Goal: Transaction & Acquisition: Purchase product/service

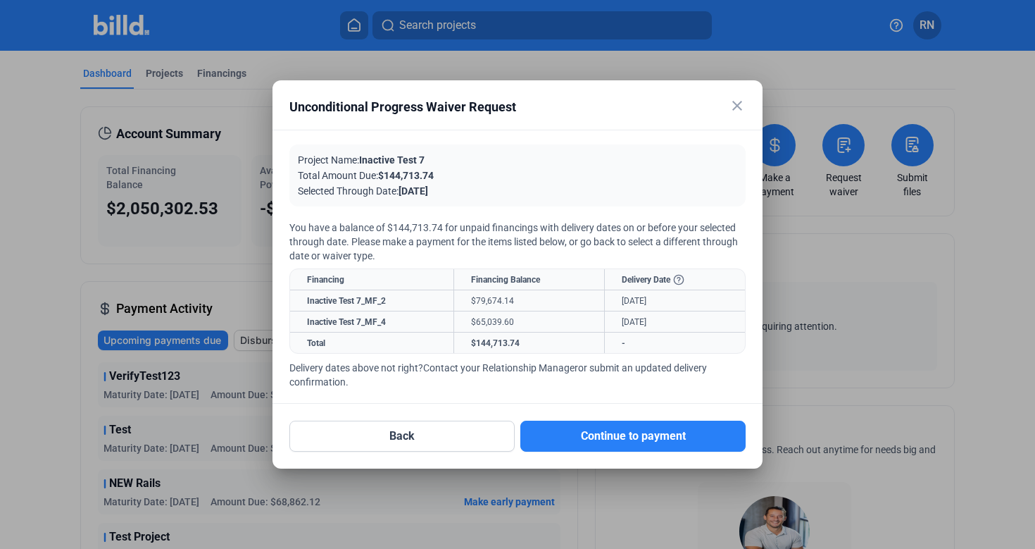
click at [730, 100] on mat-icon "close" at bounding box center [737, 105] width 17 height 17
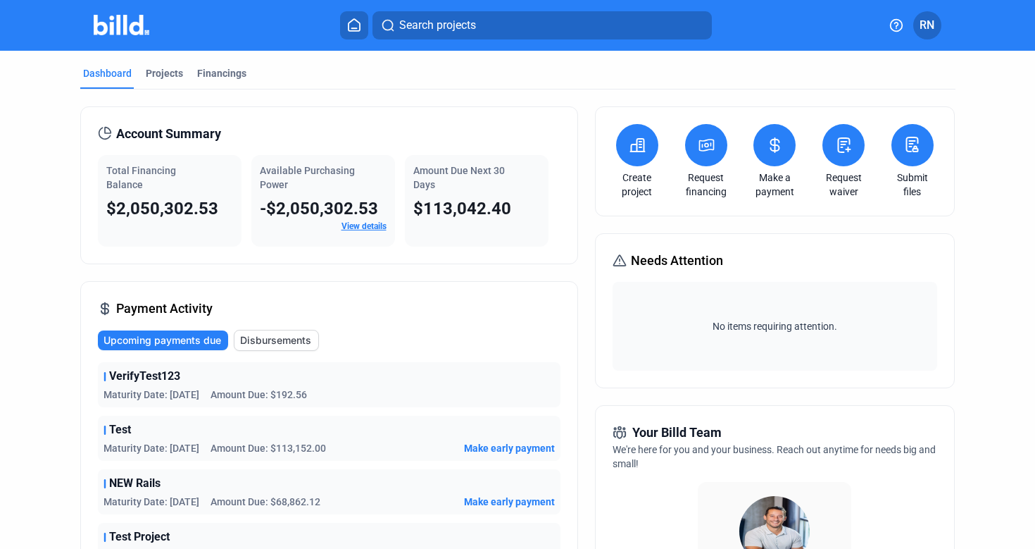
click at [699, 144] on icon at bounding box center [706, 144] width 14 height 11
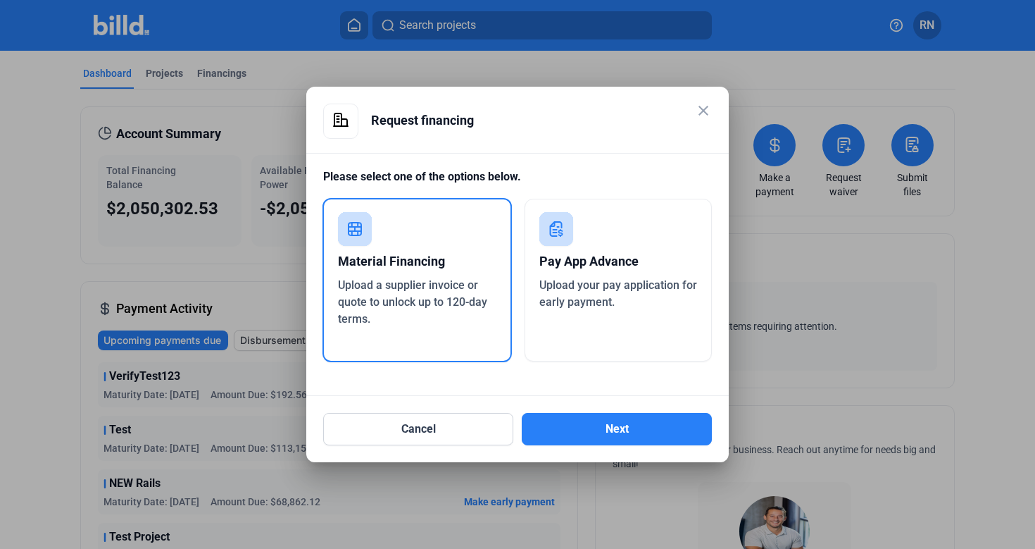
click at [621, 260] on div "Pay App Advance" at bounding box center [618, 261] width 158 height 31
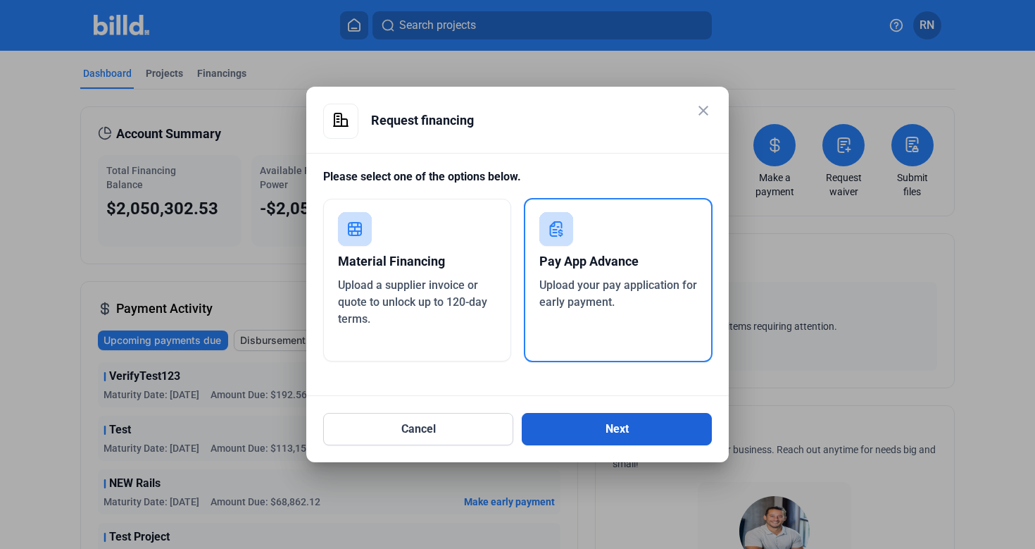
click at [622, 427] on button "Next" at bounding box center [617, 429] width 190 height 32
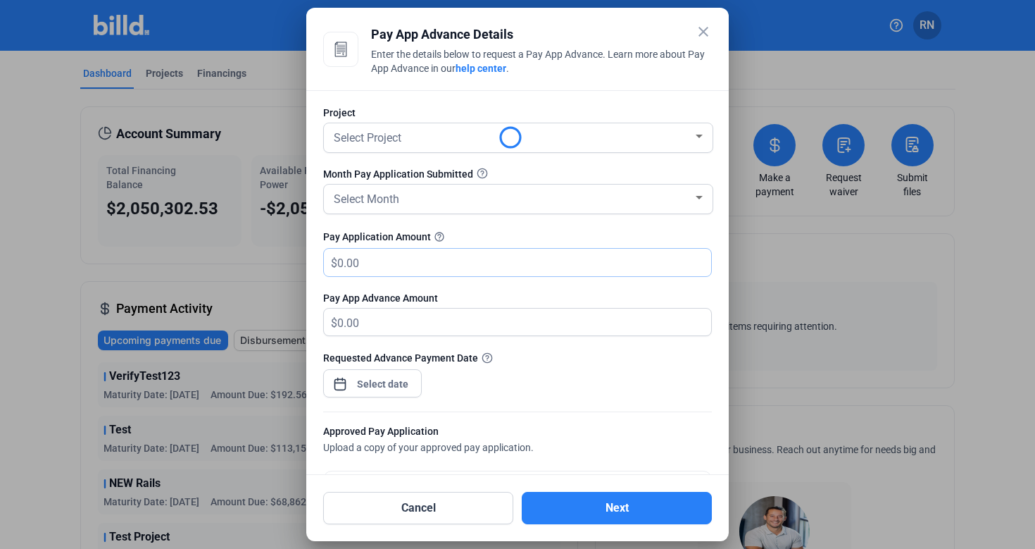
click at [432, 258] on input "text" at bounding box center [524, 262] width 374 height 27
type input "4"
type input "40"
type input "40.00"
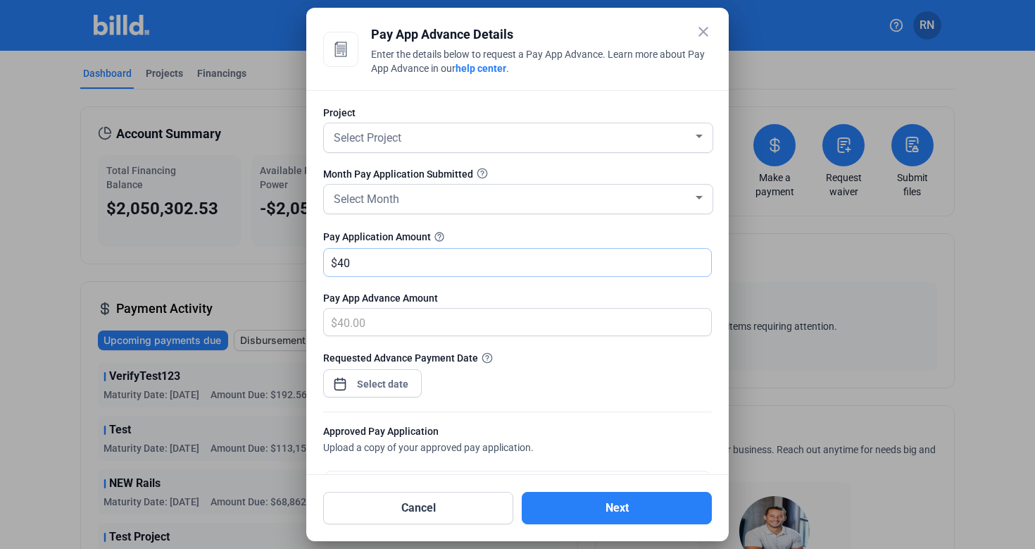
type input "400"
type input "400.00"
type input "4000"
type input "4,000.00"
type input "4,0000"
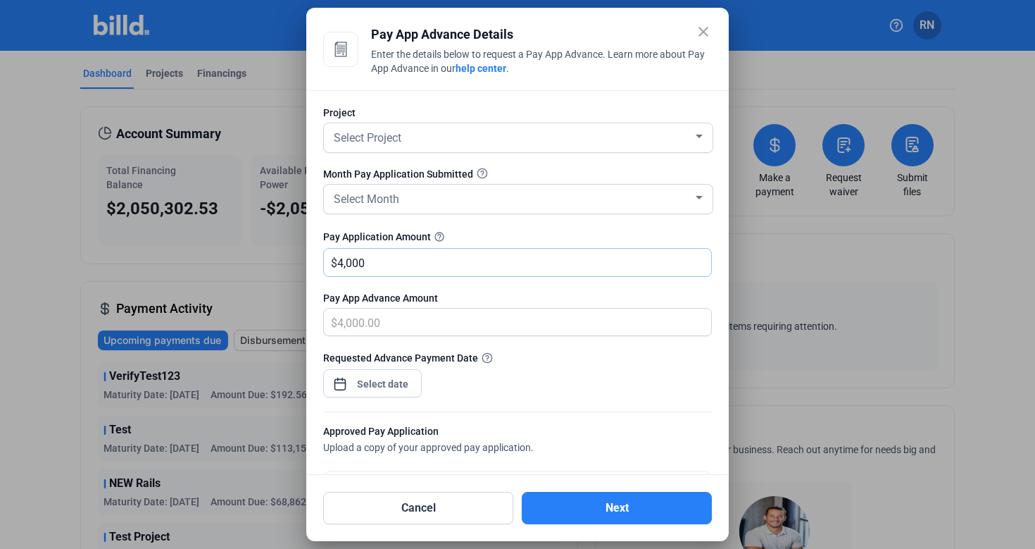
type input "40,000.00"
type input "40,0000"
type input "400,000.00"
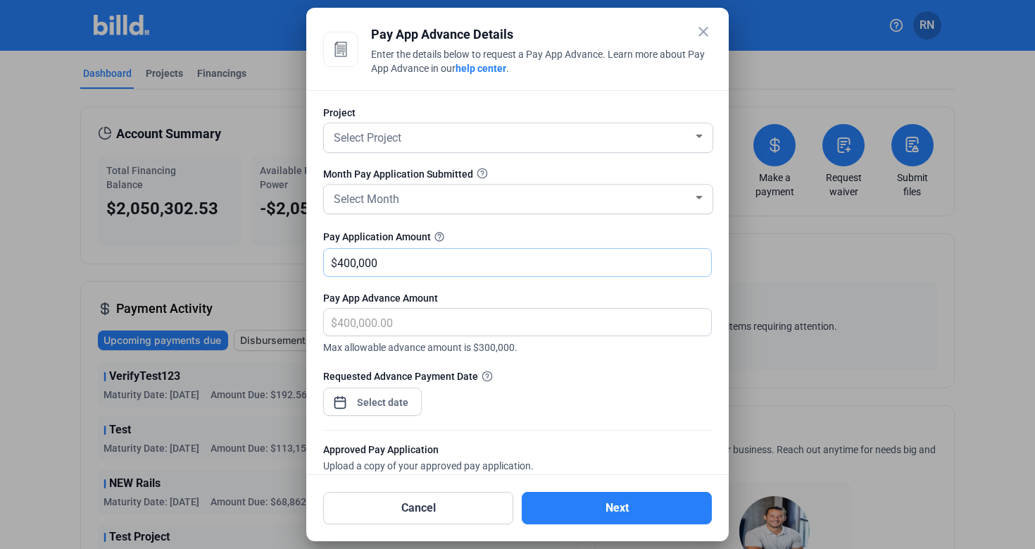
type input "400,000"
drag, startPoint x: 324, startPoint y: 349, endPoint x: 539, endPoint y: 344, distance: 214.8
click at [539, 344] on span "Max allowable advance amount is $300,000." at bounding box center [517, 345] width 389 height 18
copy span "Max allowable advance amount is $300,000."
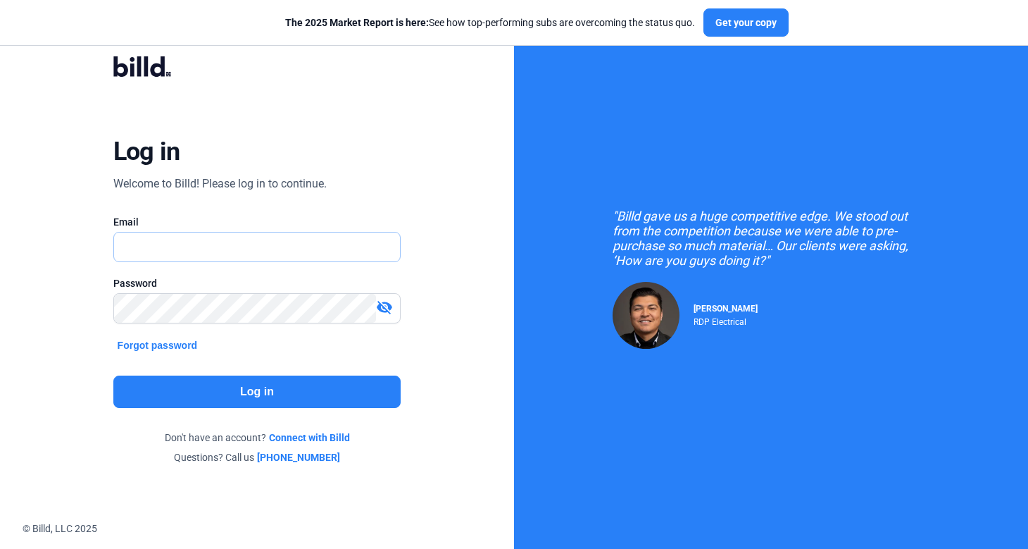
type input "[PERSON_NAME][EMAIL_ADDRESS][DOMAIN_NAME]"
click at [217, 379] on button "Log in" at bounding box center [257, 391] width 288 height 32
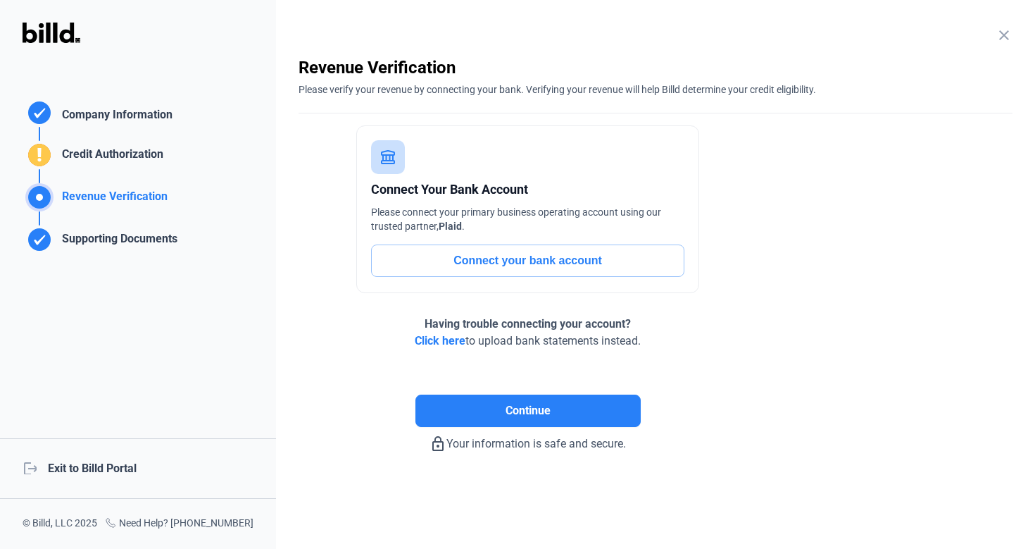
click at [125, 468] on div "logout Exit to Billd Portal" at bounding box center [138, 468] width 276 height 61
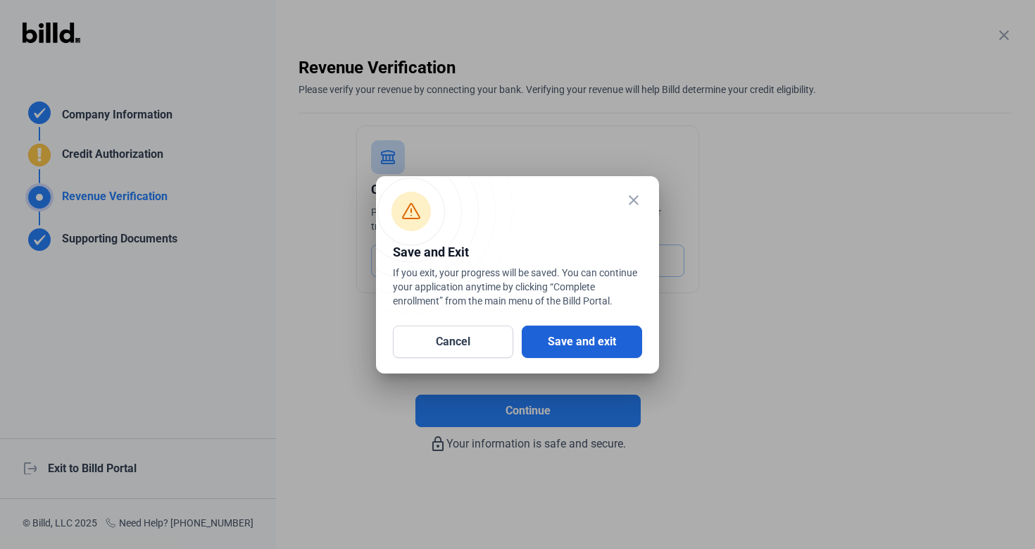
click at [580, 339] on button "Save and exit" at bounding box center [582, 341] width 120 height 32
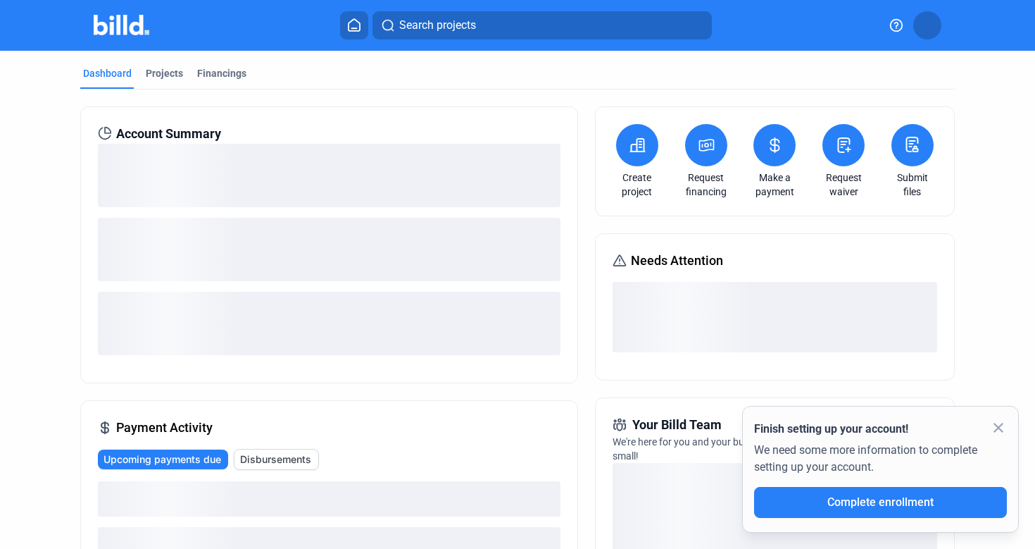
click at [703, 147] on icon at bounding box center [707, 145] width 18 height 17
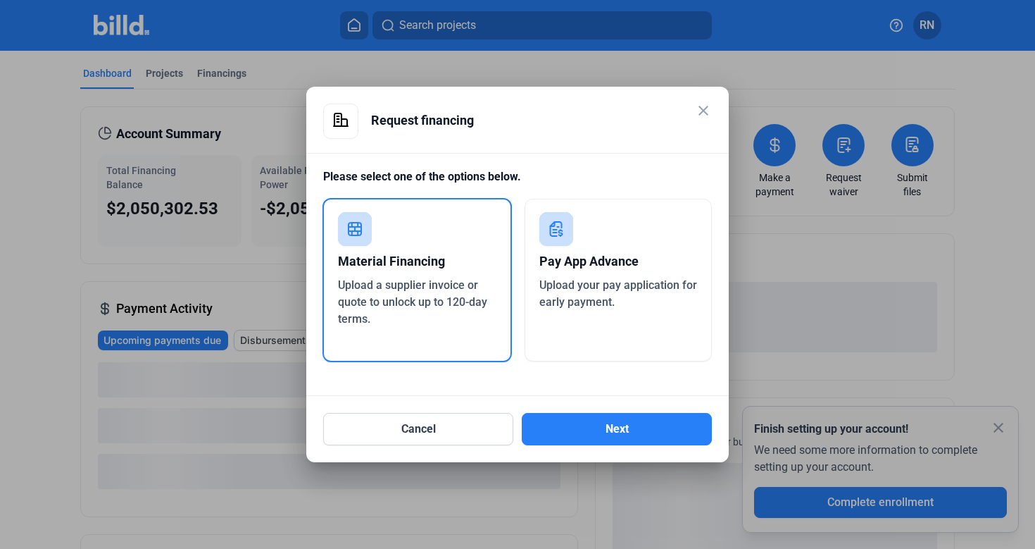
click at [639, 256] on div "Pay App Advance" at bounding box center [618, 261] width 158 height 31
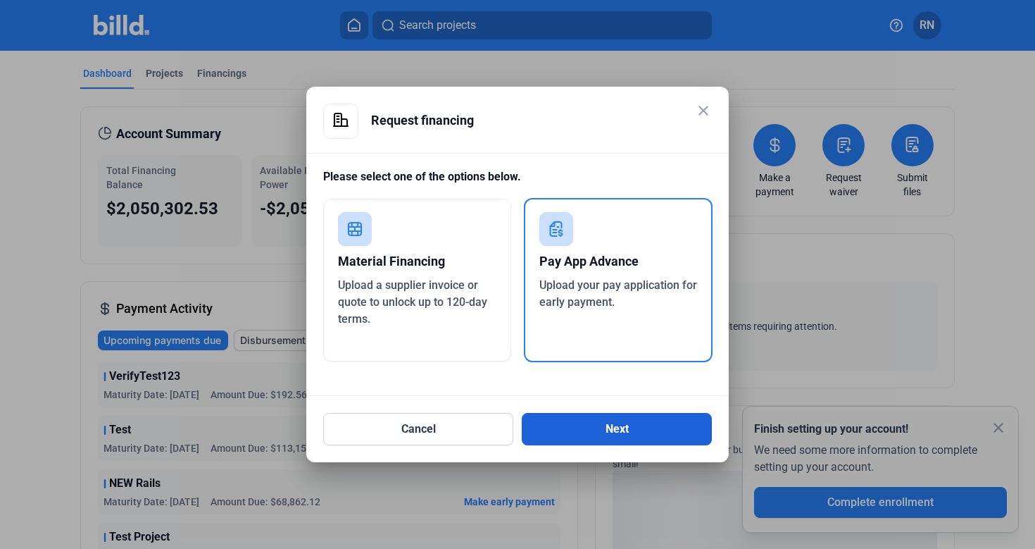
click at [602, 422] on button "Next" at bounding box center [617, 429] width 190 height 32
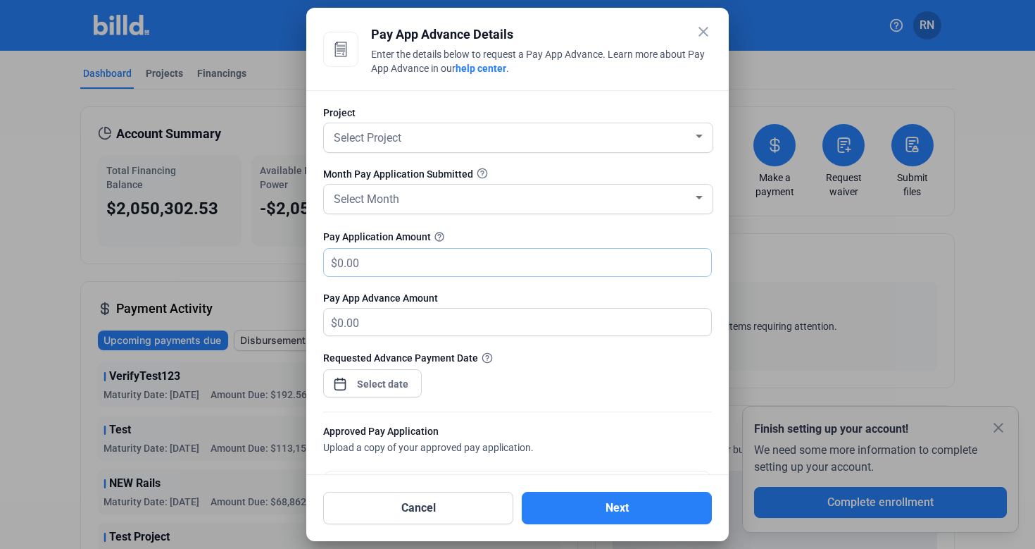
click at [437, 273] on input "text" at bounding box center [516, 262] width 358 height 27
type input "5"
type input "5.00"
type input "50"
type input "50.00"
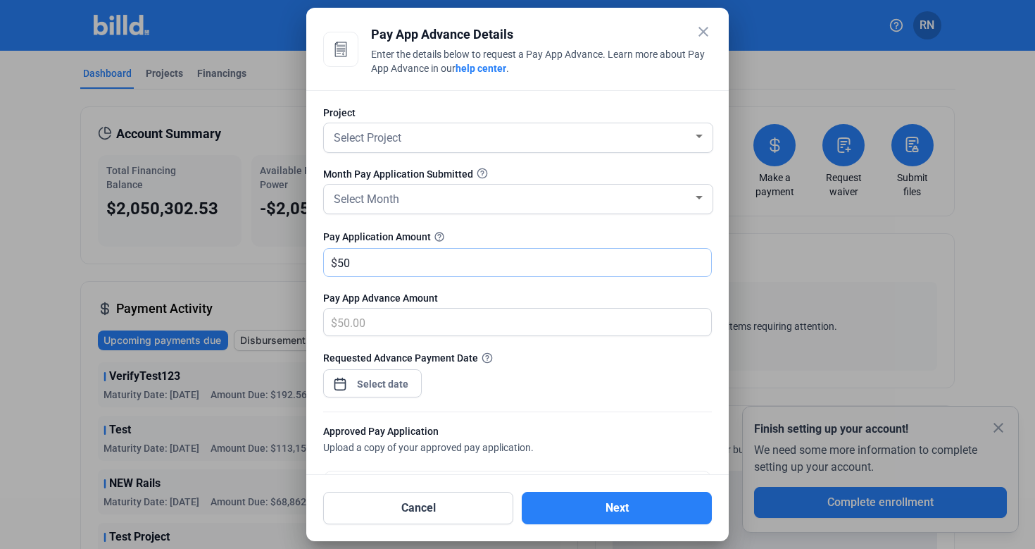
type input "500"
type input "500.00"
type input "5000"
type input "5,000.00"
type input "5,0000"
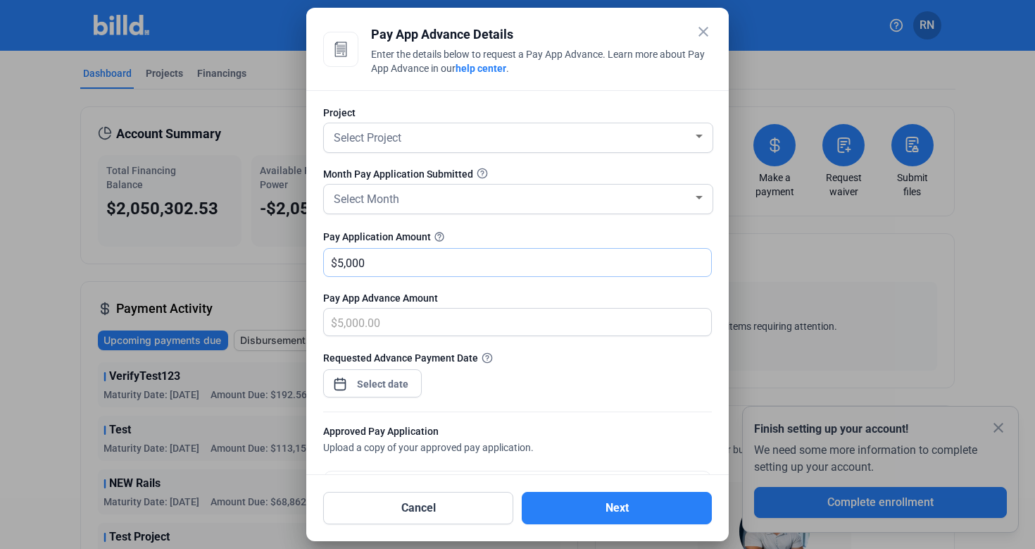
type input "50,000.00"
type input "50,0000"
type input "500,000.00"
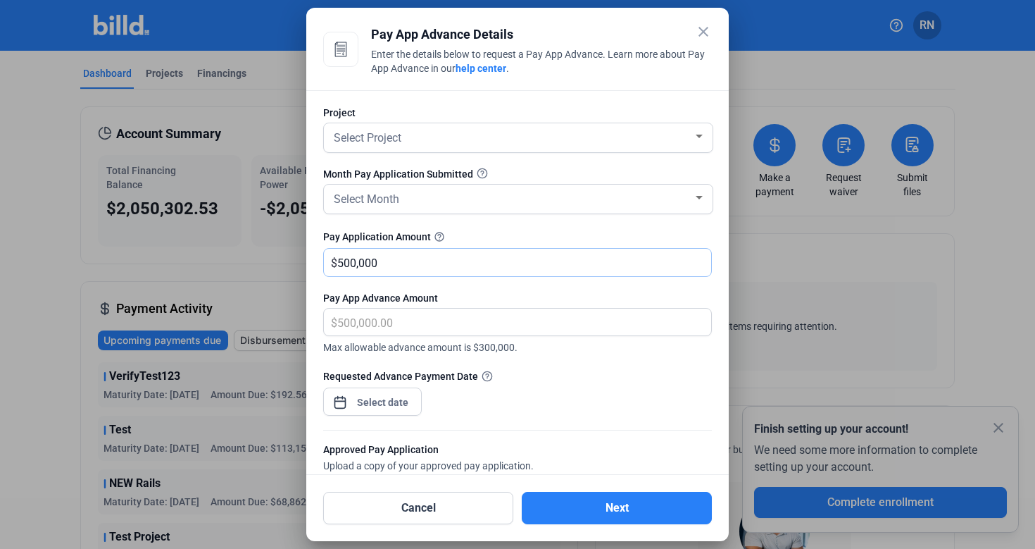
type input "500,000"
click at [703, 25] on mat-icon "close" at bounding box center [703, 31] width 17 height 17
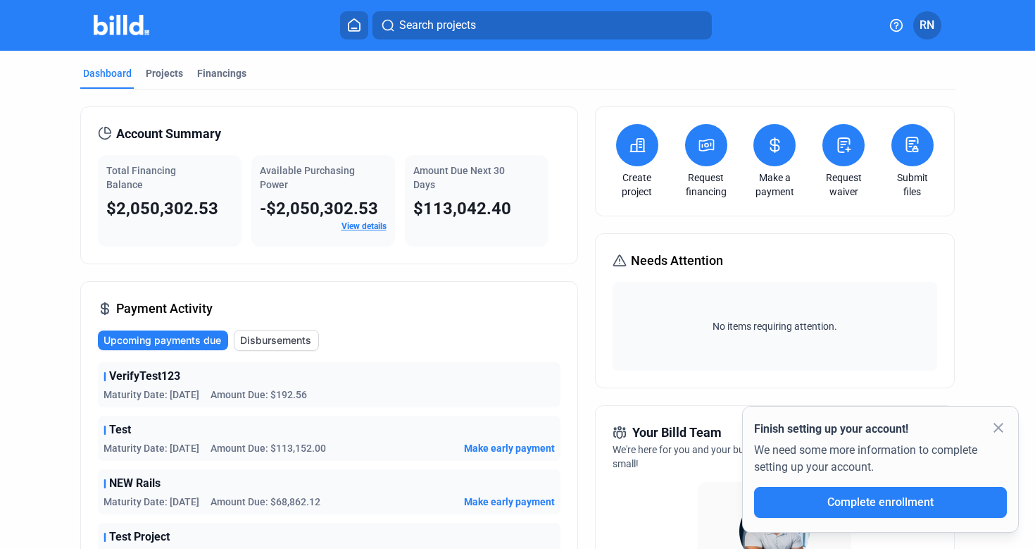
click at [922, 30] on span "RN" at bounding box center [927, 25] width 15 height 17
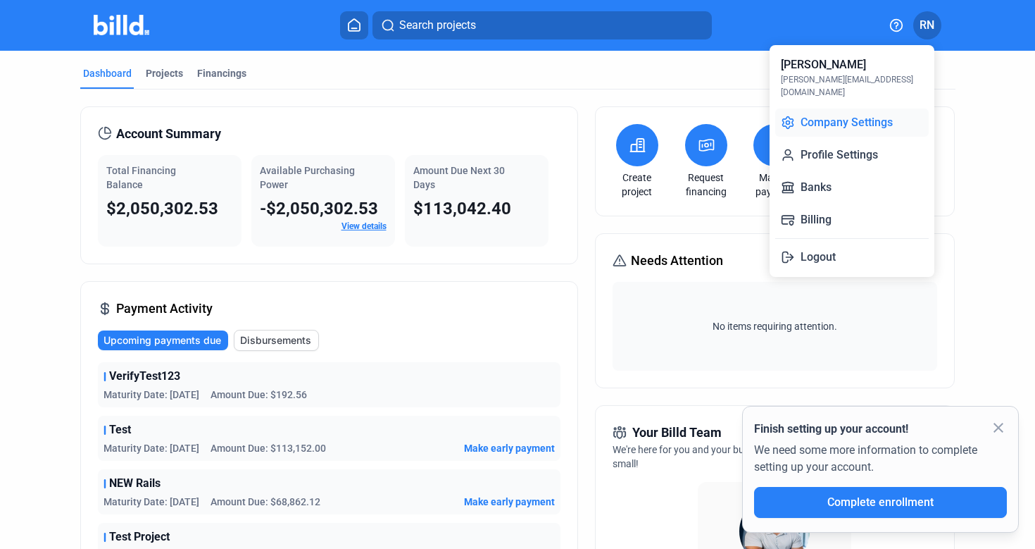
click at [889, 108] on button "Company Settings" at bounding box center [852, 122] width 154 height 28
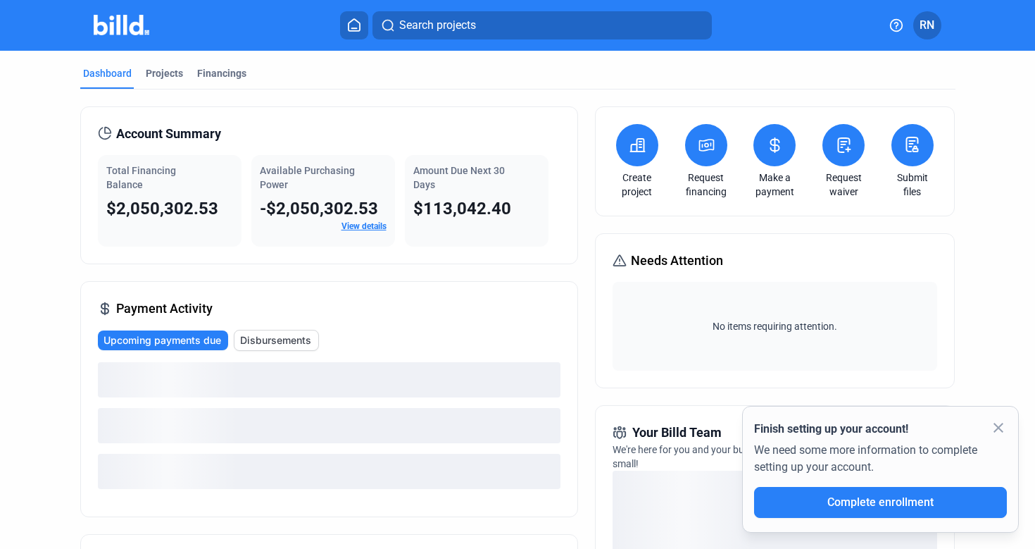
click at [701, 151] on icon at bounding box center [707, 145] width 18 height 17
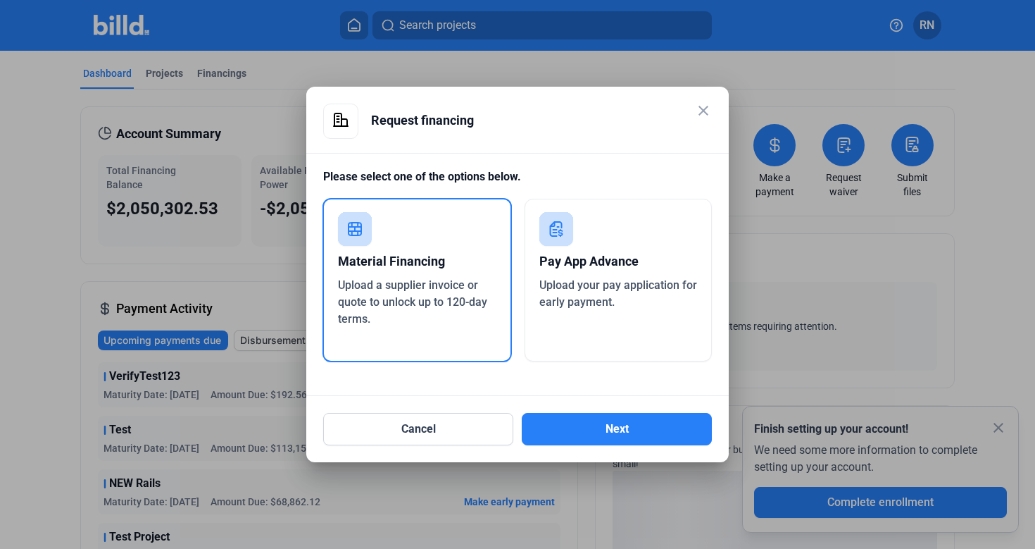
click at [626, 269] on div "Pay App Advance" at bounding box center [618, 261] width 158 height 31
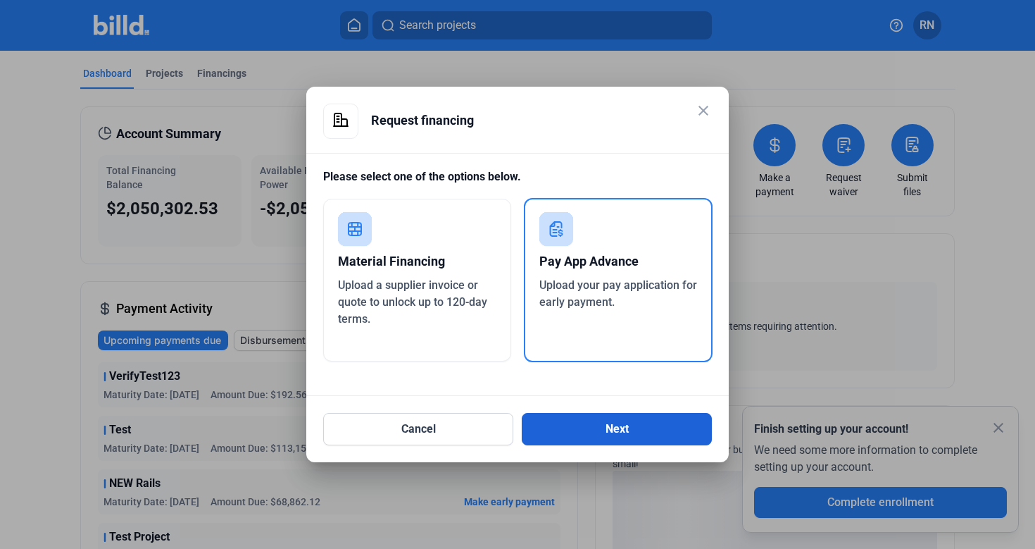
click at [617, 421] on button "Next" at bounding box center [617, 429] width 190 height 32
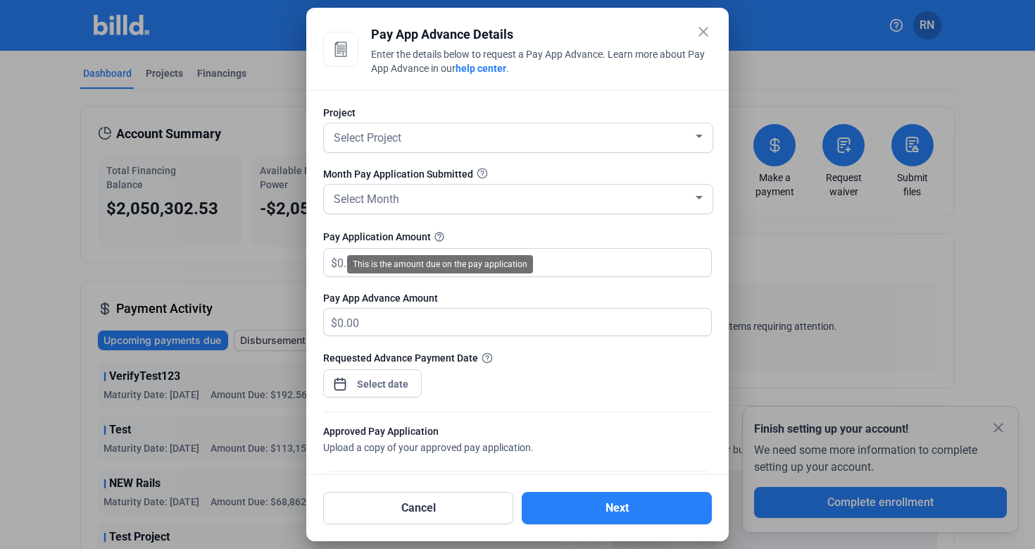
click at [435, 258] on div "This is the amount due on the pay application" at bounding box center [440, 264] width 186 height 18
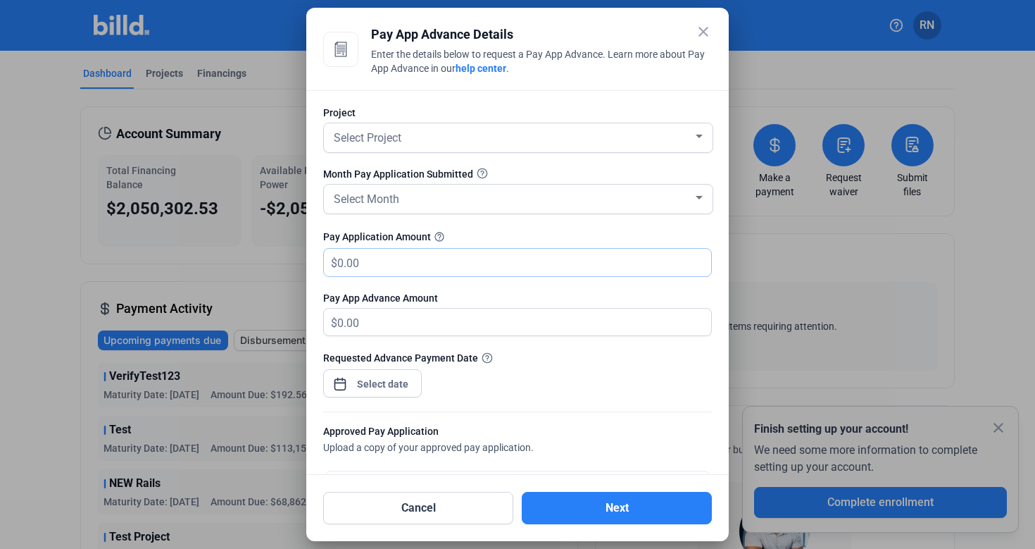
click at [456, 270] on input "text" at bounding box center [524, 262] width 374 height 27
type input "3"
type input "3.00"
type input "33"
type input "33.00"
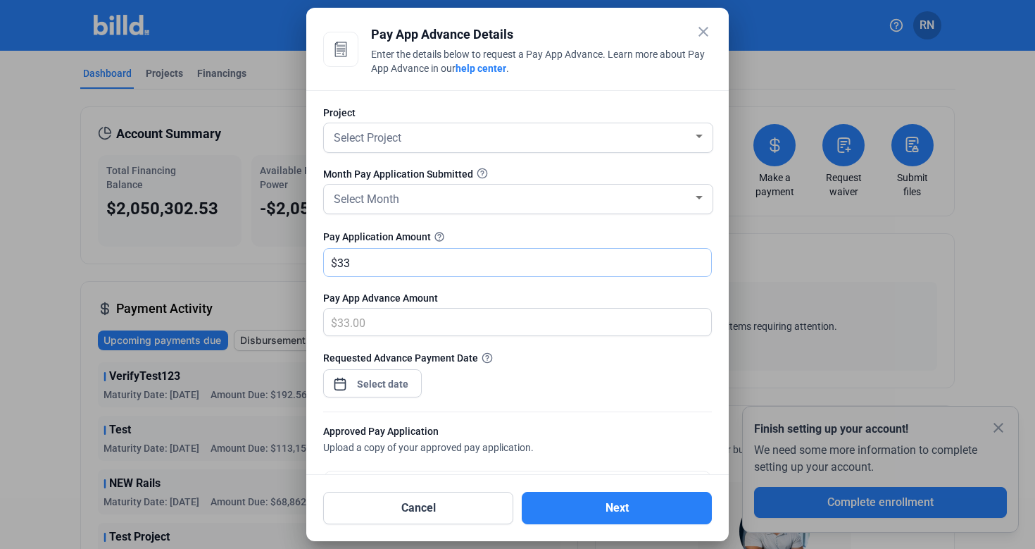
type input "333"
type input "333.00"
type input "3333"
type input "3,333.00"
type input "3,3333"
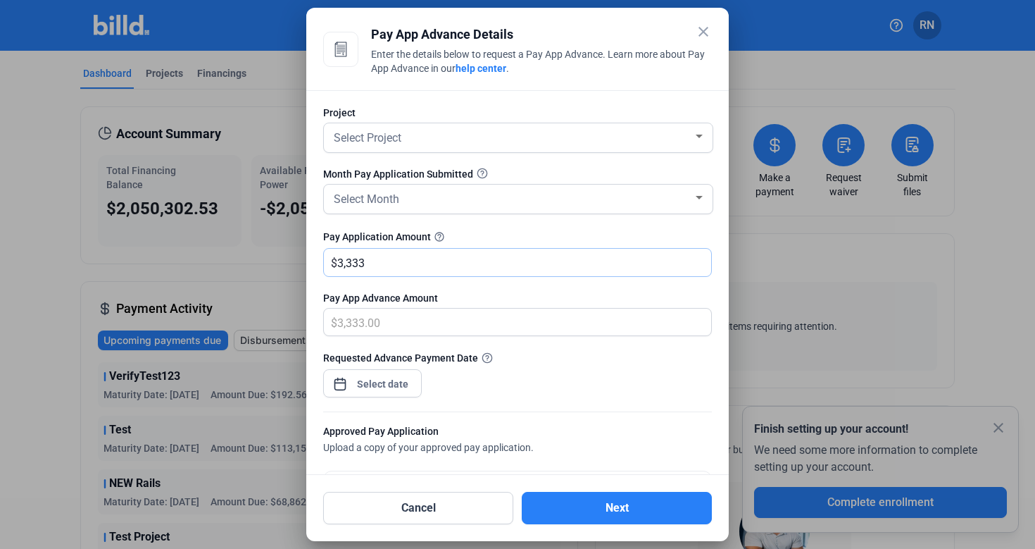
type input "33,333.00"
type input "33,3333"
type input "333,333.00"
type input "333,3333"
type input "3,333,333.00"
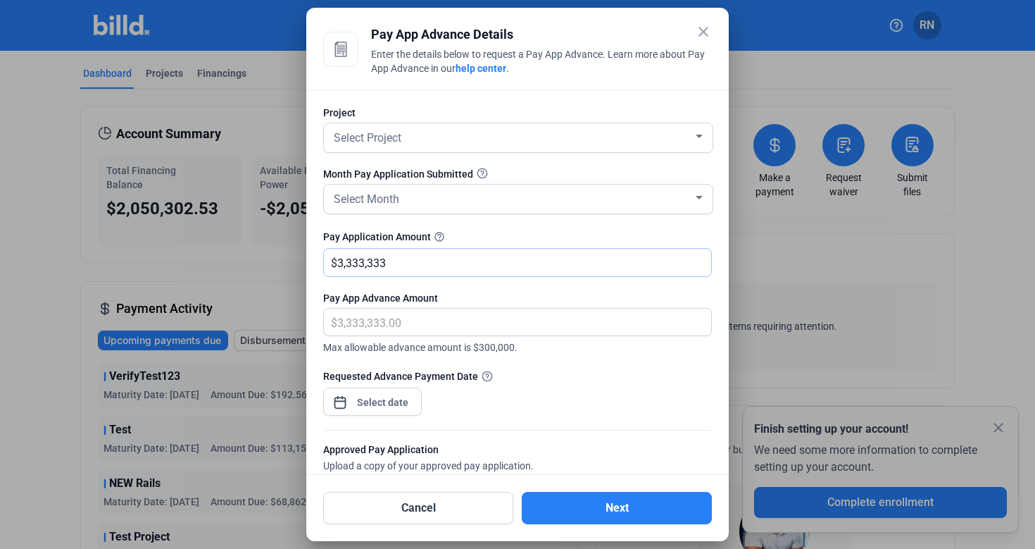
type input "3,333,3333"
type input "33,333,333.00"
type input "3,333,333"
type input "3,333,333.00"
type input "3,333,33"
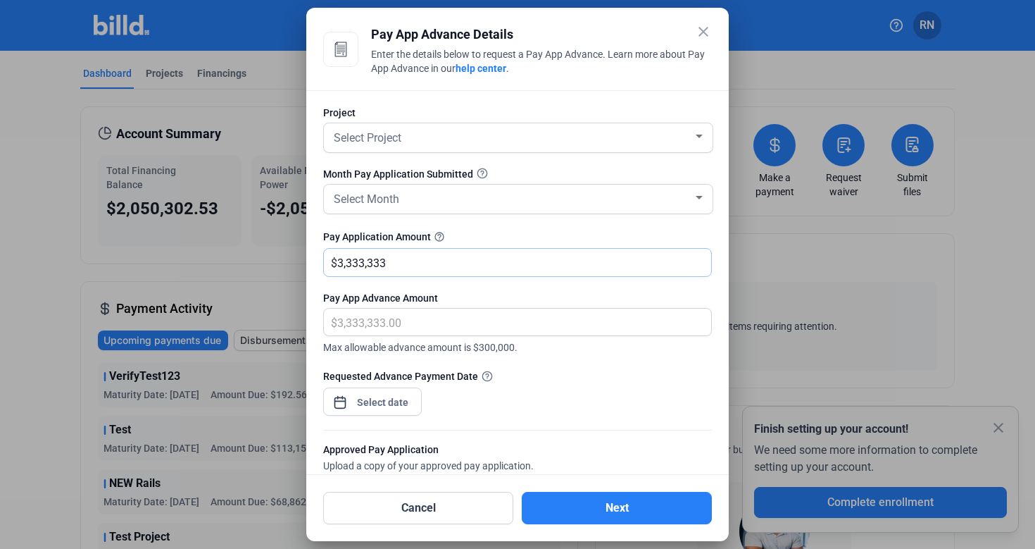
type input "333,333.00"
type input "333,33"
type input "33,333.00"
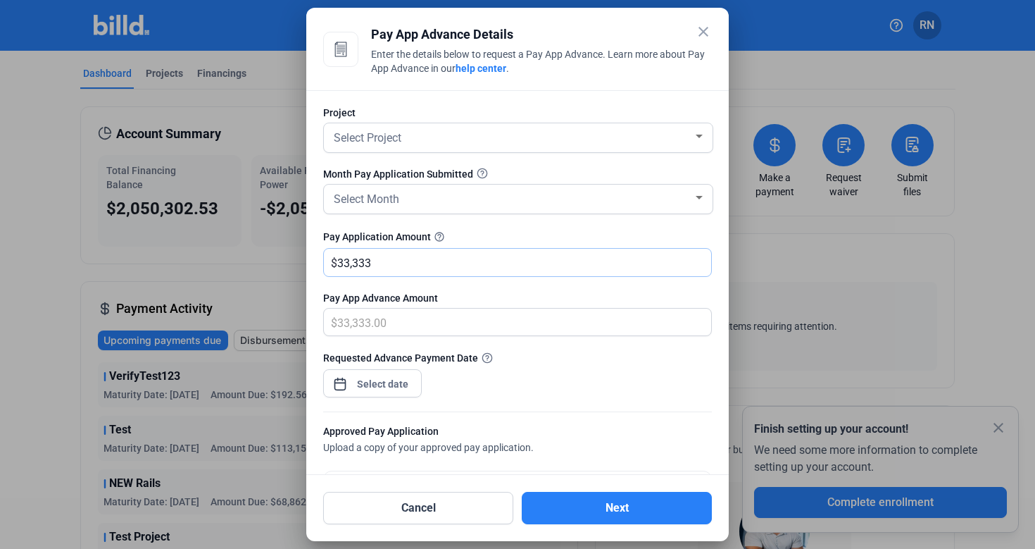
type input "33,33"
type input "3,333.00"
type input "3,33"
type input "333.00"
type input "33"
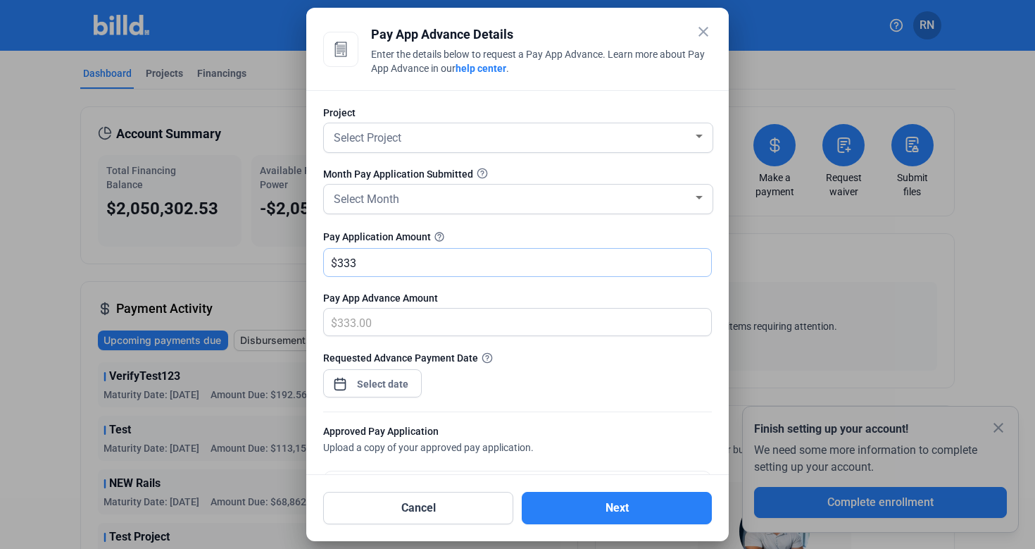
type input "33.00"
type input "3"
type input "3.00"
type input "0.00"
type input "5"
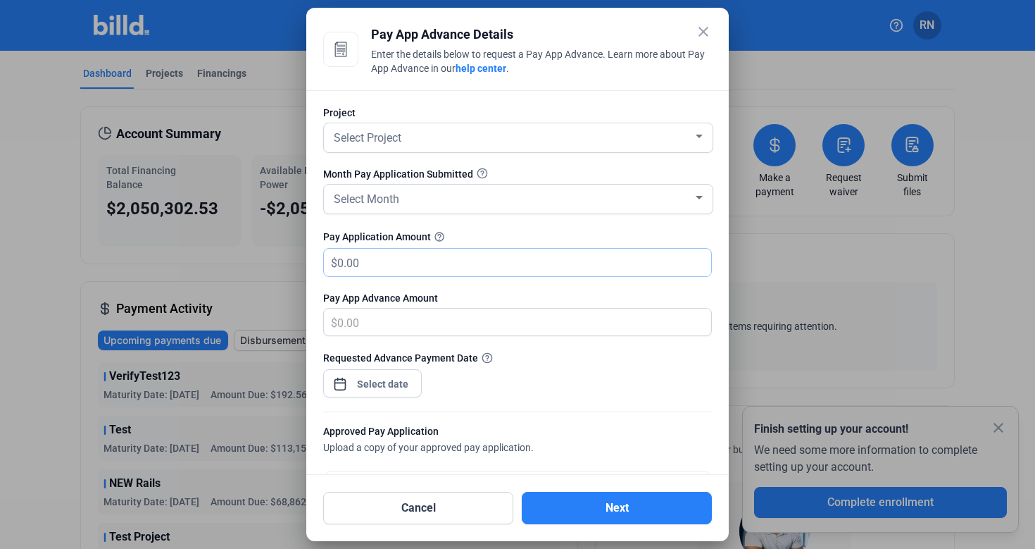
type input "5.00"
type input "50"
type input "50.00"
type input "500"
type input "500.00"
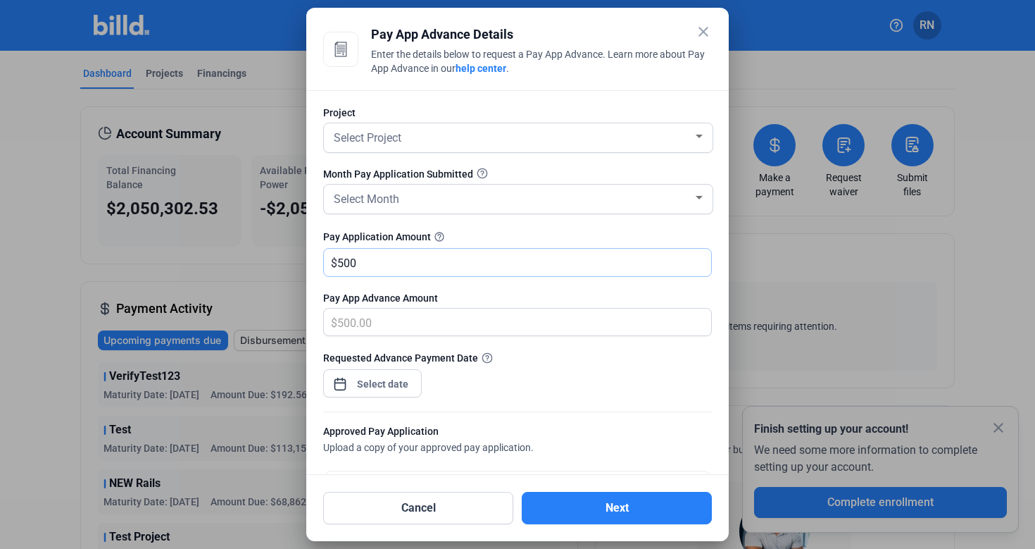
type input "5000"
type input "5,000.00"
type input "5,0000"
type input "50,000.00"
type input "50,0000"
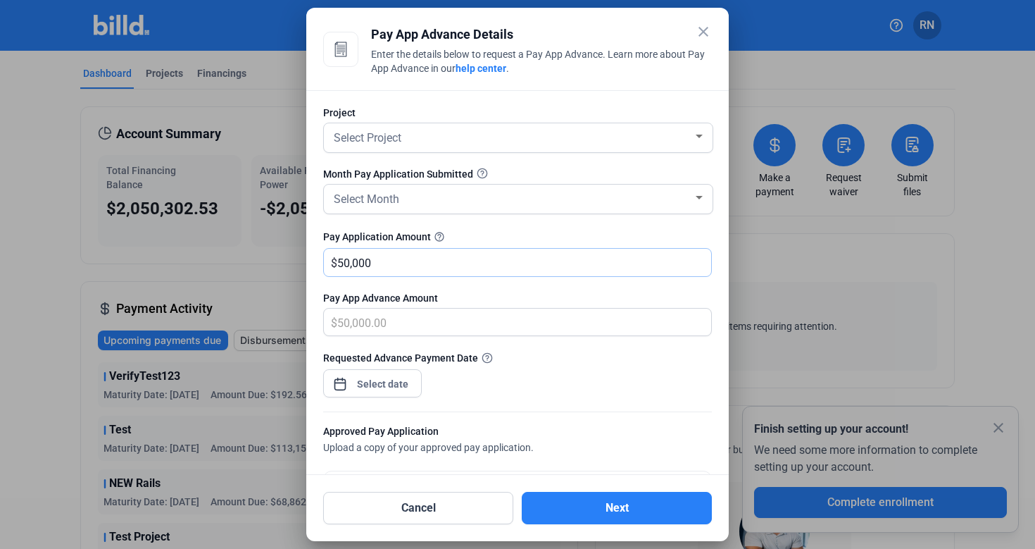
type input "500,000.00"
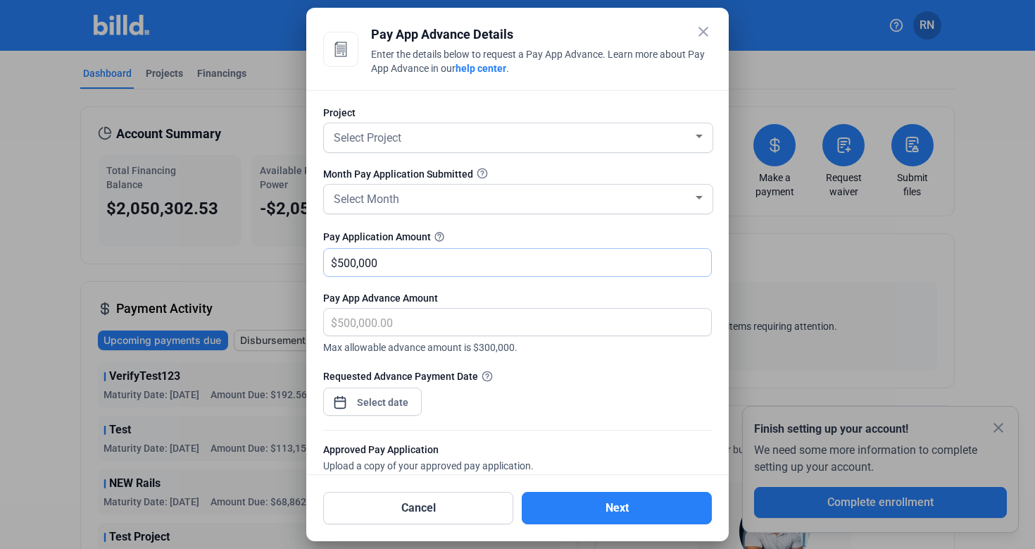
type input "500,0000"
type input "5,000,000.00"
type input "5,000,00"
type input "500,000.00"
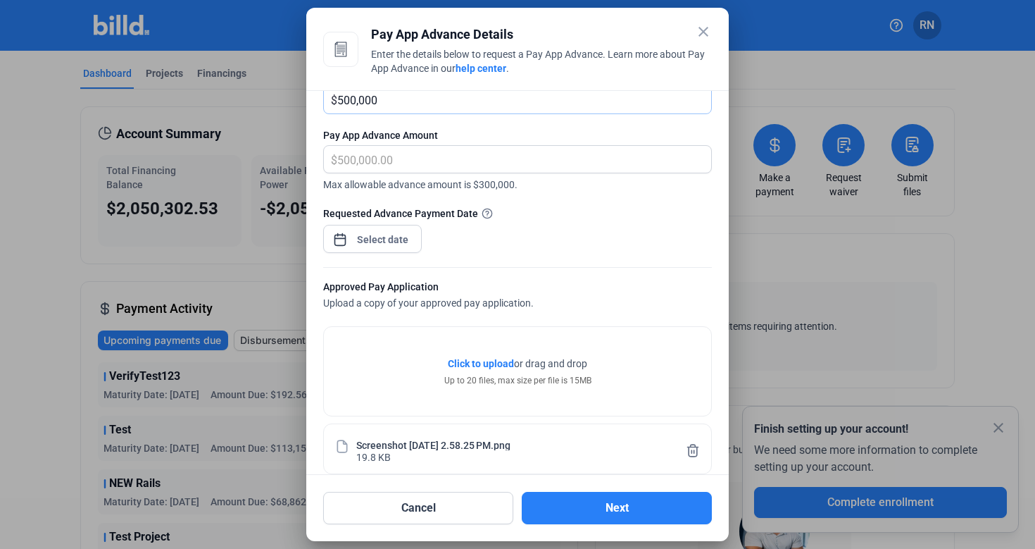
scroll to position [168, 0]
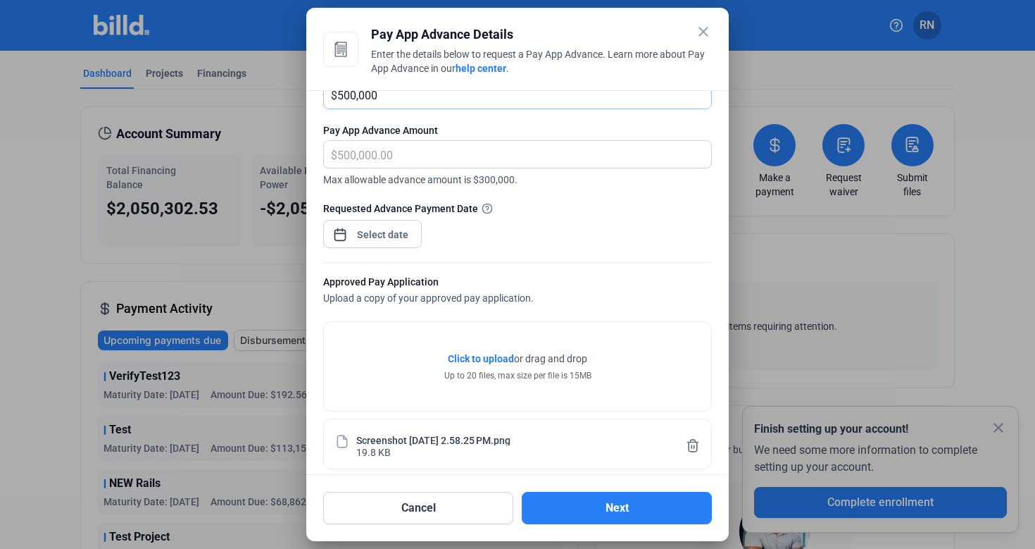
type input "500,000"
click at [392, 233] on div "close Pay App Advance Details Enter the details below to request a Pay App Adva…" at bounding box center [517, 274] width 1035 height 549
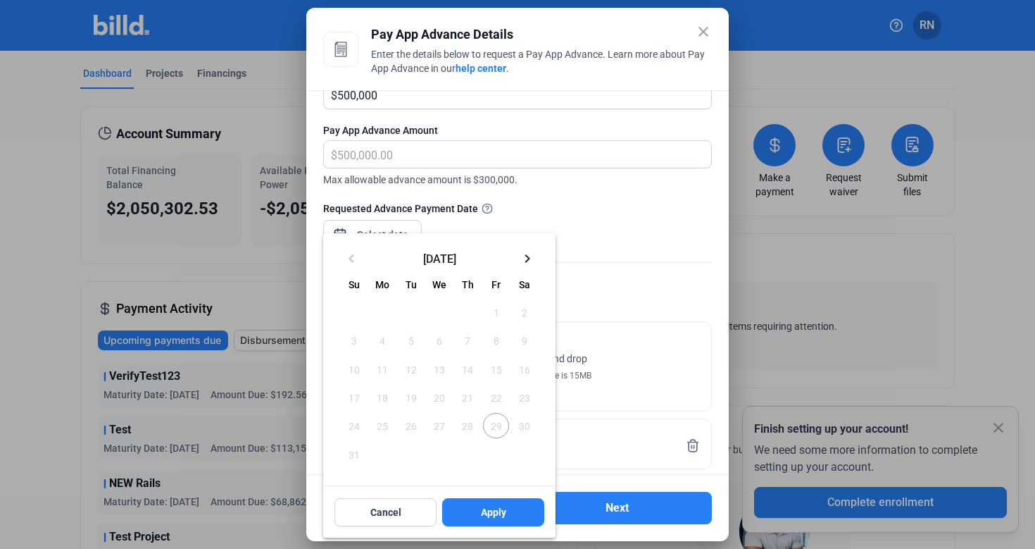
click at [524, 261] on mat-icon "keyboard_arrow_right" at bounding box center [527, 258] width 17 height 17
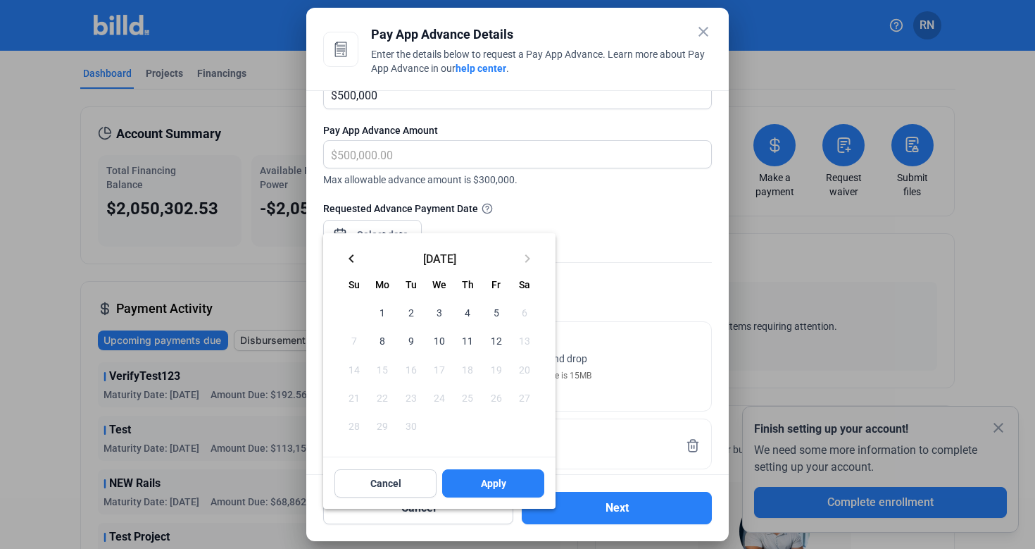
click at [443, 336] on span "10" at bounding box center [439, 339] width 25 height 25
click at [476, 482] on button "Apply" at bounding box center [493, 483] width 102 height 28
type input "Sep 10, 2025"
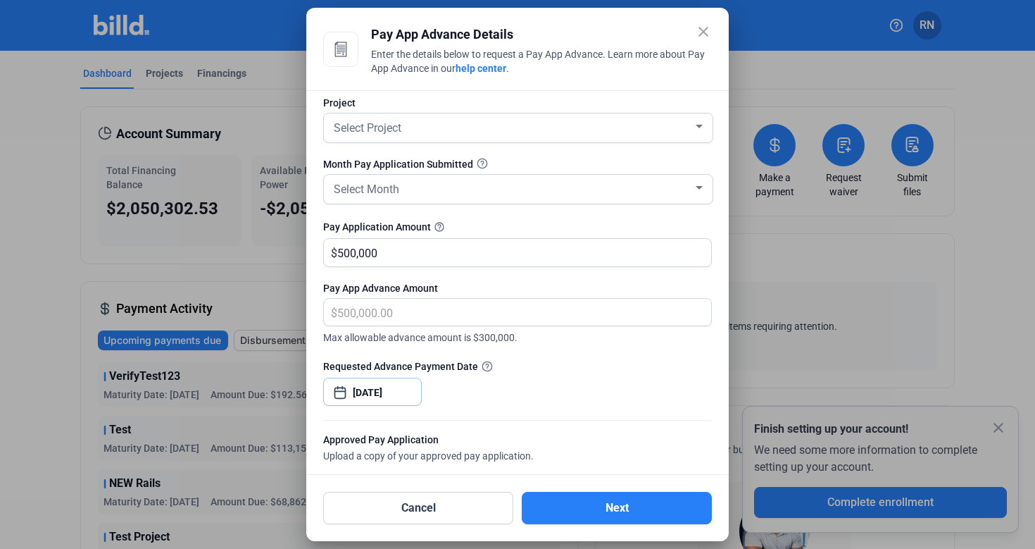
scroll to position [11, 0]
click at [485, 187] on div "Select Month" at bounding box center [512, 187] width 362 height 20
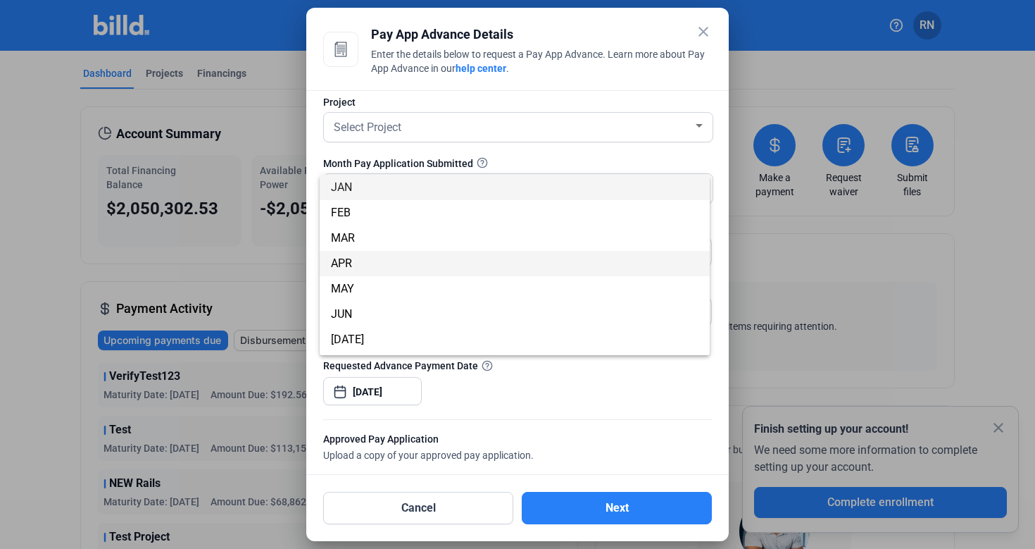
click at [475, 263] on span "APR" at bounding box center [515, 263] width 368 height 25
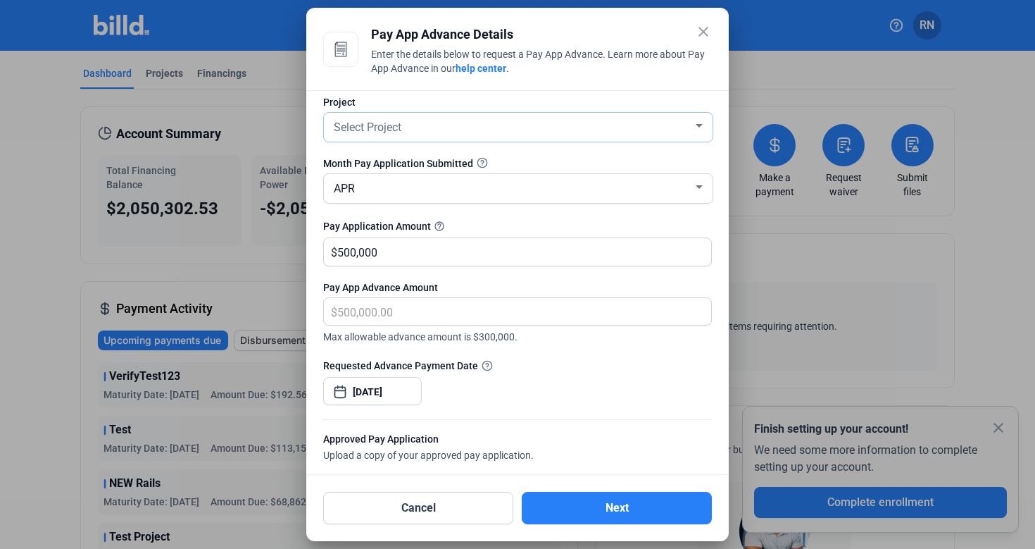
click at [466, 130] on div "Select Project" at bounding box center [512, 126] width 362 height 20
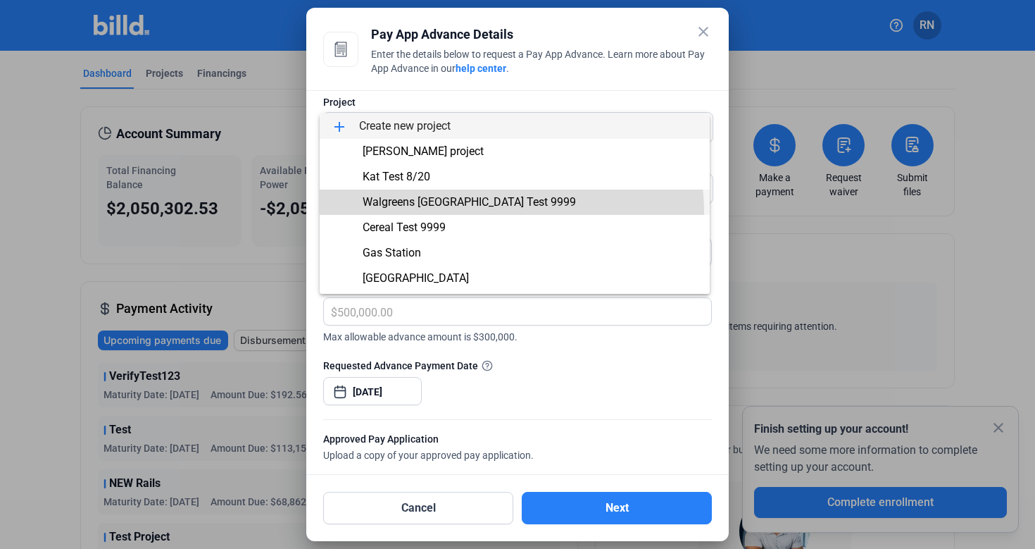
click at [463, 212] on span "Walgreens 9th Street Test 9999" at bounding box center [515, 201] width 368 height 25
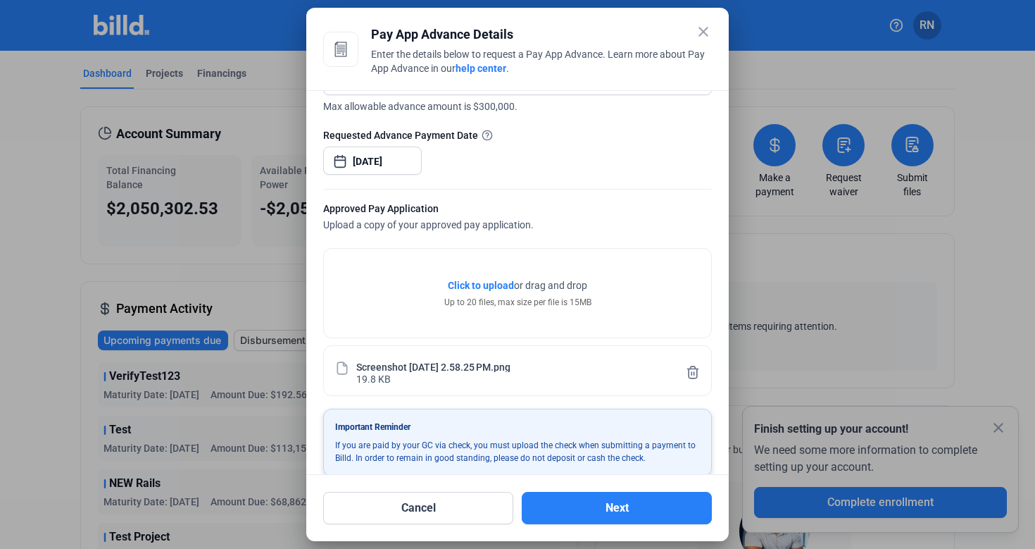
scroll to position [248, 0]
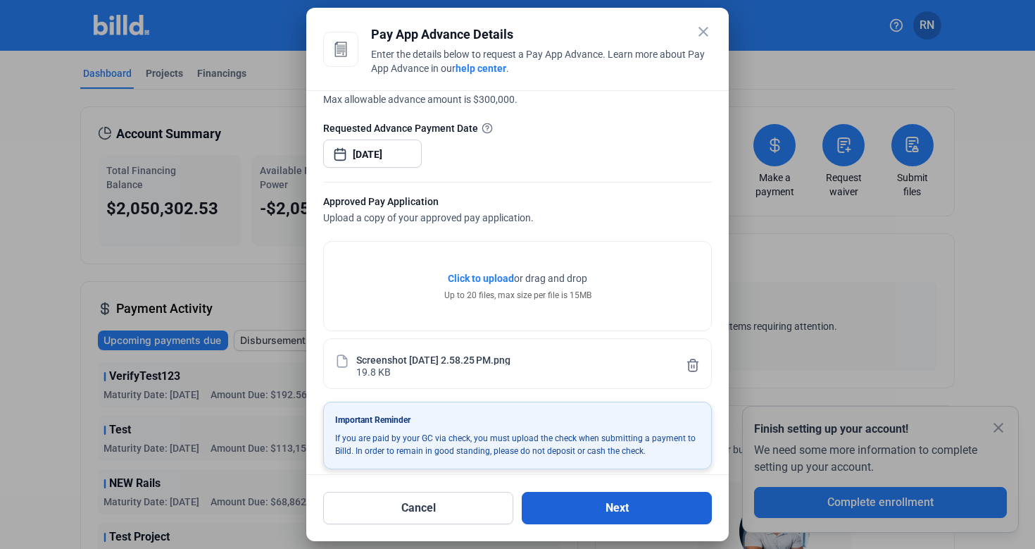
click at [616, 506] on button "Next" at bounding box center [617, 508] width 190 height 32
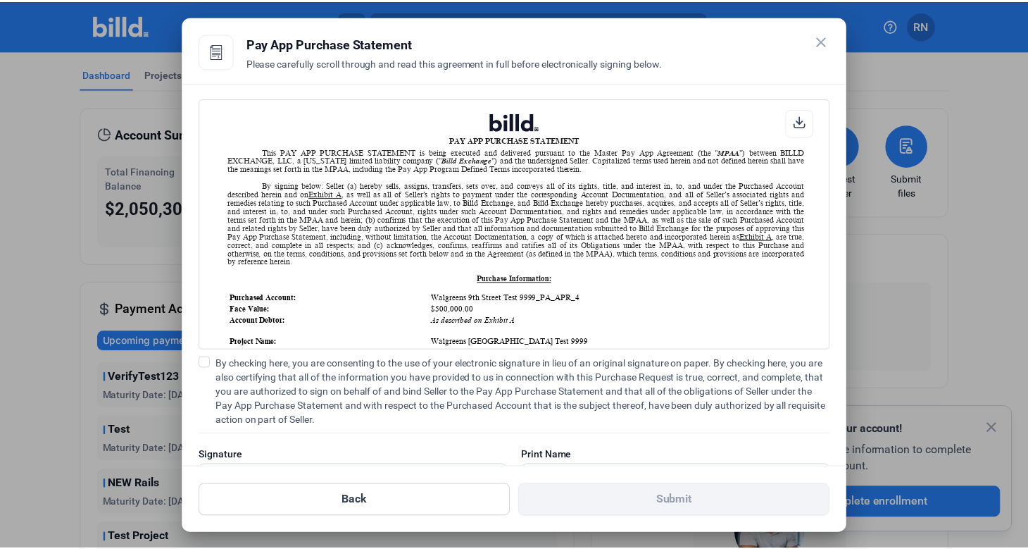
scroll to position [1, 0]
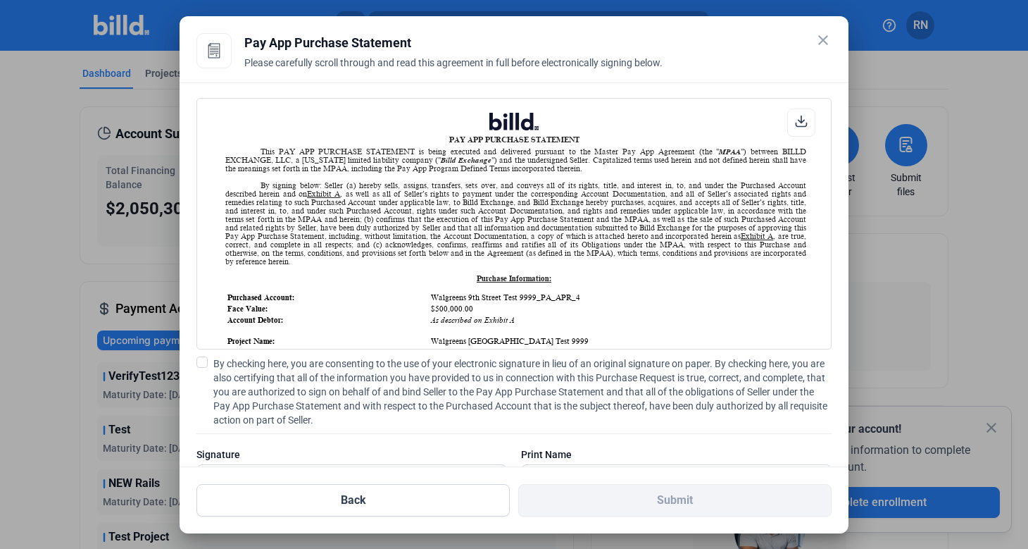
click at [203, 361] on span at bounding box center [201, 361] width 11 height 11
click at [0, 0] on input "By checking here, you are consenting to the use of your electronic signature in…" at bounding box center [0, 0] width 0 height 0
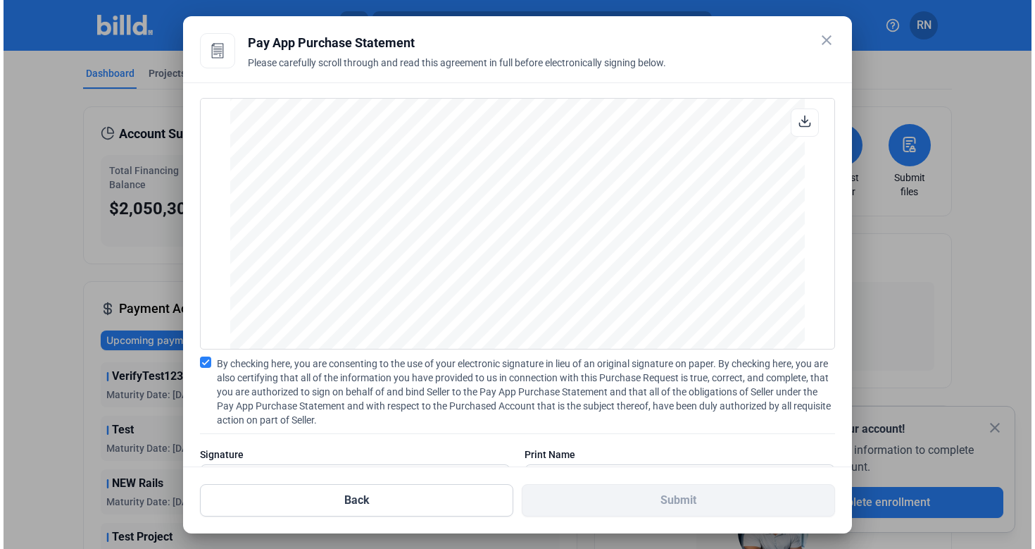
scroll to position [1672, 0]
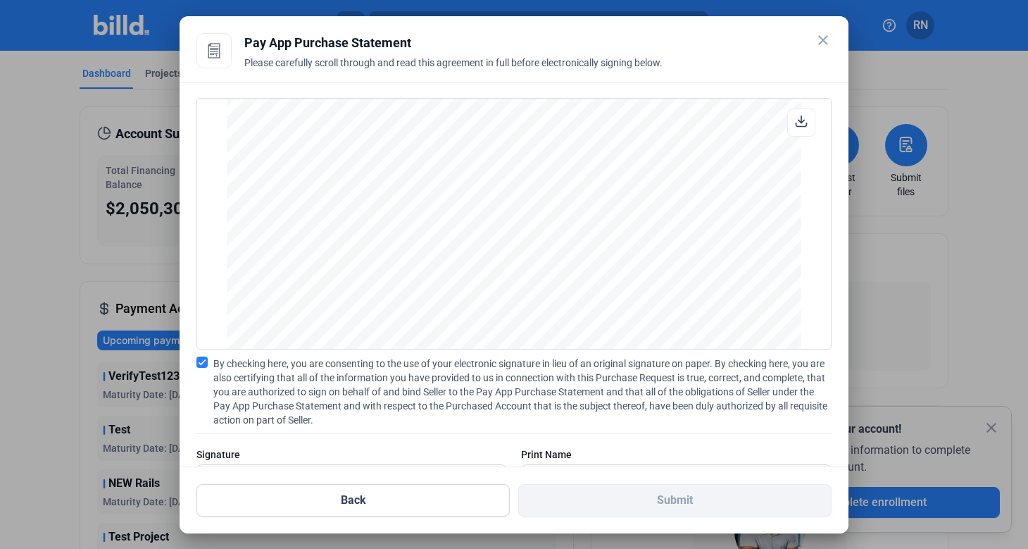
click at [821, 41] on mat-icon "close" at bounding box center [823, 40] width 17 height 17
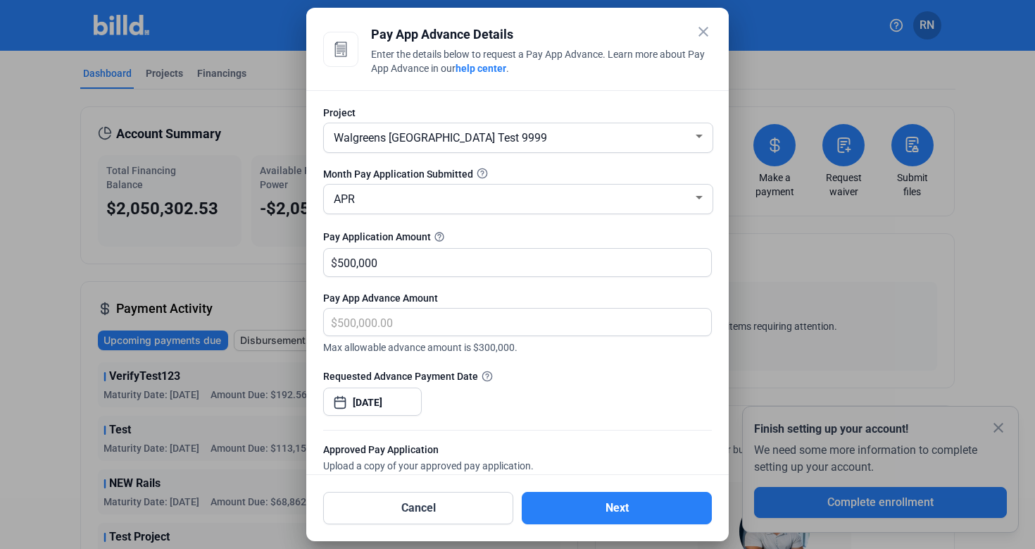
click at [706, 30] on mat-icon "close" at bounding box center [703, 31] width 17 height 17
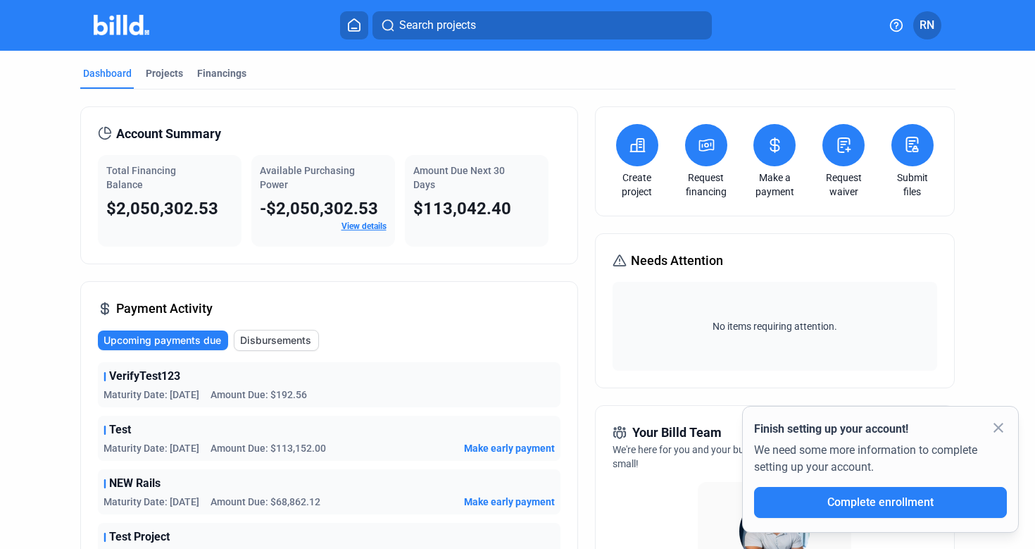
click at [915, 28] on button "RN" at bounding box center [927, 25] width 28 height 28
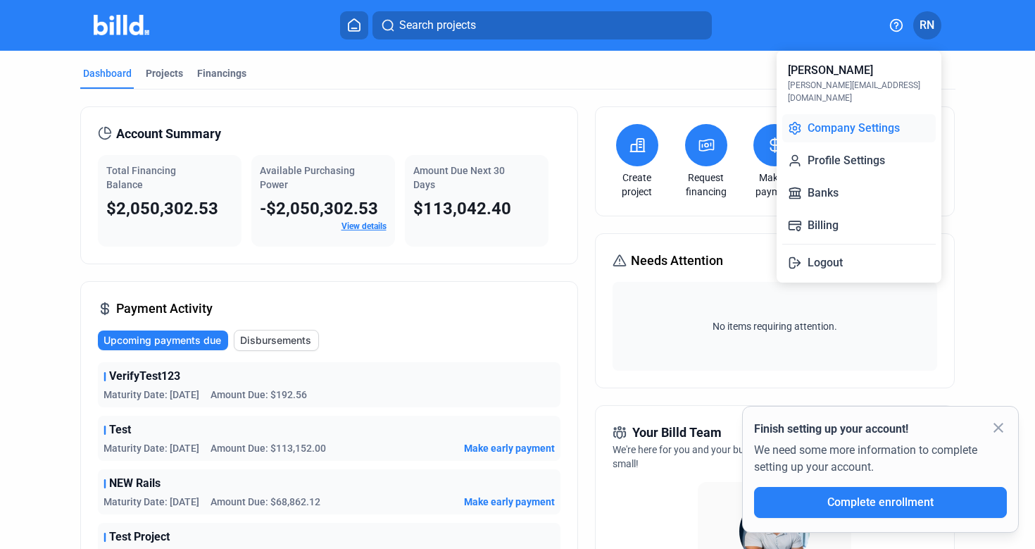
click at [854, 120] on button "Company Settings" at bounding box center [859, 128] width 154 height 28
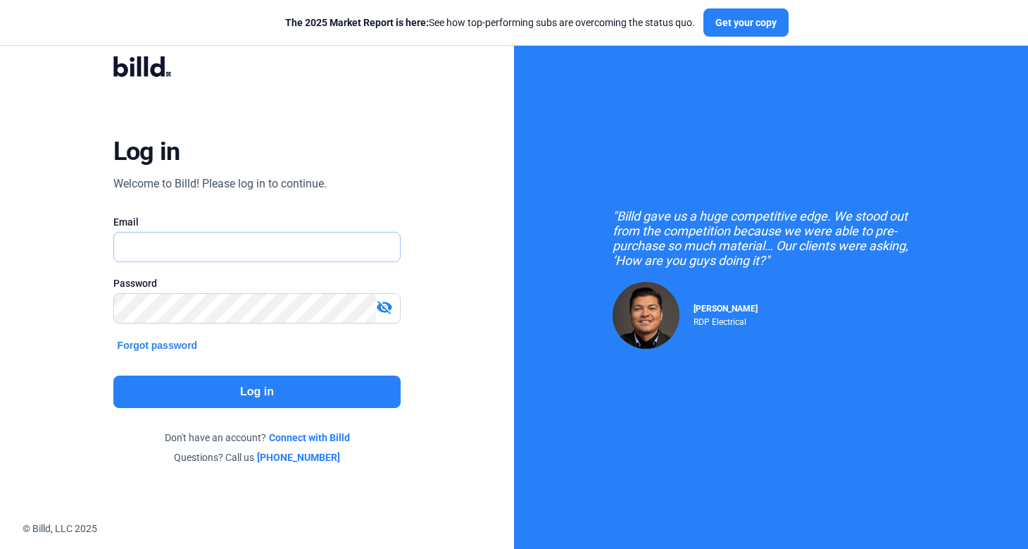
type input "[PERSON_NAME][EMAIL_ADDRESS][DOMAIN_NAME]"
click at [251, 396] on button "Log in" at bounding box center [257, 391] width 288 height 32
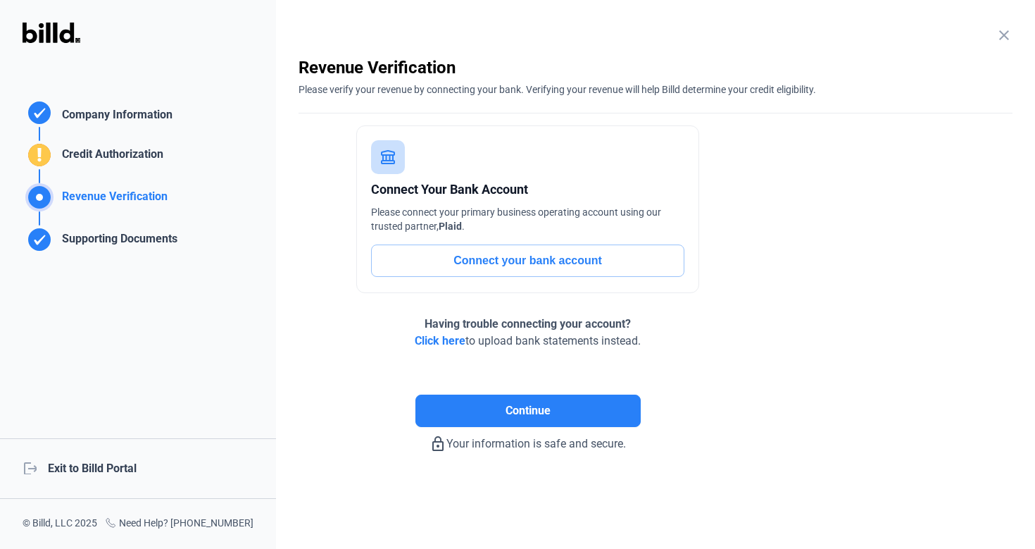
click at [125, 467] on div "logout Exit to Billd Portal" at bounding box center [138, 468] width 276 height 61
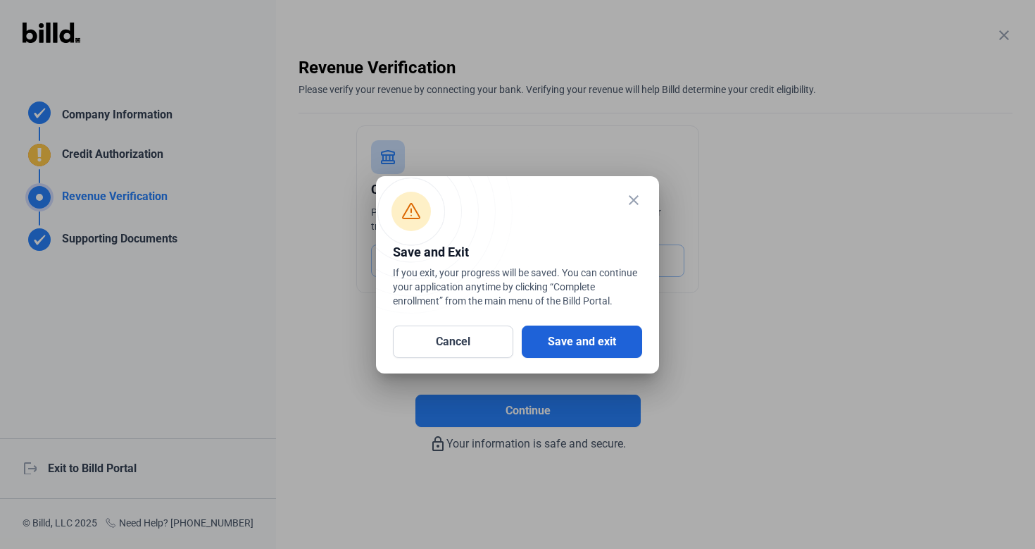
click at [589, 344] on button "Save and exit" at bounding box center [582, 341] width 120 height 32
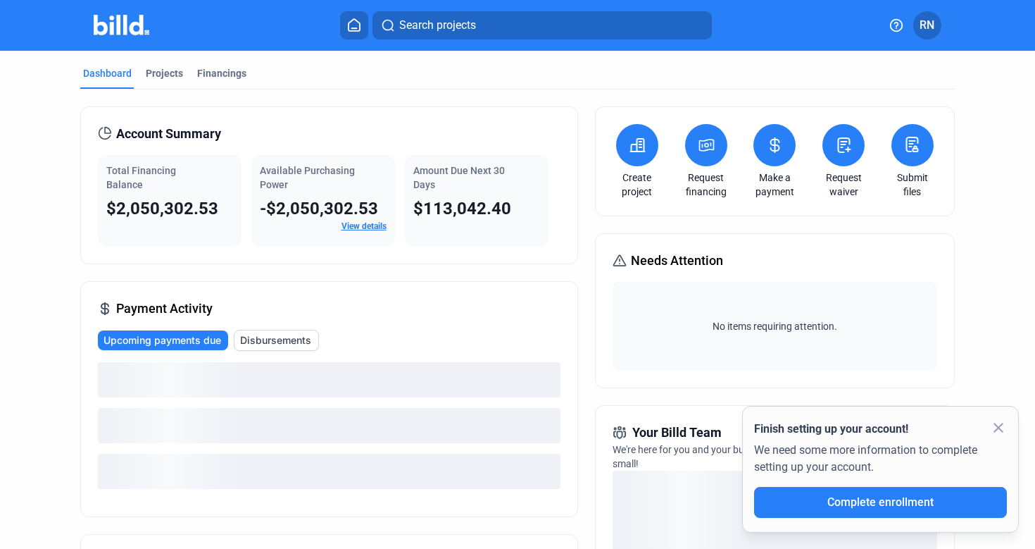
click at [710, 150] on icon at bounding box center [707, 145] width 18 height 17
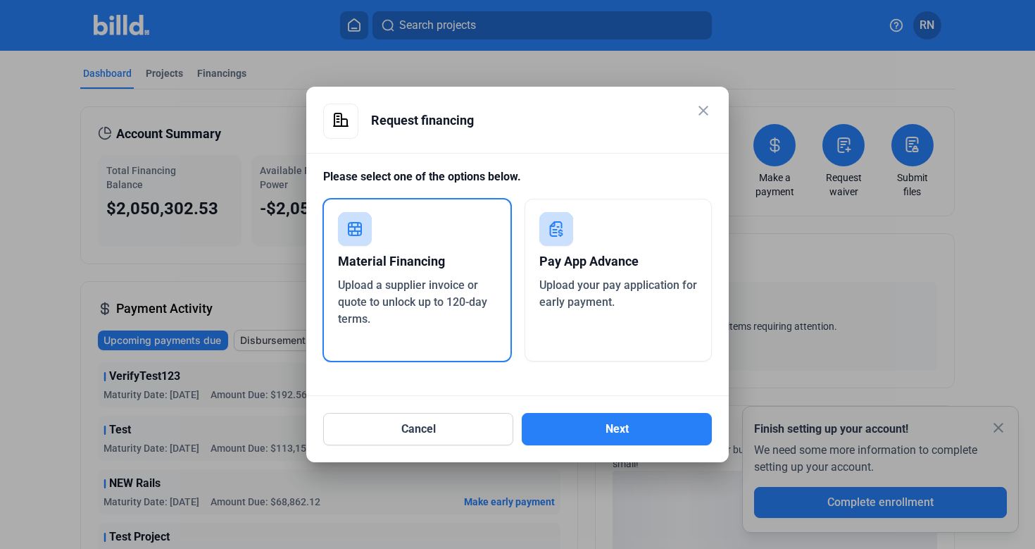
click at [656, 251] on div "Pay App Advance" at bounding box center [618, 261] width 158 height 31
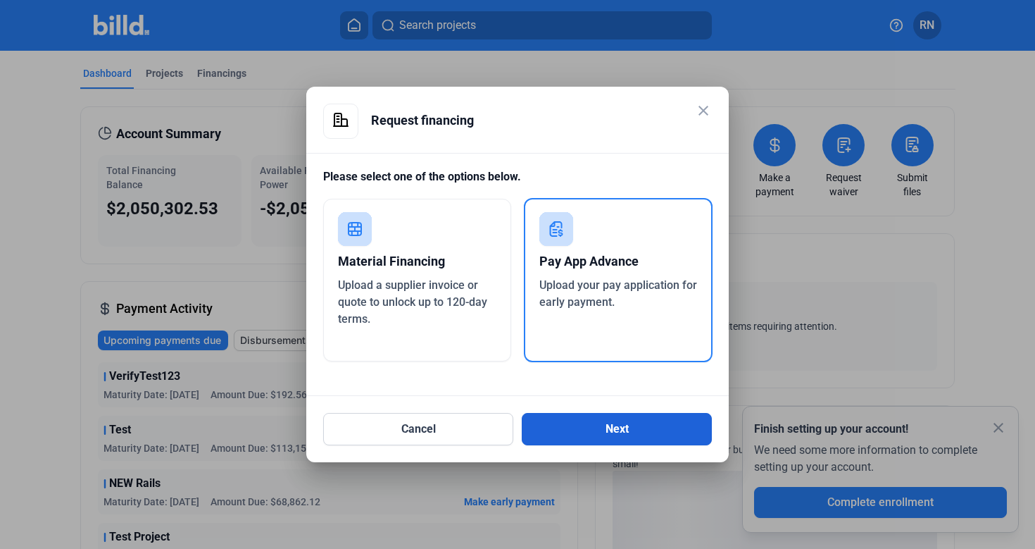
click at [653, 425] on button "Next" at bounding box center [617, 429] width 190 height 32
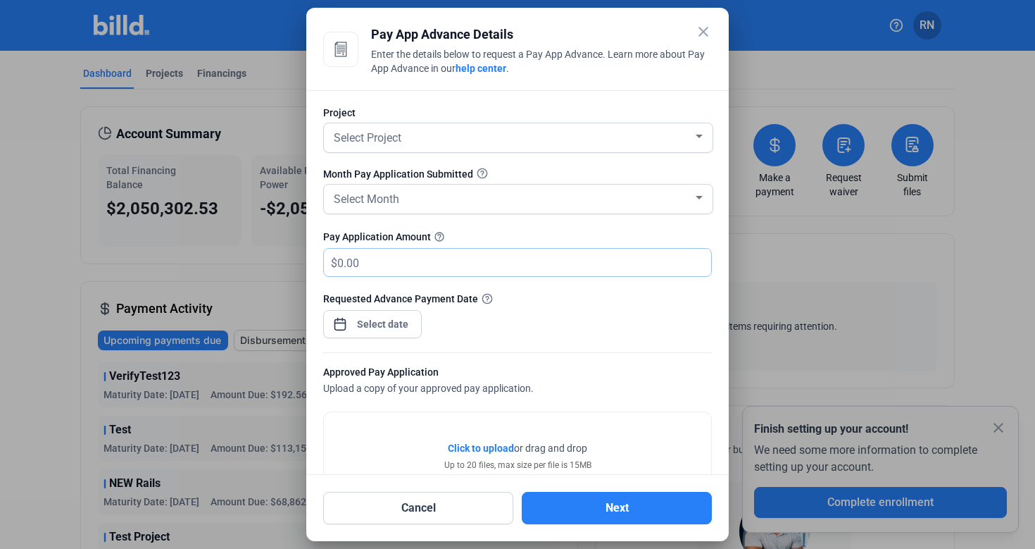
click at [518, 263] on input "text" at bounding box center [516, 262] width 358 height 27
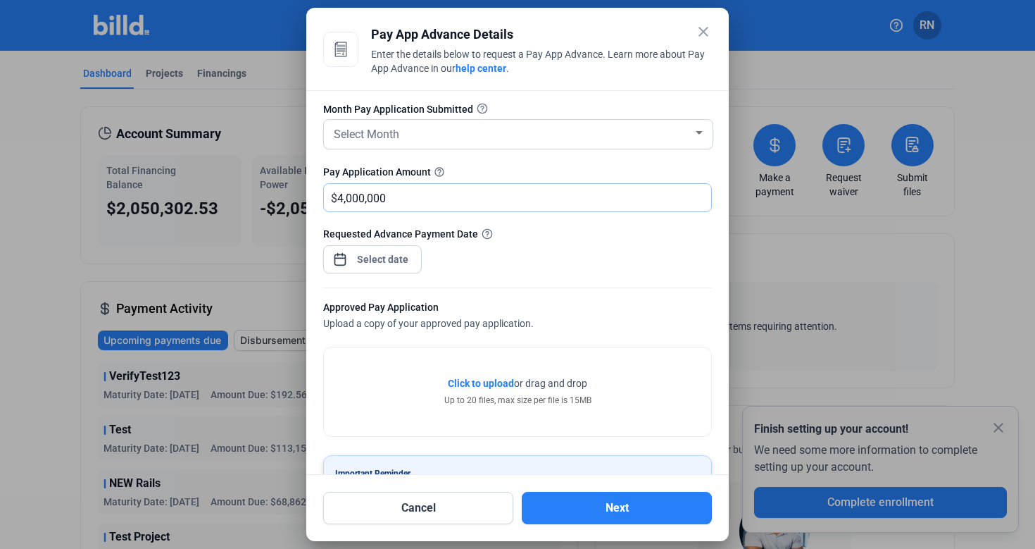
scroll to position [70, 0]
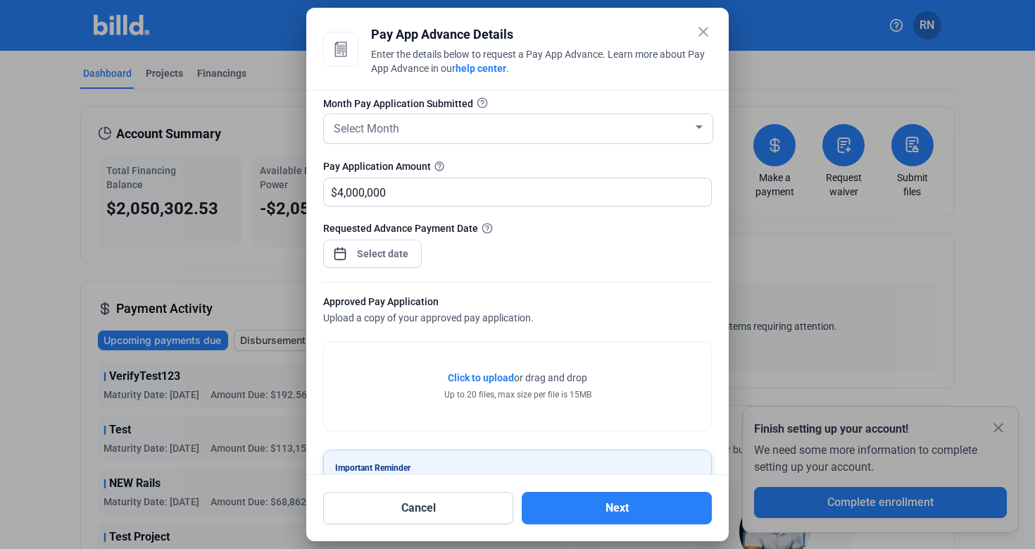
click at [398, 263] on div at bounding box center [383, 253] width 61 height 25
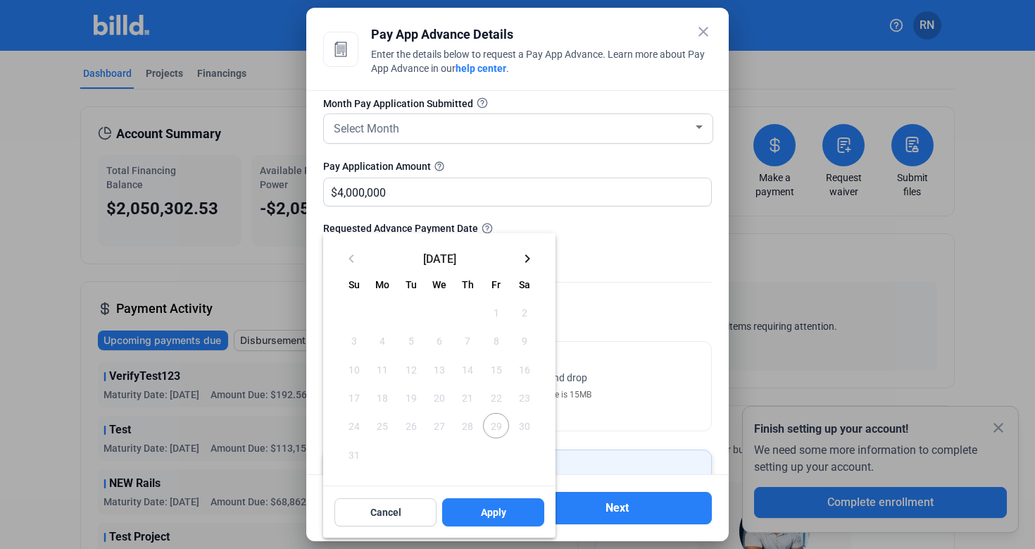
click at [566, 250] on div at bounding box center [517, 274] width 1035 height 549
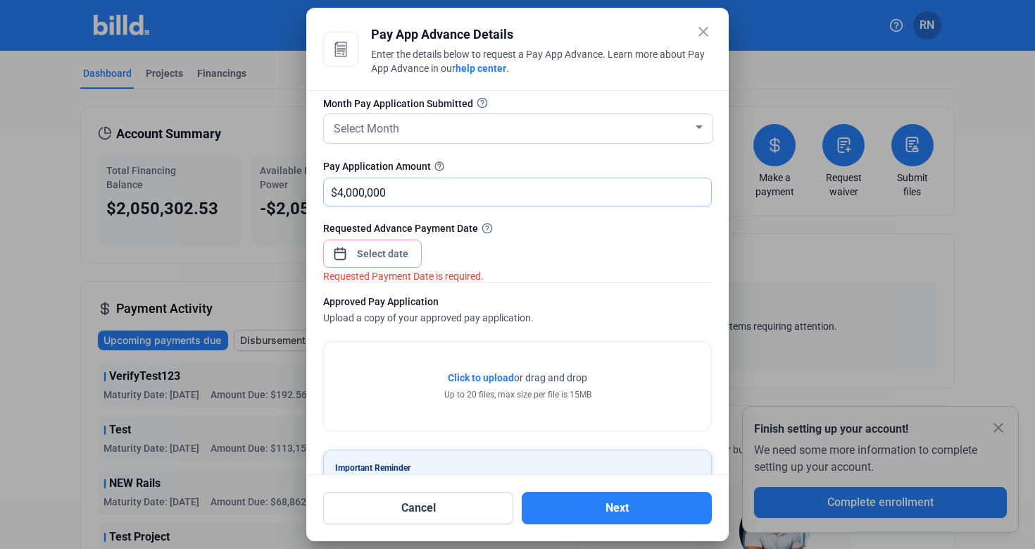
click at [408, 196] on input "4,000,000" at bounding box center [516, 191] width 358 height 27
type input "4"
type input "600,000"
click at [375, 256] on div "close Pay App Advance Details Enter the details below to request a Pay App Adva…" at bounding box center [517, 274] width 1035 height 549
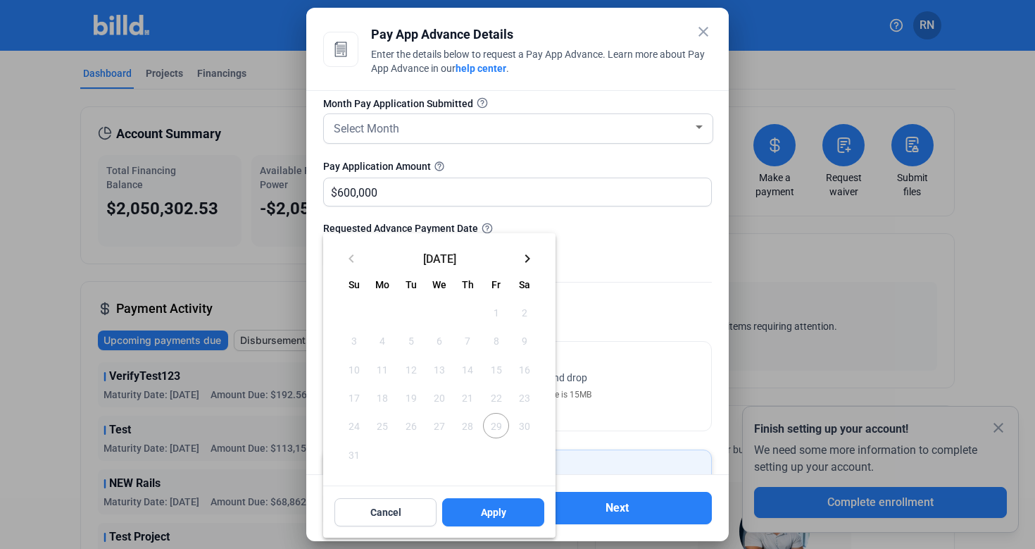
click at [525, 256] on mat-icon "keyboard_arrow_right" at bounding box center [527, 258] width 17 height 17
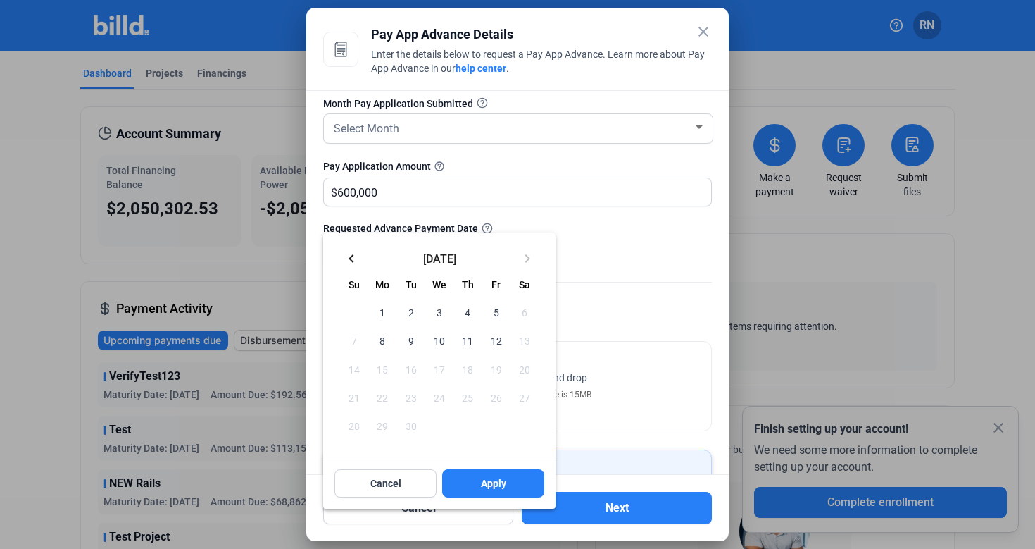
click at [469, 337] on span "11" at bounding box center [467, 339] width 25 height 25
click at [495, 484] on span "Apply" at bounding box center [493, 483] width 25 height 14
type input "Sep 11, 2025"
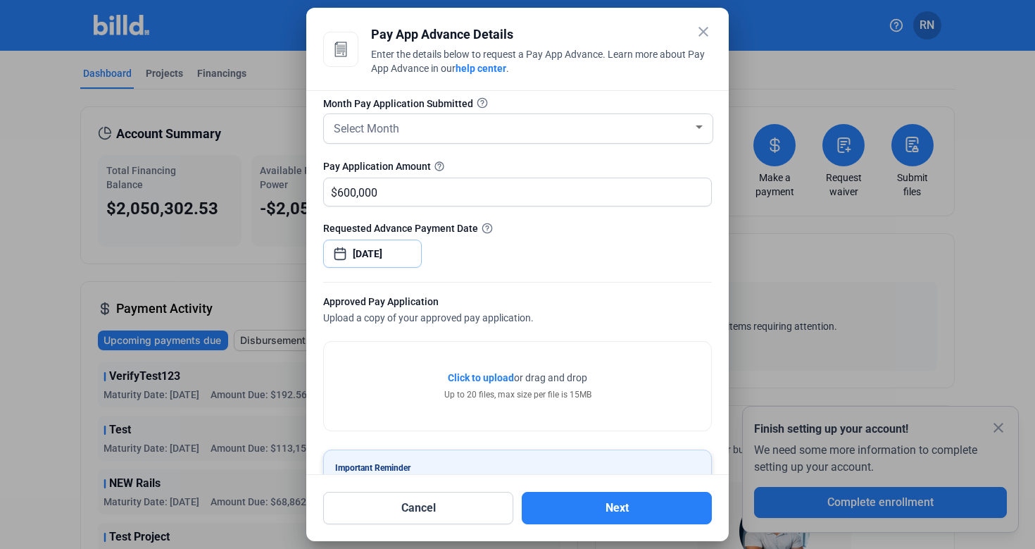
scroll to position [130, 0]
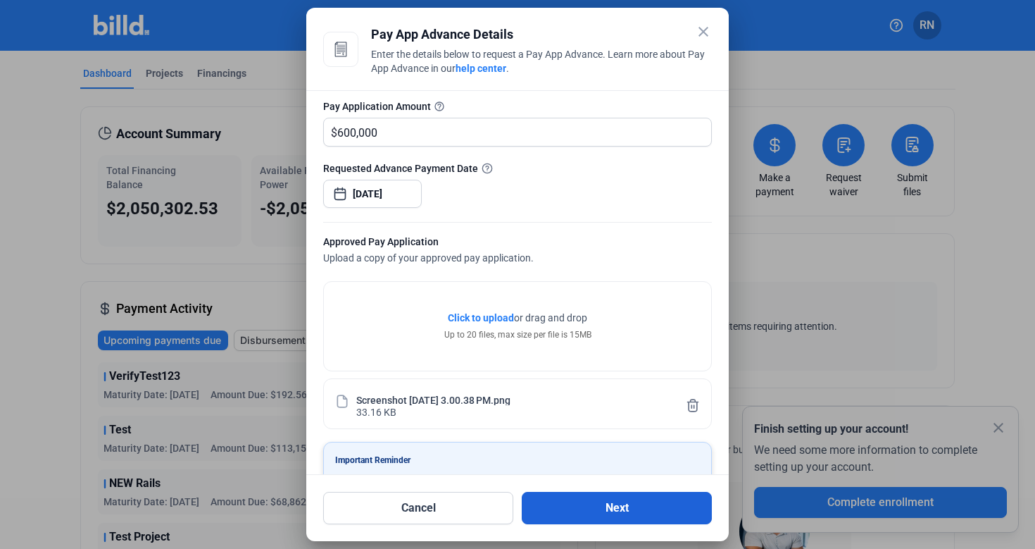
click at [629, 509] on button "Next" at bounding box center [617, 508] width 190 height 32
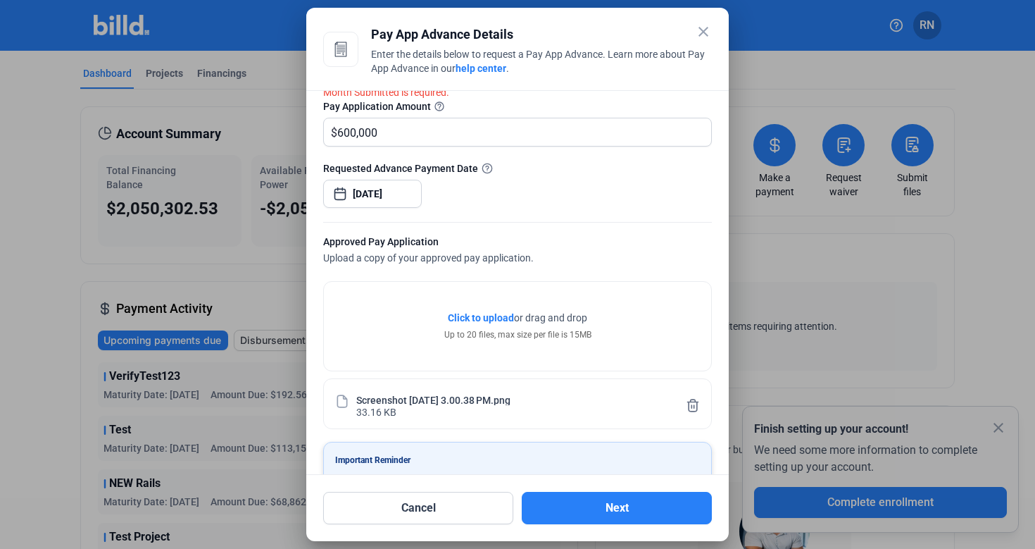
scroll to position [0, 0]
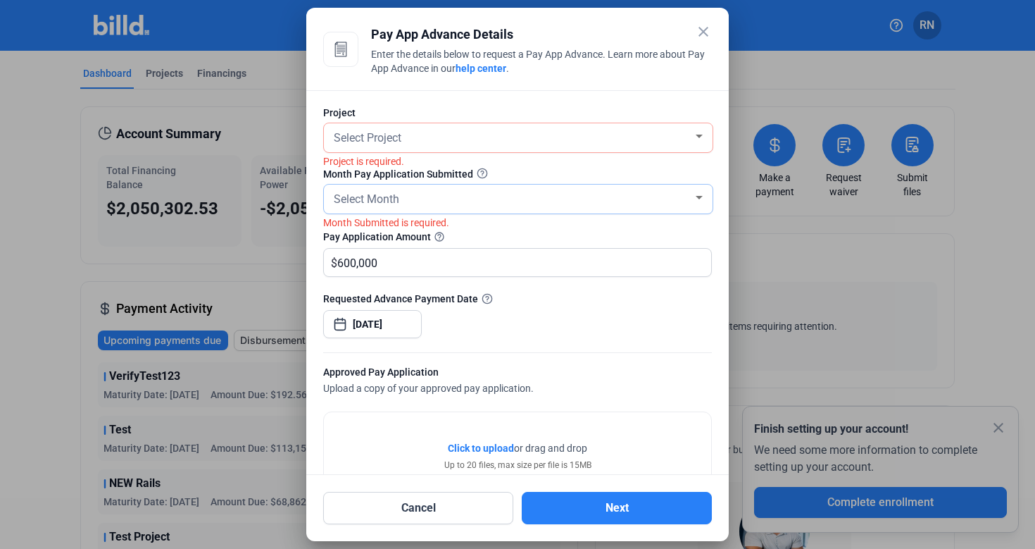
click at [470, 201] on div "Select Month" at bounding box center [512, 198] width 362 height 20
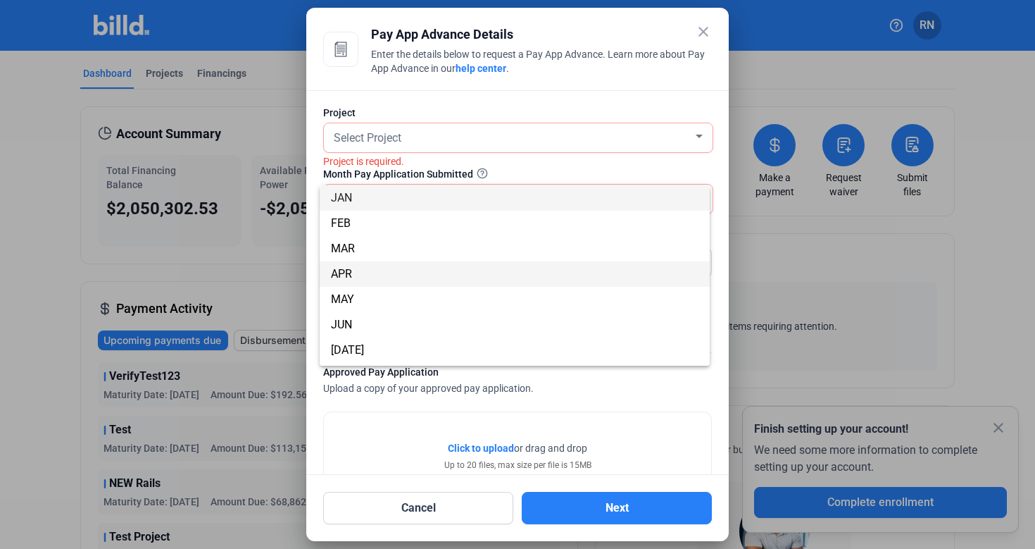
click at [470, 272] on span "APR" at bounding box center [515, 273] width 368 height 25
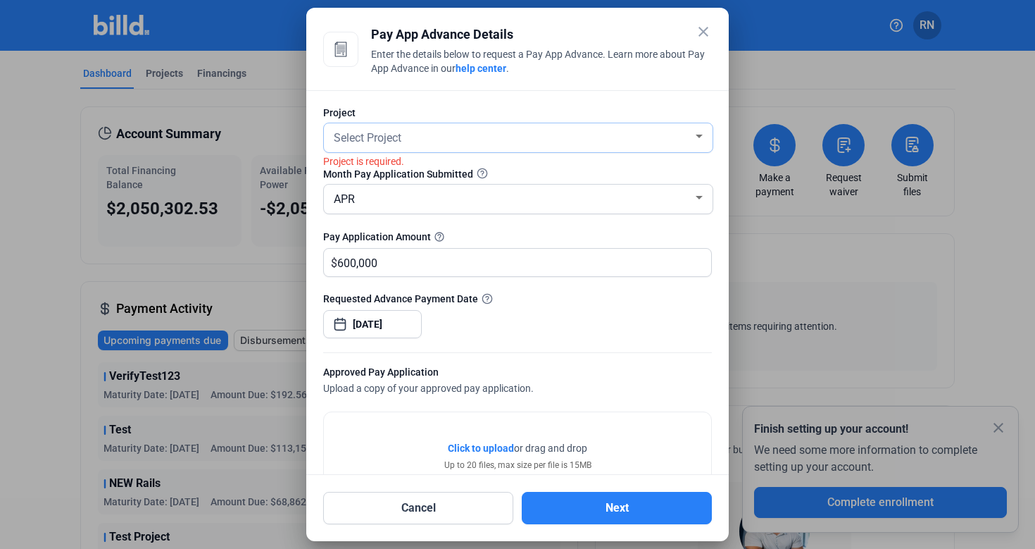
click at [470, 132] on div "Select Project" at bounding box center [512, 137] width 362 height 20
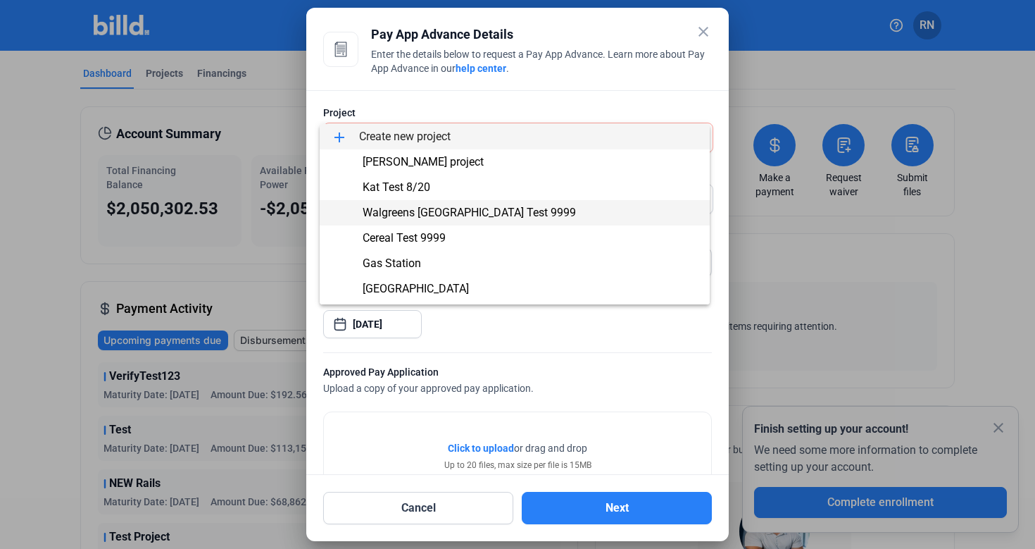
click at [470, 215] on span "Walgreens [GEOGRAPHIC_DATA] Test 9999" at bounding box center [469, 212] width 213 height 13
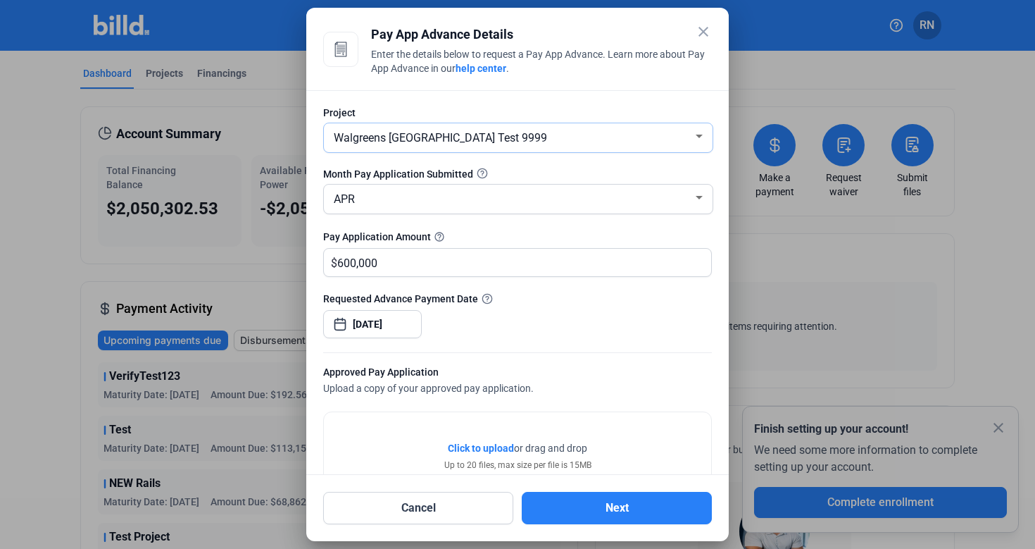
scroll to position [182, 0]
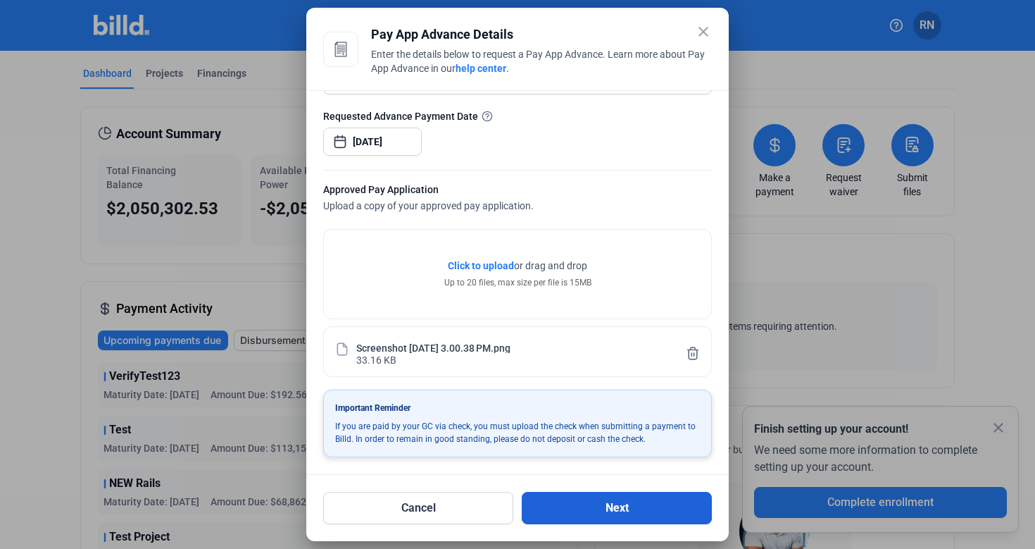
click at [597, 508] on button "Next" at bounding box center [617, 508] width 190 height 32
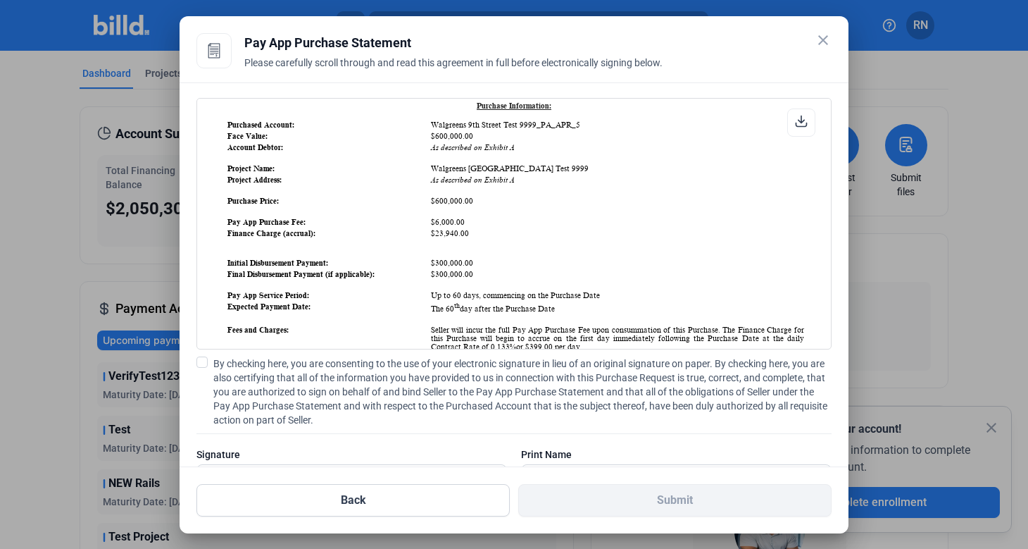
scroll to position [574, 0]
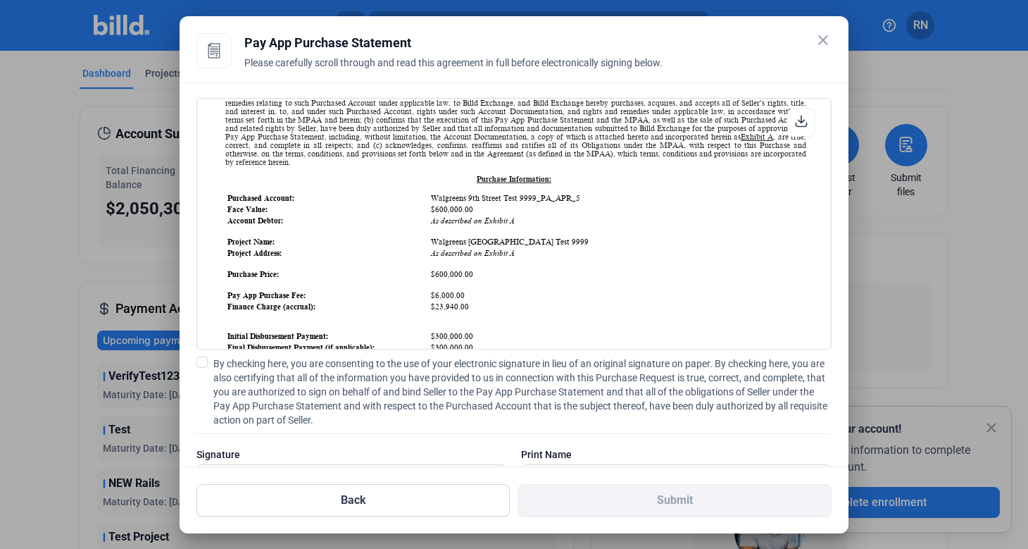
click at [205, 365] on span at bounding box center [201, 361] width 11 height 11
click at [0, 0] on input "By checking here, you are consenting to the use of your electronic signature in…" at bounding box center [0, 0] width 0 height 0
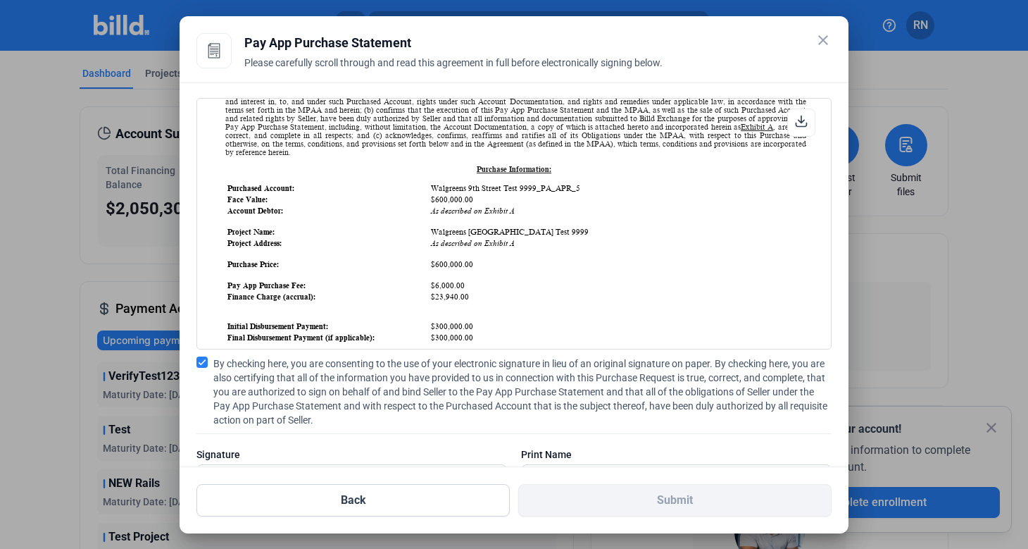
scroll to position [641, 0]
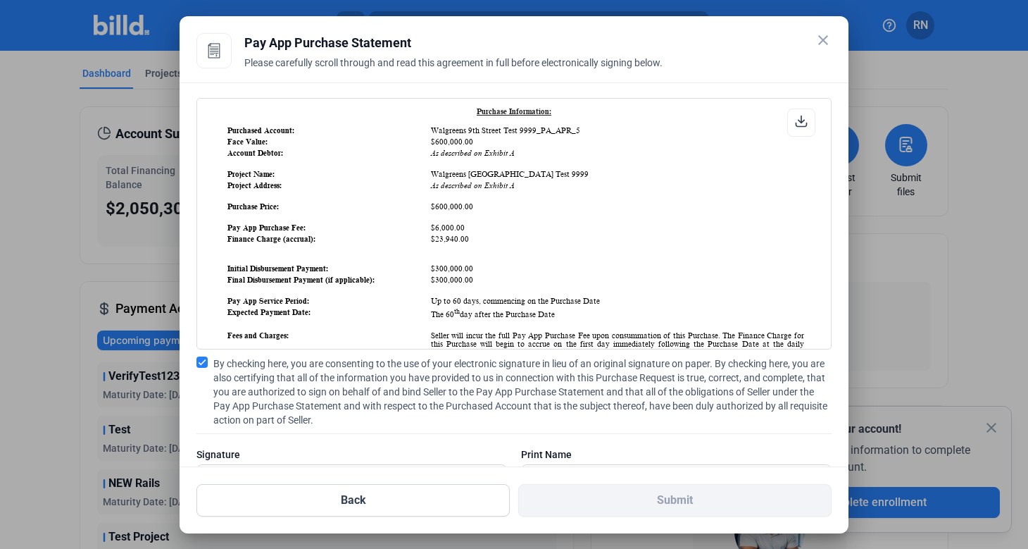
drag, startPoint x: 427, startPoint y: 147, endPoint x: 575, endPoint y: 149, distance: 147.2
click at [575, 135] on td "Walgreens 9th Street Test 9999_PA_APR_5" at bounding box center [617, 130] width 375 height 10
copy td "Walgreens 9th Street Test 9999_PA_APR_5"
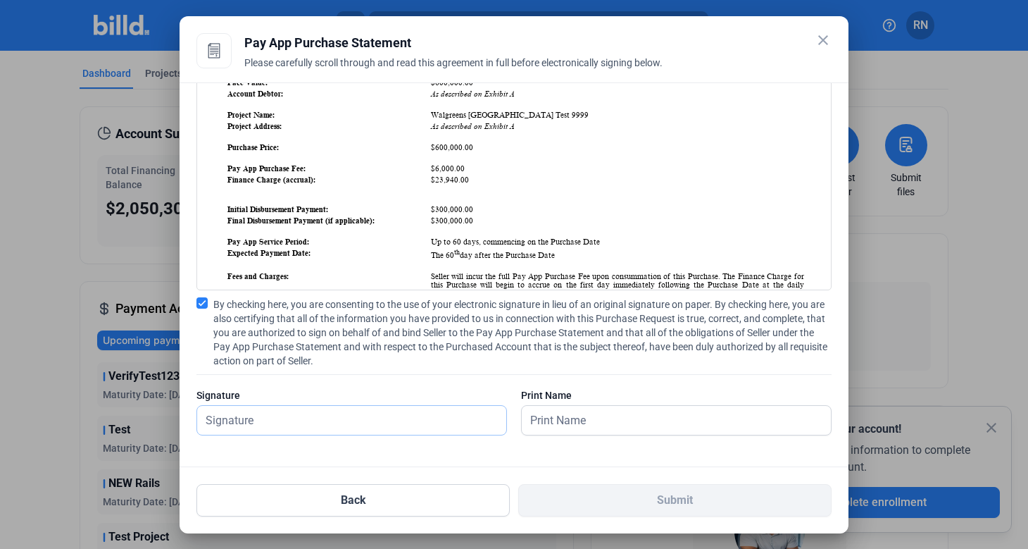
click at [404, 409] on input "text" at bounding box center [344, 420] width 294 height 29
type input "test"
click at [567, 425] on input "text" at bounding box center [669, 420] width 294 height 29
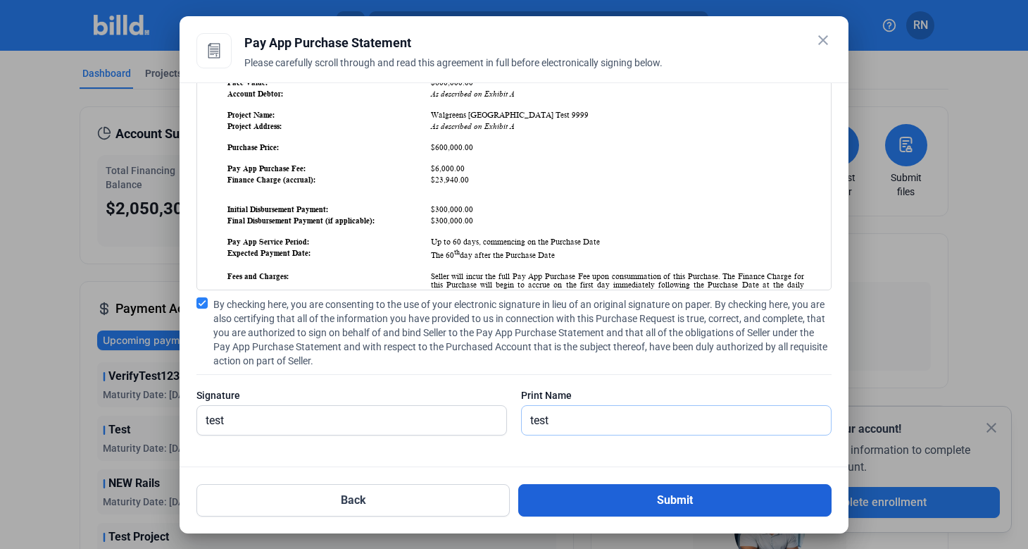
type input "test"
click at [572, 503] on button "Submit" at bounding box center [674, 500] width 313 height 32
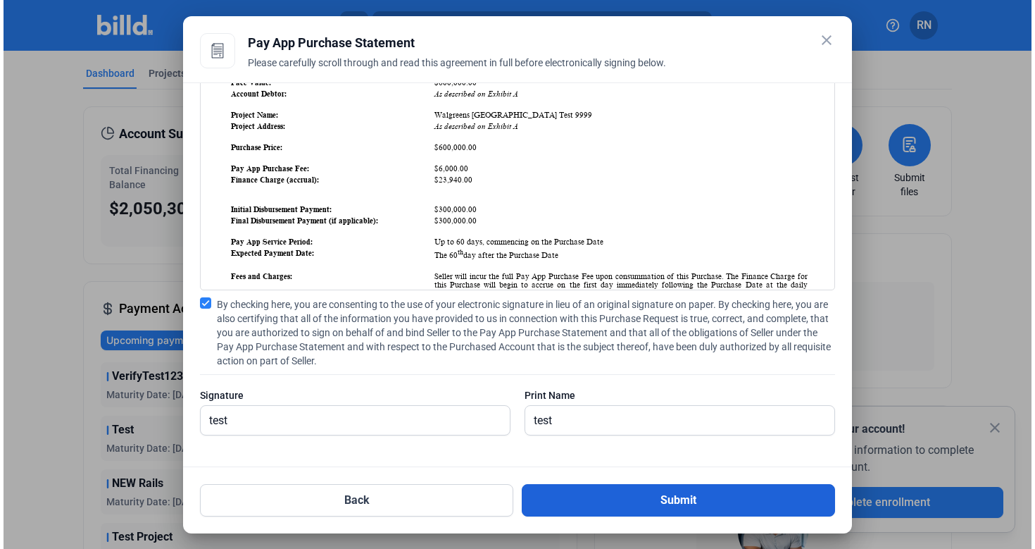
scroll to position [0, 0]
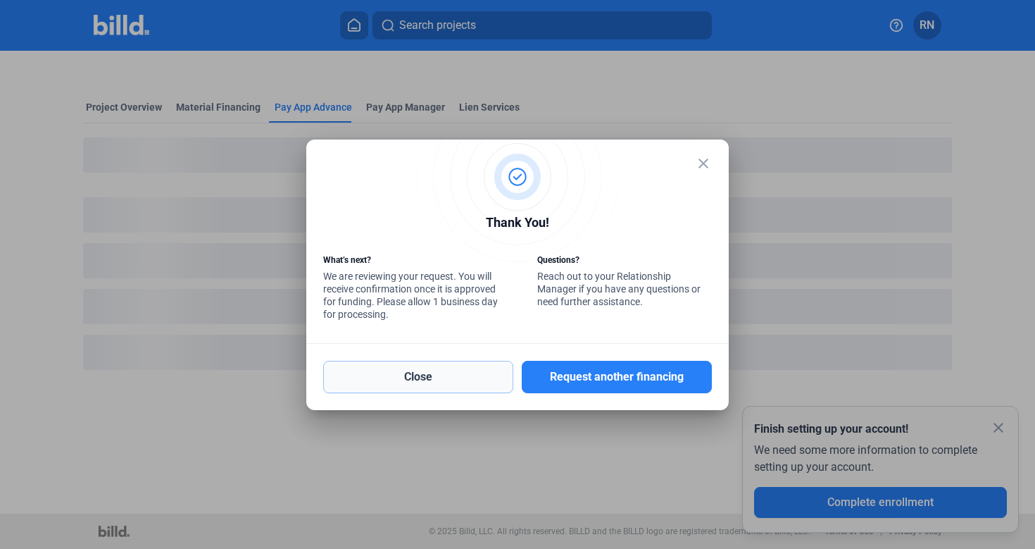
click at [509, 375] on button "Close" at bounding box center [418, 377] width 190 height 32
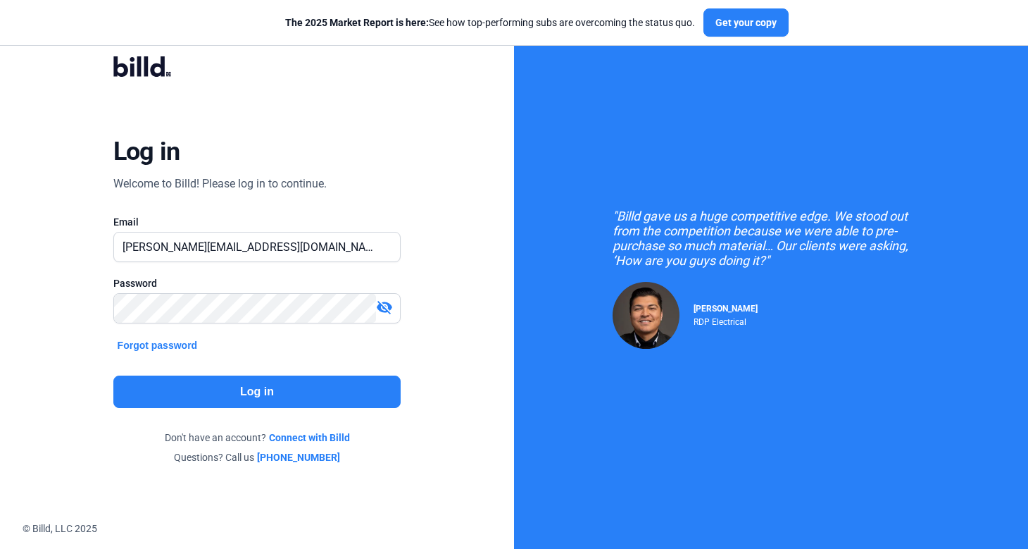
click at [286, 392] on button "Log in" at bounding box center [257, 391] width 288 height 32
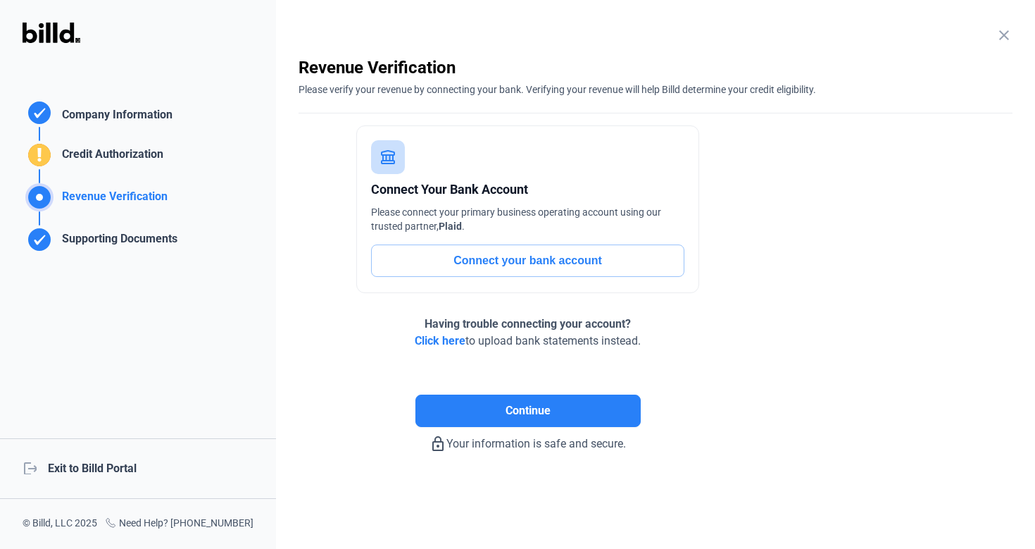
click at [128, 462] on div "logout Exit to Billd Portal" at bounding box center [138, 468] width 276 height 61
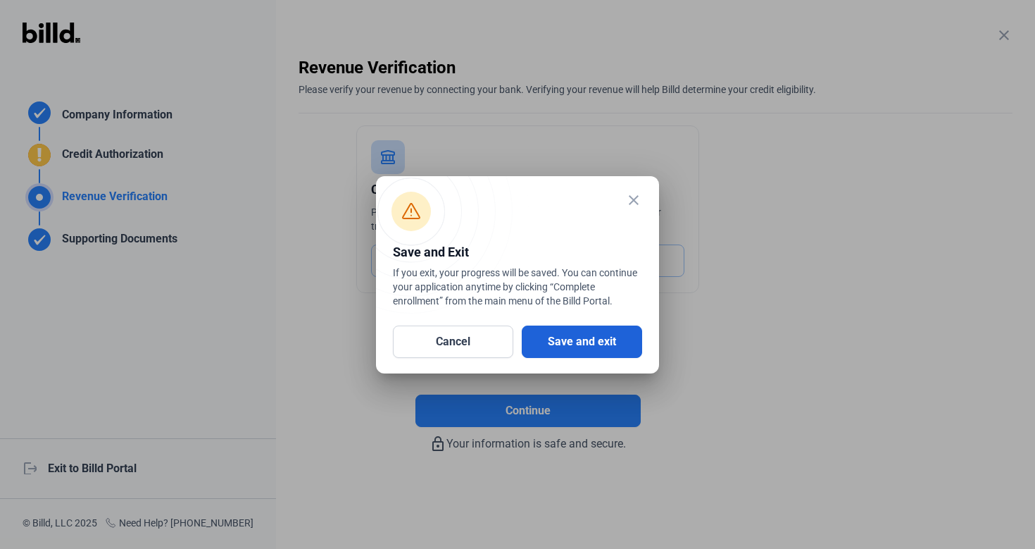
click at [610, 327] on button "Save and exit" at bounding box center [582, 341] width 120 height 32
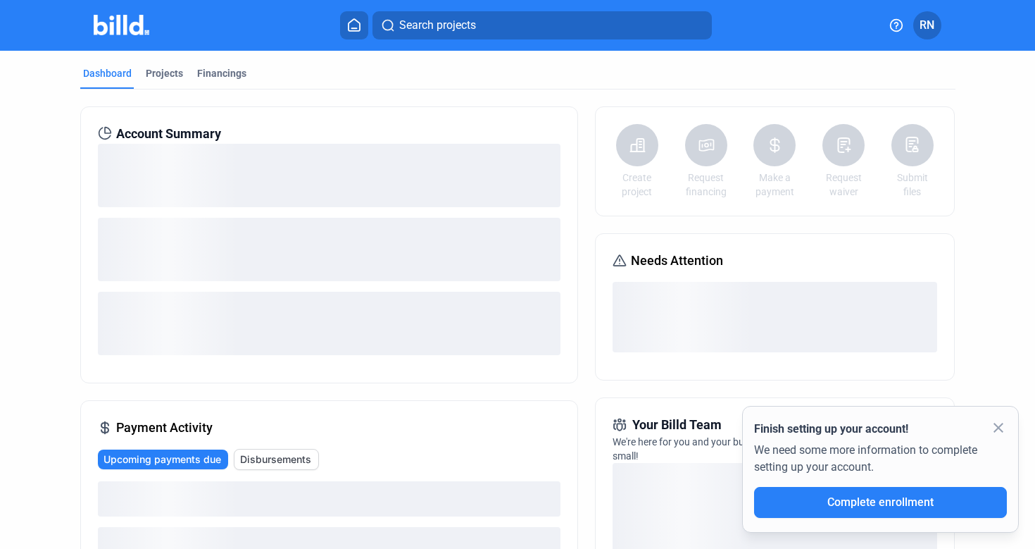
click at [935, 33] on button "RN" at bounding box center [927, 25] width 28 height 28
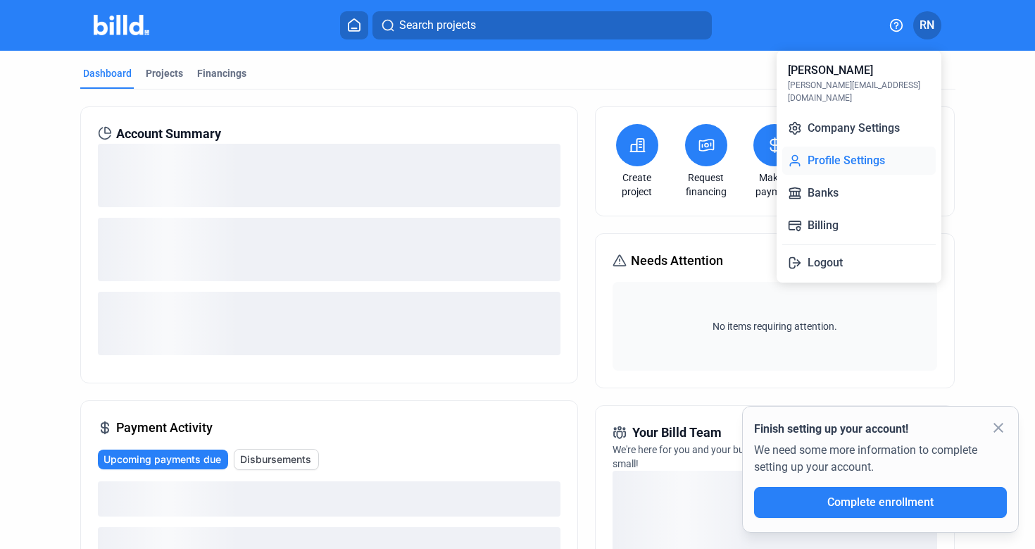
click at [882, 146] on button "Profile Settings" at bounding box center [859, 160] width 154 height 28
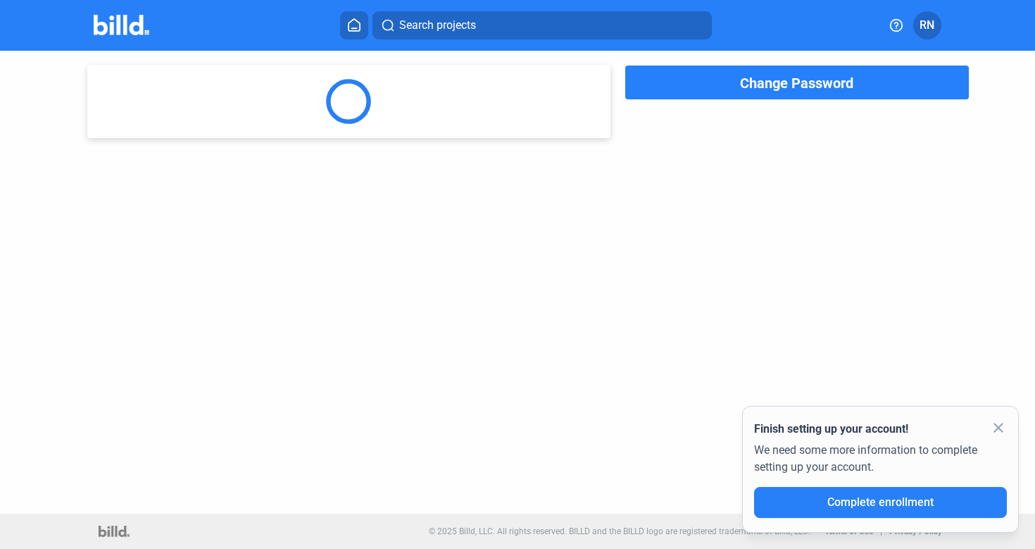
click at [934, 14] on button "RN" at bounding box center [927, 25] width 28 height 28
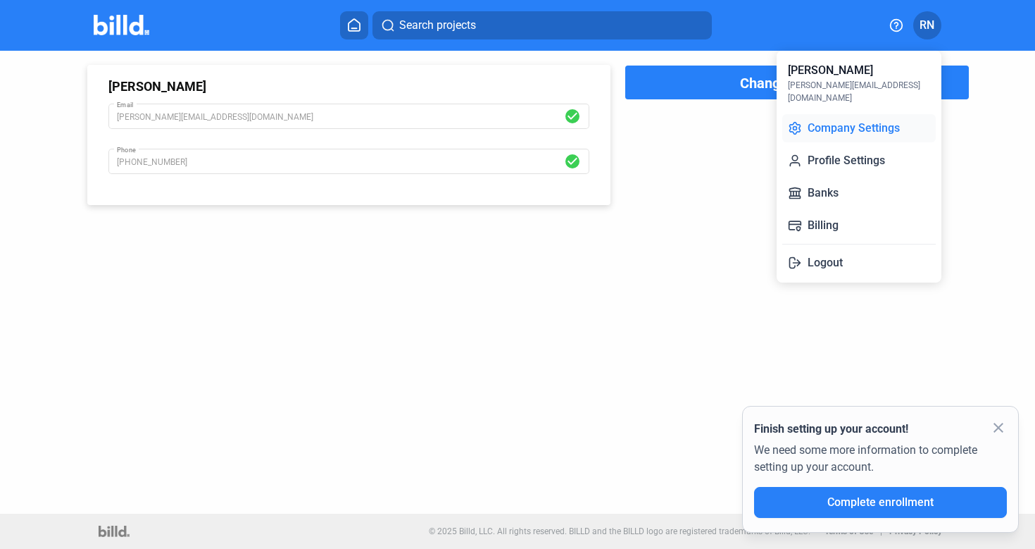
click at [894, 114] on button "Company Settings" at bounding box center [859, 128] width 154 height 28
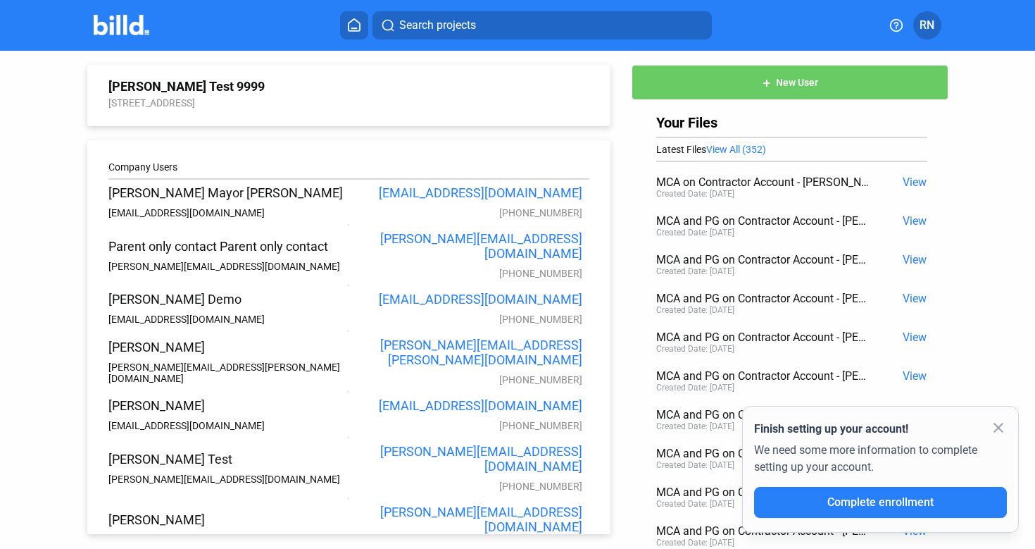
click at [357, 24] on icon at bounding box center [354, 24] width 14 height 13
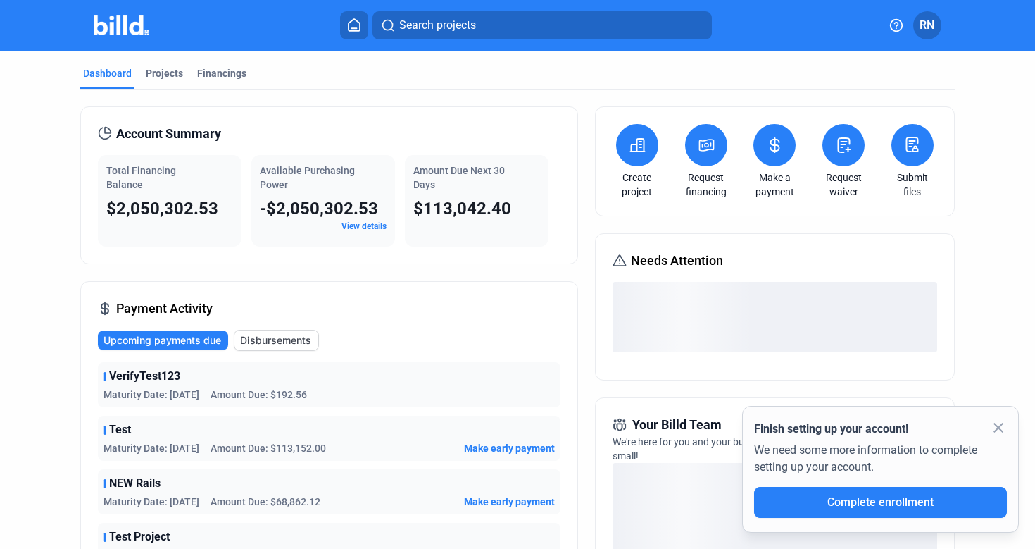
click at [710, 149] on icon at bounding box center [707, 145] width 18 height 17
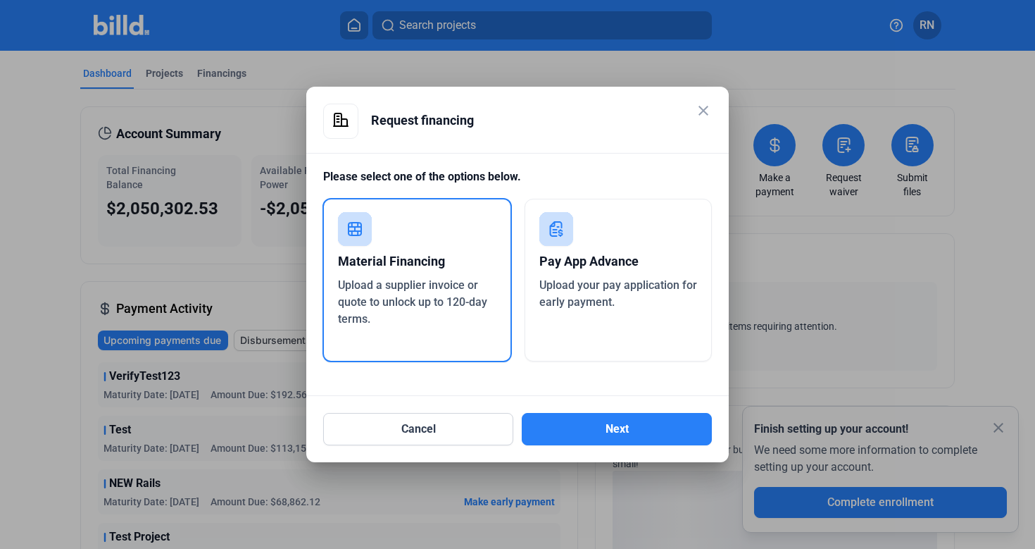
click at [614, 256] on div "Pay App Advance" at bounding box center [618, 261] width 158 height 31
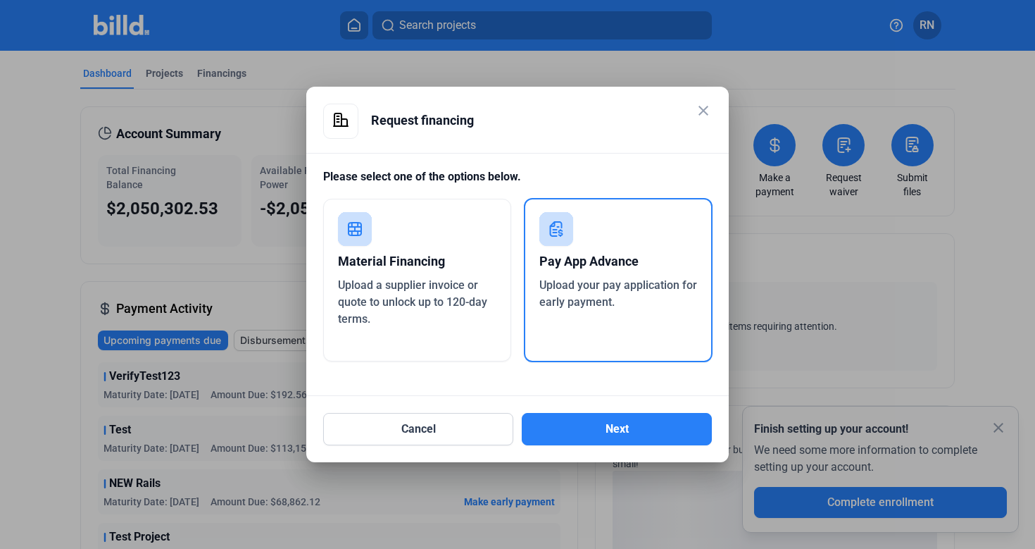
click at [614, 411] on div "Cancel Next" at bounding box center [517, 420] width 389 height 49
click at [614, 421] on button "Next" at bounding box center [617, 429] width 190 height 32
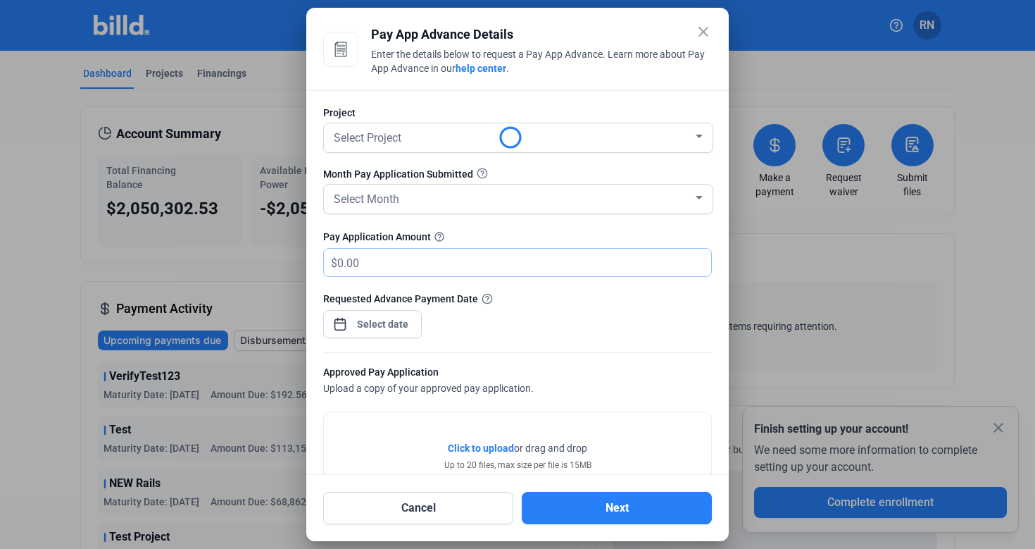
click at [504, 265] on input "text" at bounding box center [516, 262] width 358 height 27
type input "23,333"
click at [469, 199] on div "Select Month" at bounding box center [512, 198] width 362 height 20
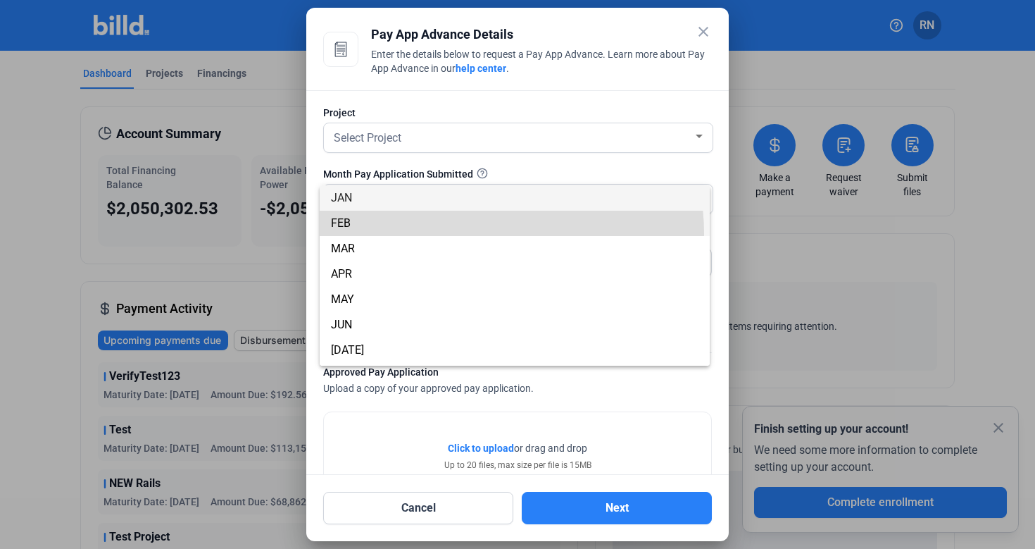
click at [462, 234] on span "FEB" at bounding box center [515, 223] width 368 height 25
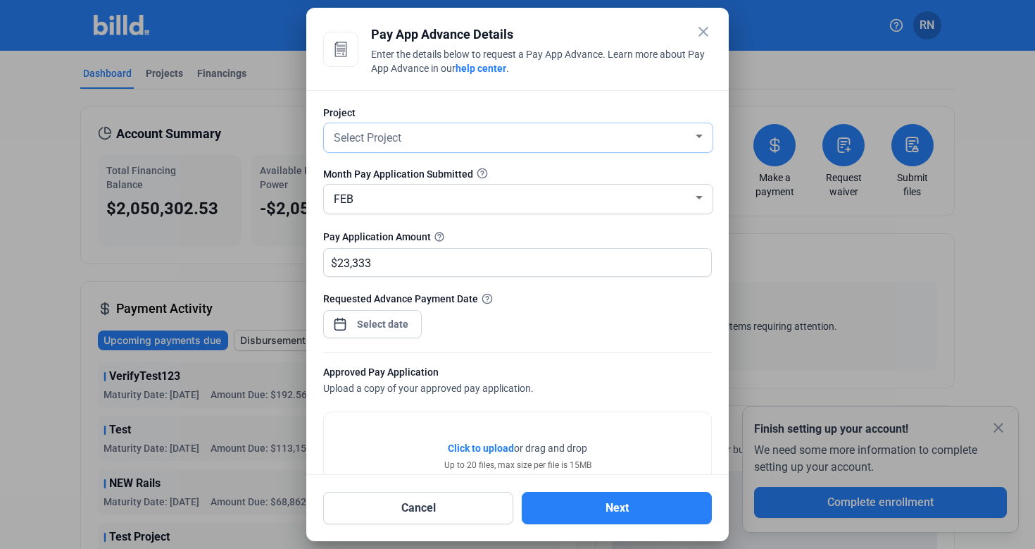
click at [453, 134] on div "Select Project" at bounding box center [512, 137] width 362 height 20
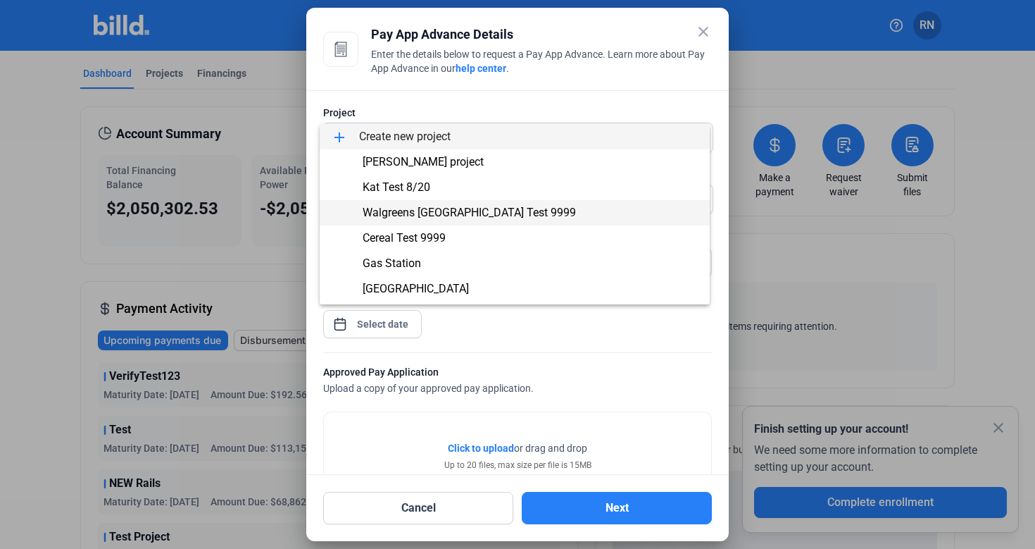
click at [453, 223] on span "Walgreens [GEOGRAPHIC_DATA] Test 9999" at bounding box center [515, 212] width 368 height 25
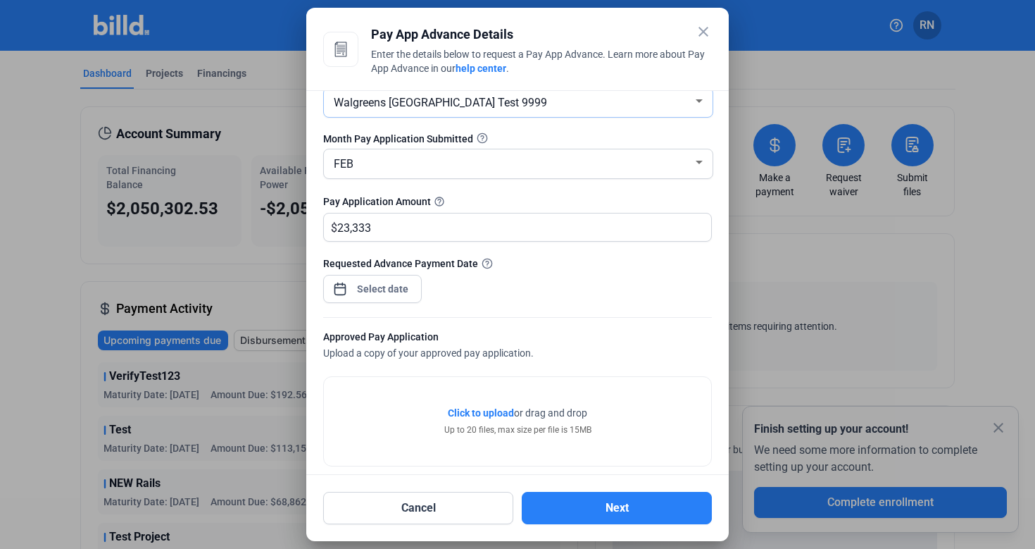
scroll to position [70, 0]
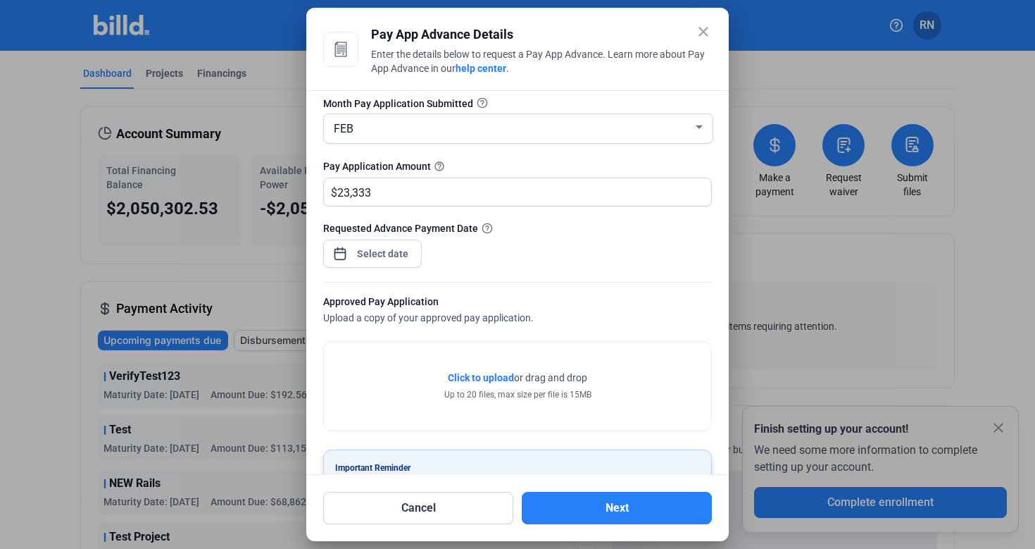
click at [389, 251] on div "close Pay App Advance Details Enter the details below to request a Pay App Adva…" at bounding box center [517, 274] width 1035 height 549
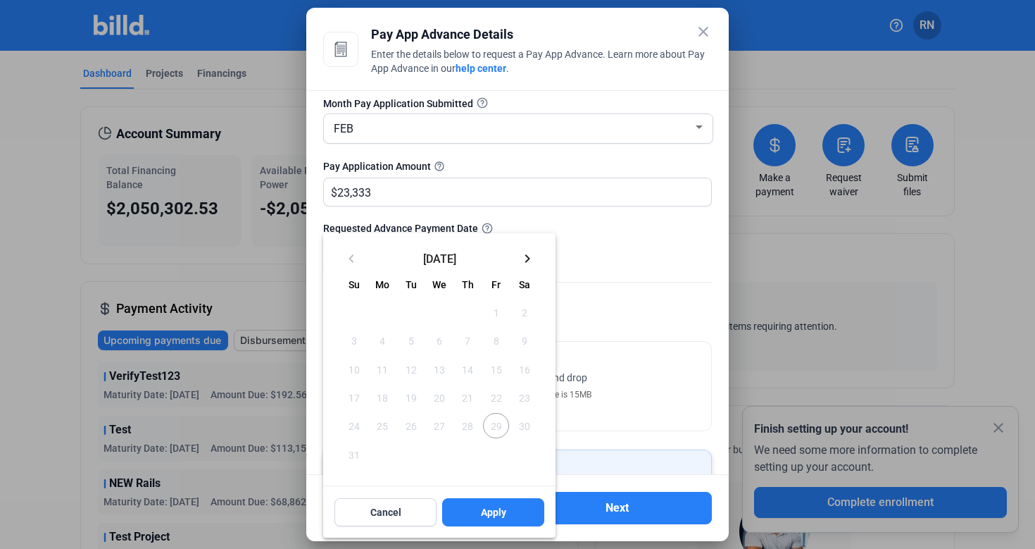
click at [527, 255] on mat-icon "keyboard_arrow_right" at bounding box center [527, 258] width 17 height 17
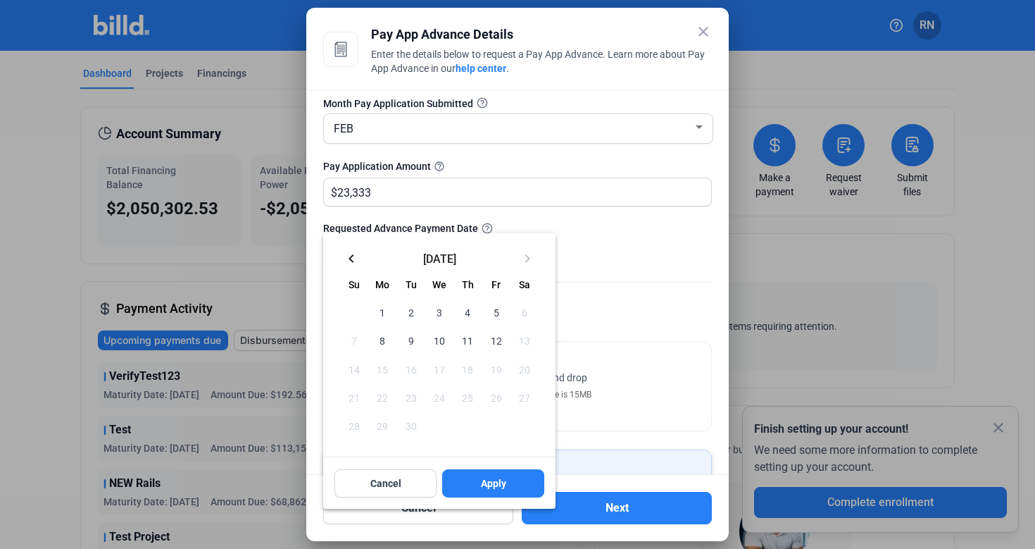
click at [442, 346] on span "10" at bounding box center [439, 339] width 25 height 25
click at [487, 488] on span "Apply" at bounding box center [493, 483] width 25 height 14
type input "[DATE]"
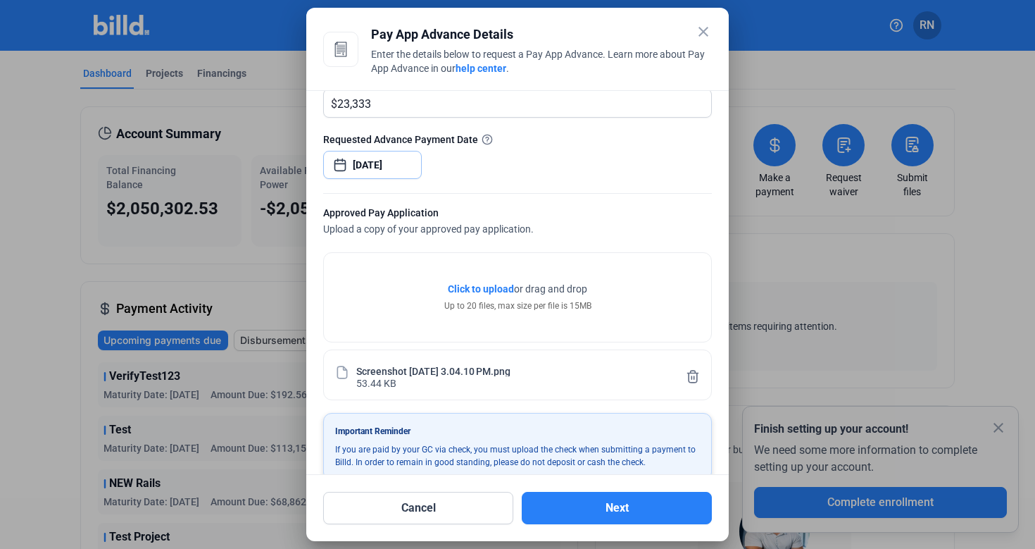
scroll to position [182, 0]
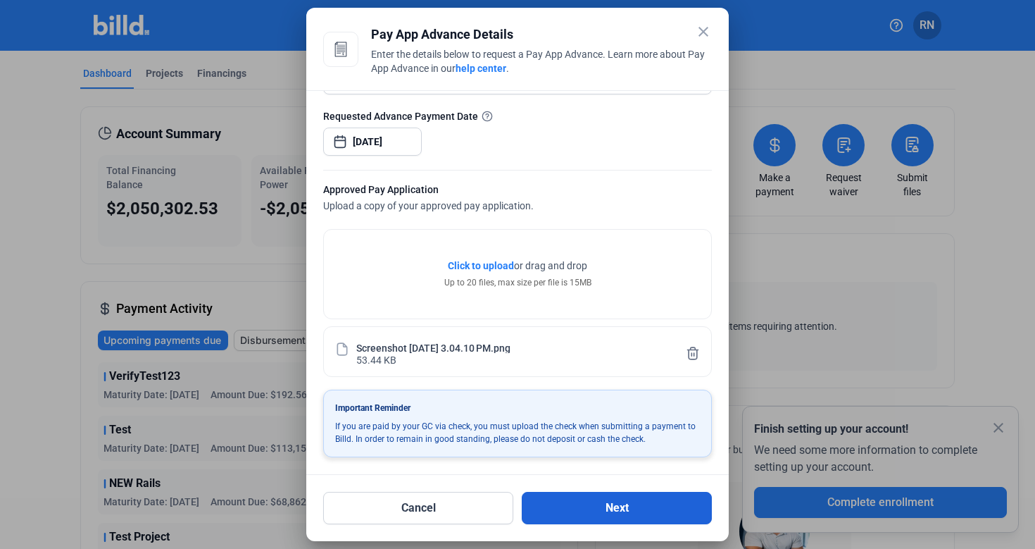
click at [628, 511] on button "Next" at bounding box center [617, 508] width 190 height 32
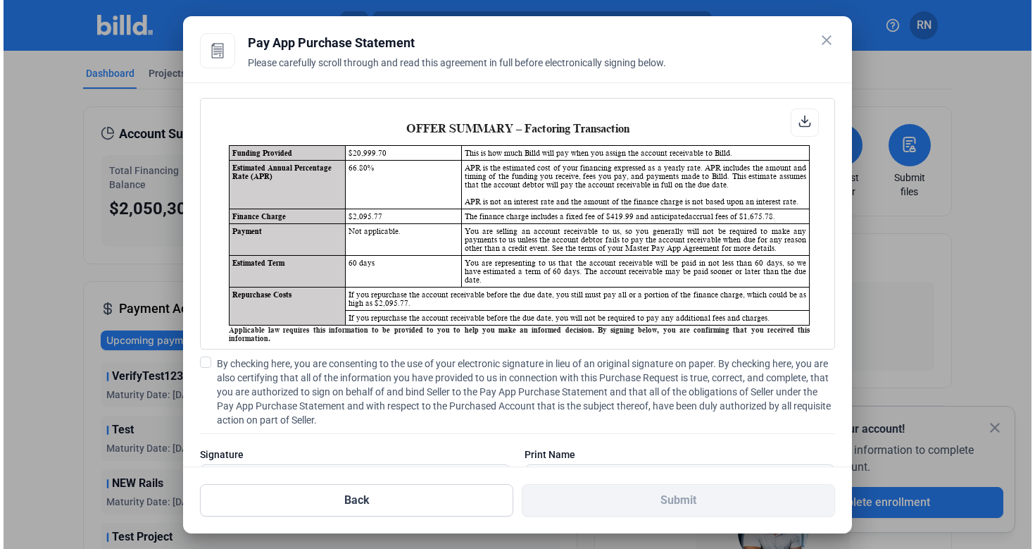
scroll to position [1, 0]
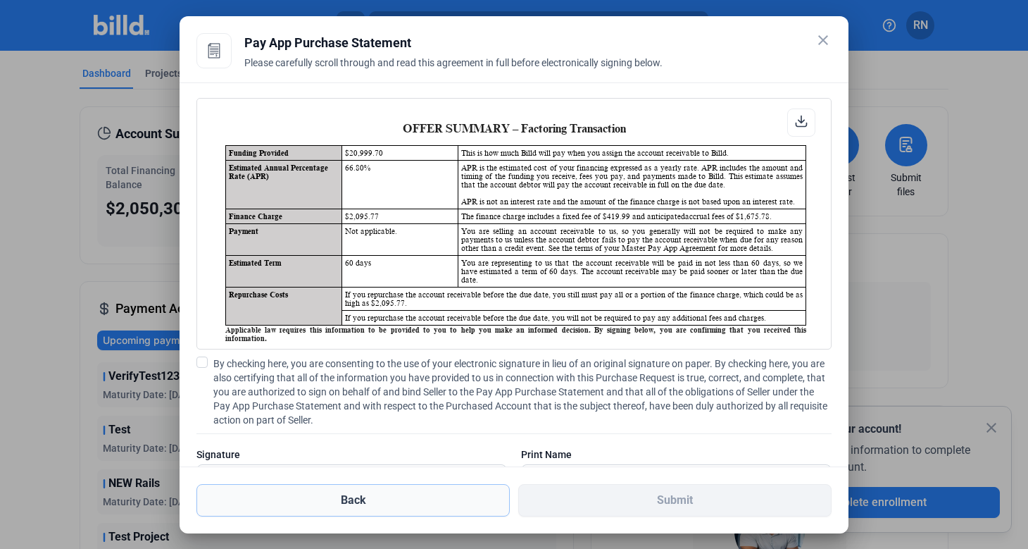
click at [444, 494] on button "Back" at bounding box center [352, 500] width 313 height 32
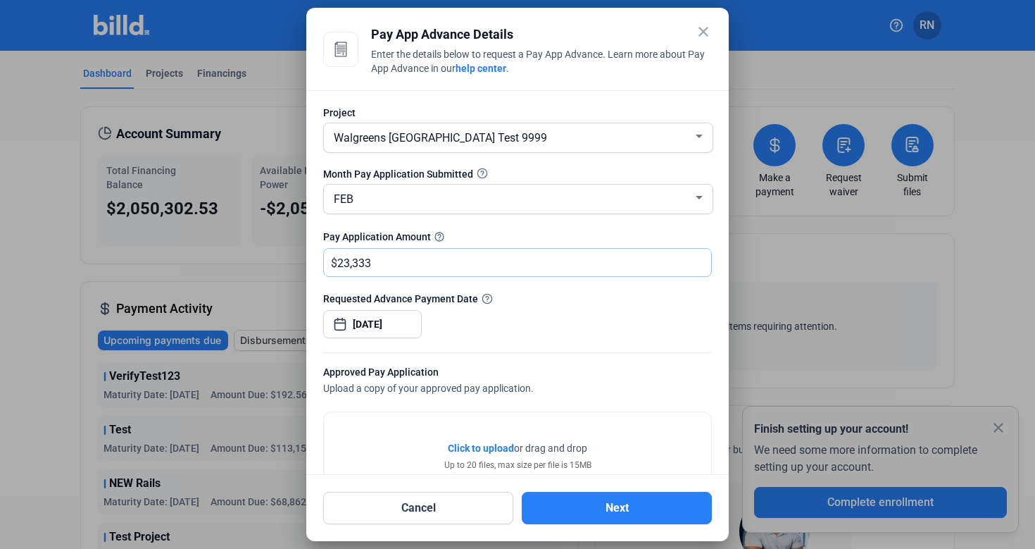
click at [415, 258] on input "23,333" at bounding box center [524, 262] width 374 height 27
type input "2"
type input "500,000"
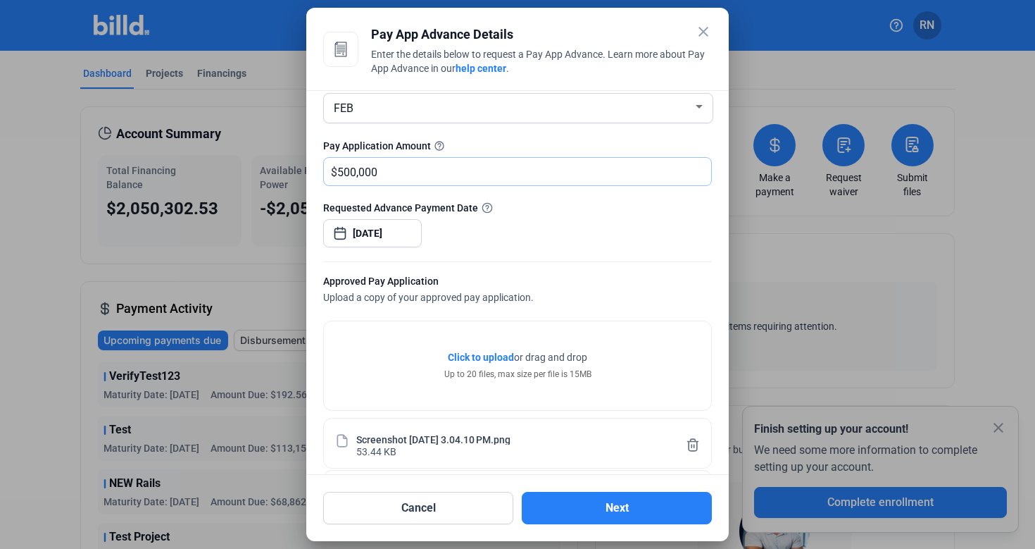
scroll to position [234, 0]
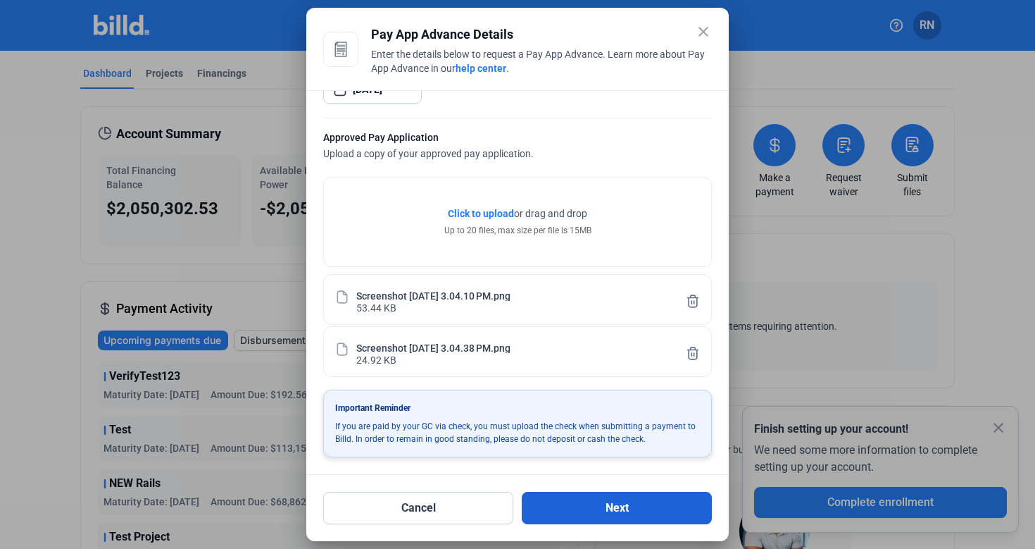
click at [608, 510] on button "Next" at bounding box center [617, 508] width 190 height 32
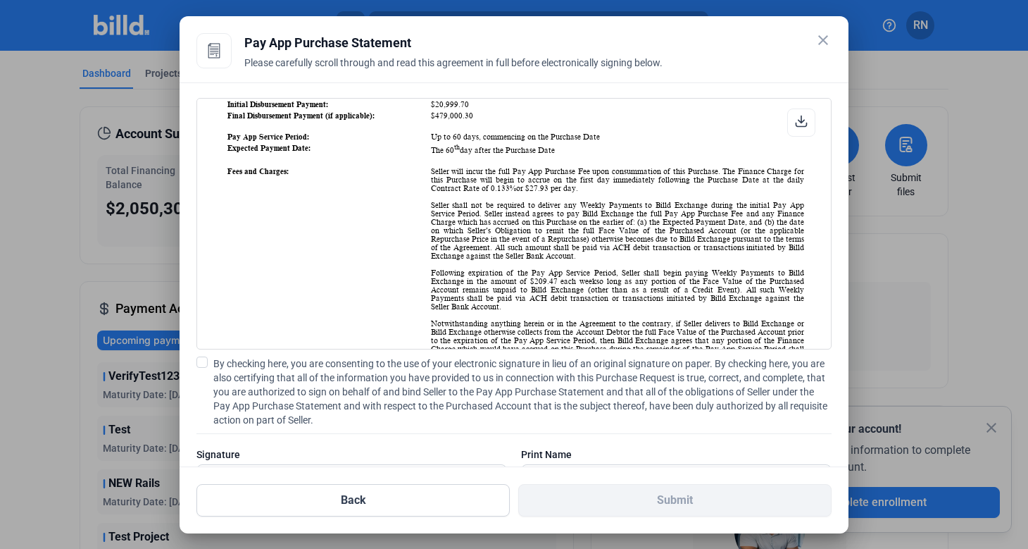
scroll to position [646, 0]
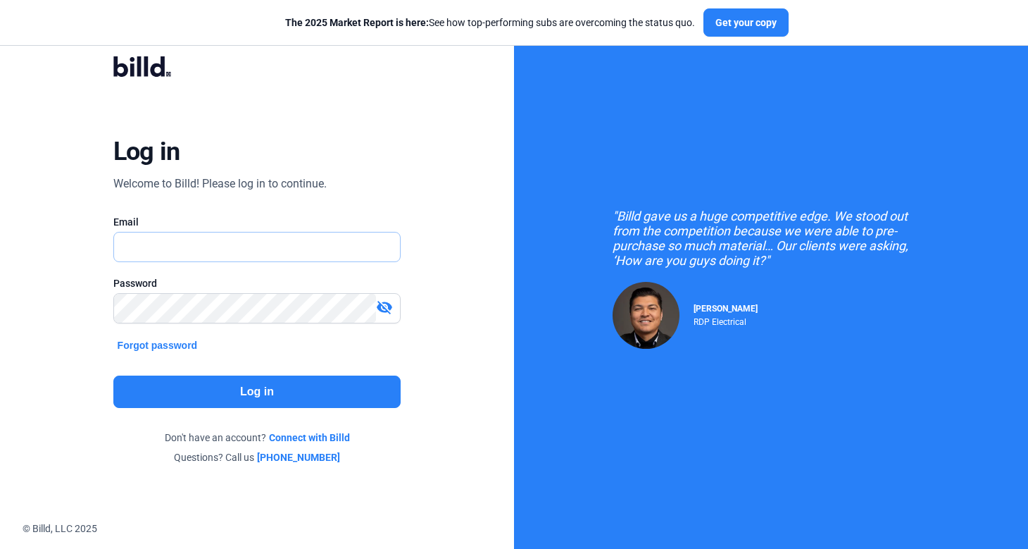
type input "[PERSON_NAME][EMAIL_ADDRESS][DOMAIN_NAME]"
click at [283, 383] on button "Log in" at bounding box center [257, 391] width 288 height 32
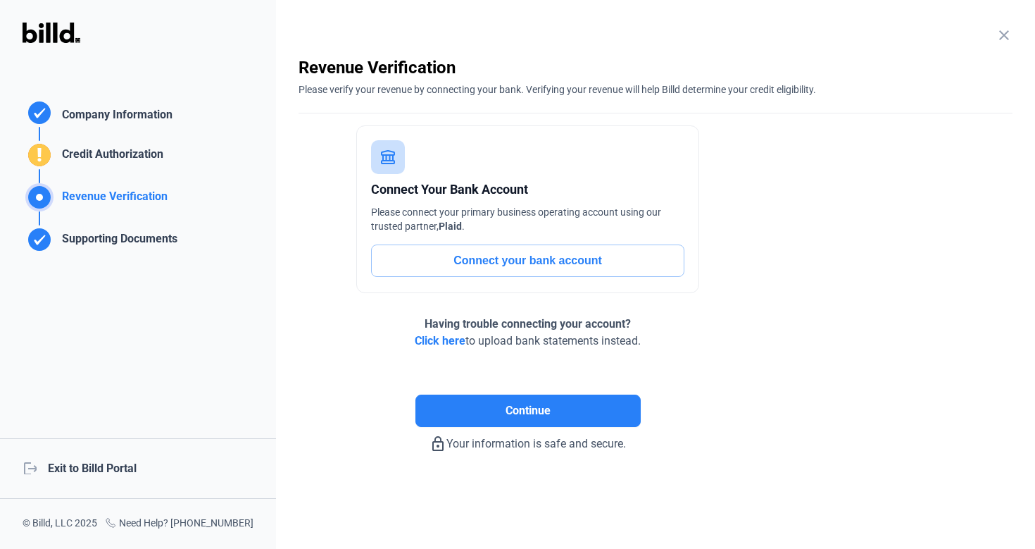
click at [148, 458] on div "logout Exit to Billd Portal" at bounding box center [138, 468] width 276 height 61
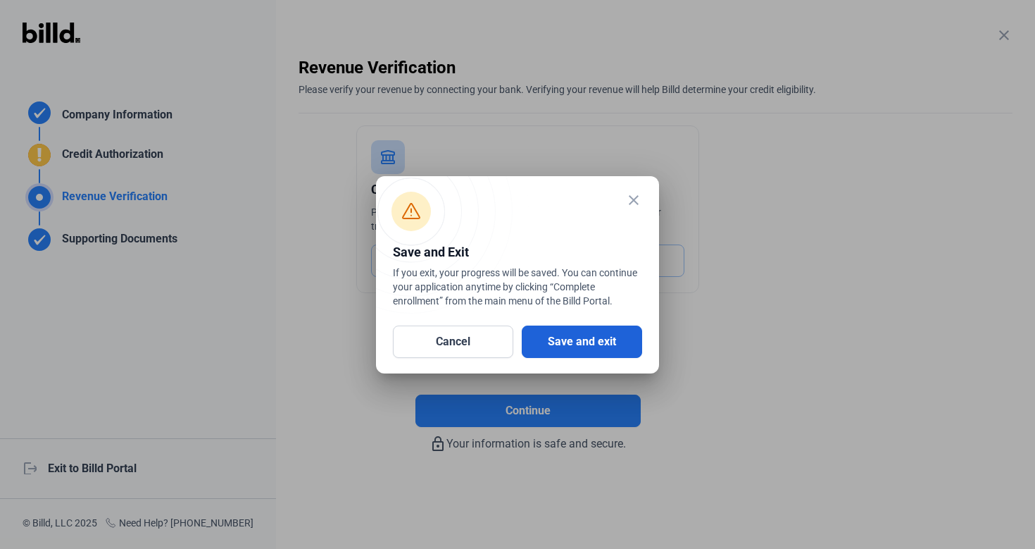
click at [562, 342] on button "Save and exit" at bounding box center [582, 341] width 120 height 32
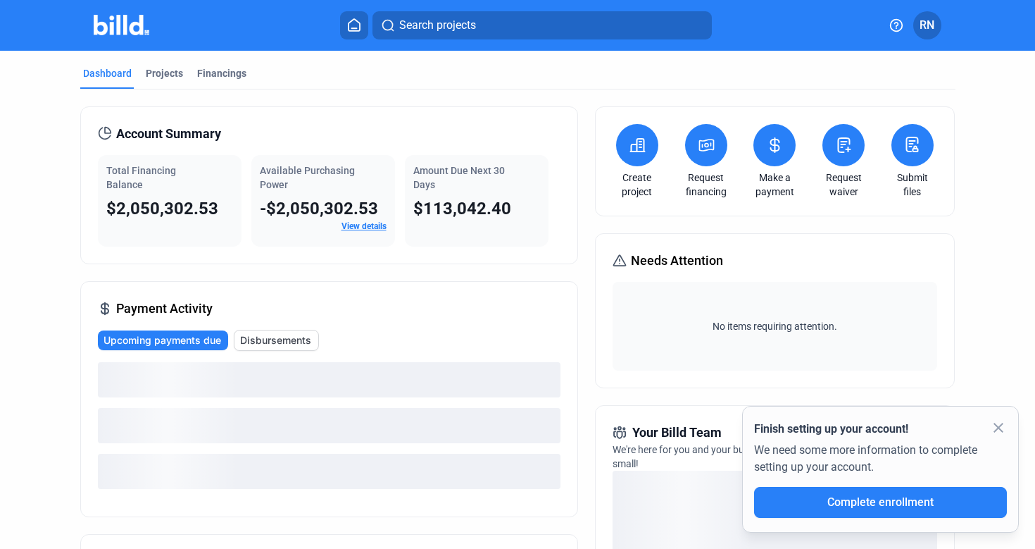
click at [932, 23] on span "RN" at bounding box center [927, 25] width 15 height 17
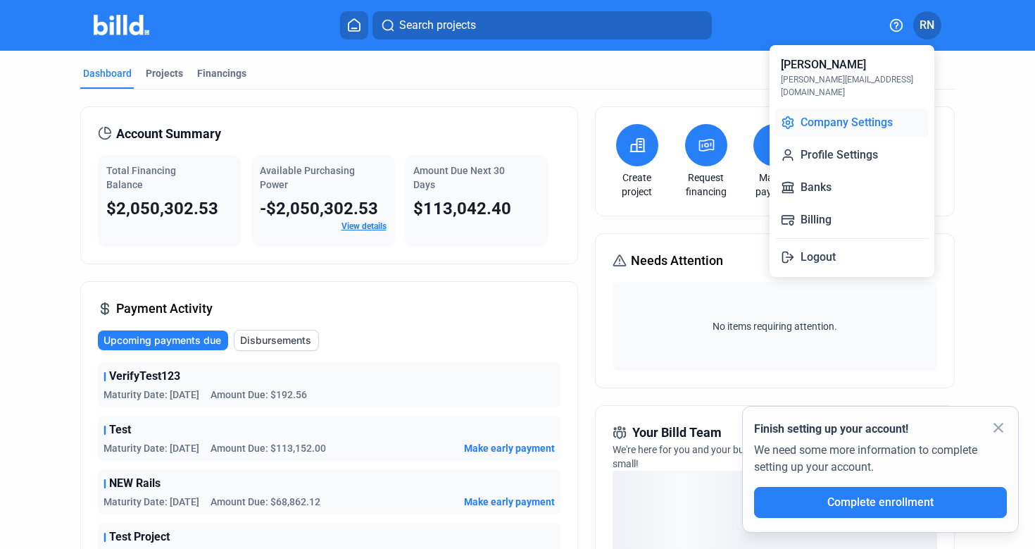
click at [887, 108] on button "Company Settings" at bounding box center [852, 122] width 154 height 28
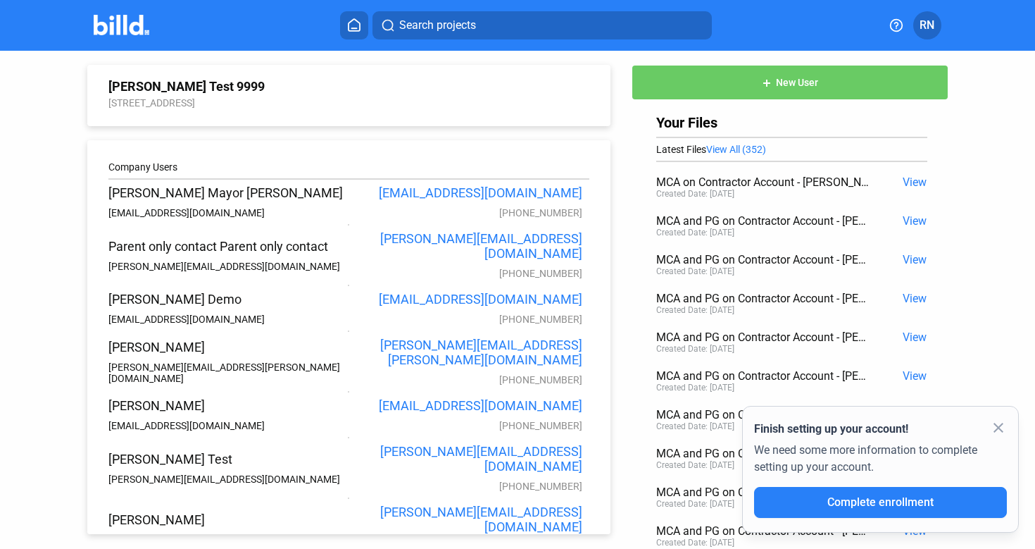
click at [354, 28] on icon at bounding box center [354, 25] width 11 height 12
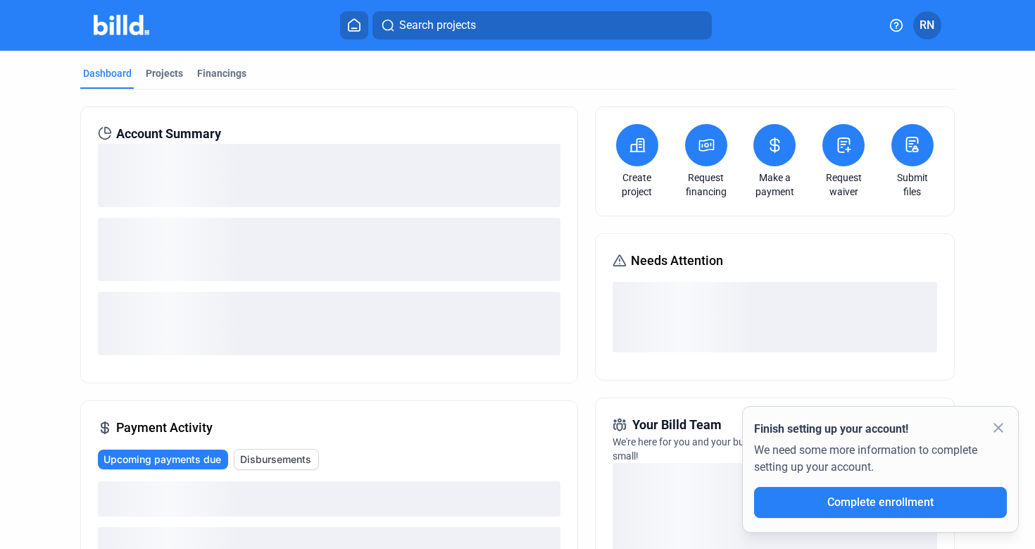
click at [709, 152] on icon at bounding box center [707, 145] width 18 height 17
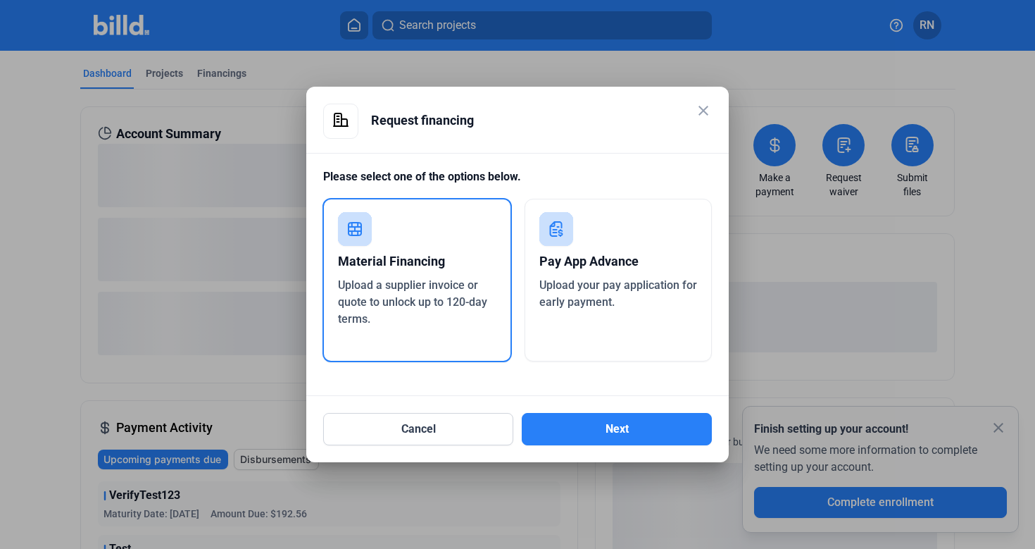
click at [629, 275] on div "Pay App Advance" at bounding box center [618, 261] width 158 height 31
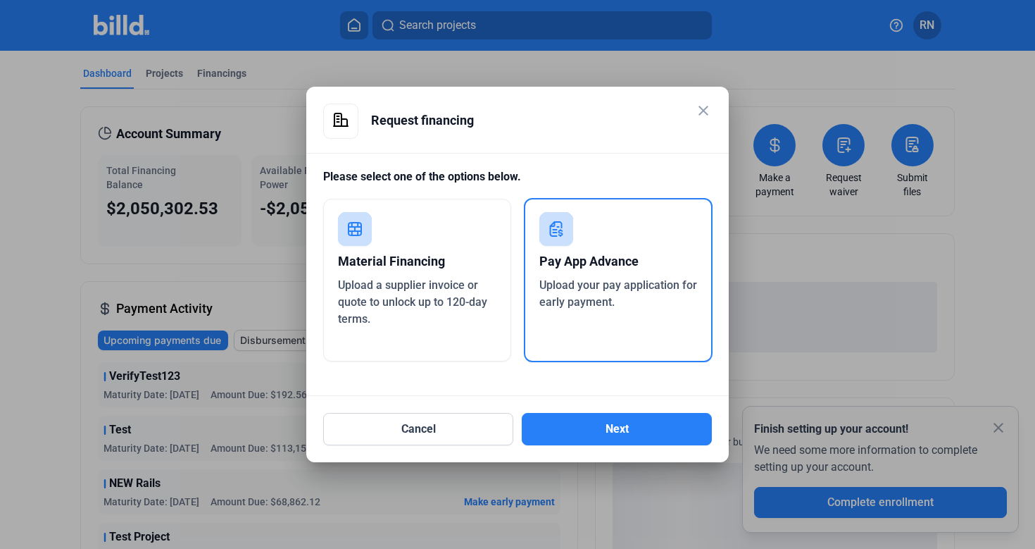
click at [628, 411] on div "Cancel Next" at bounding box center [517, 420] width 389 height 49
click at [628, 424] on button "Next" at bounding box center [617, 429] width 190 height 32
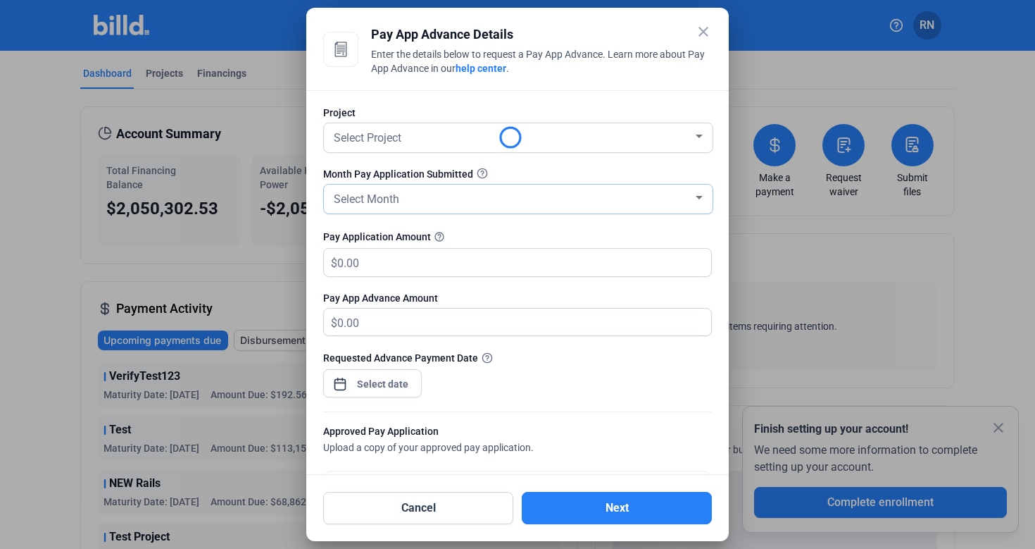
click at [434, 199] on div "Select Month" at bounding box center [512, 198] width 362 height 20
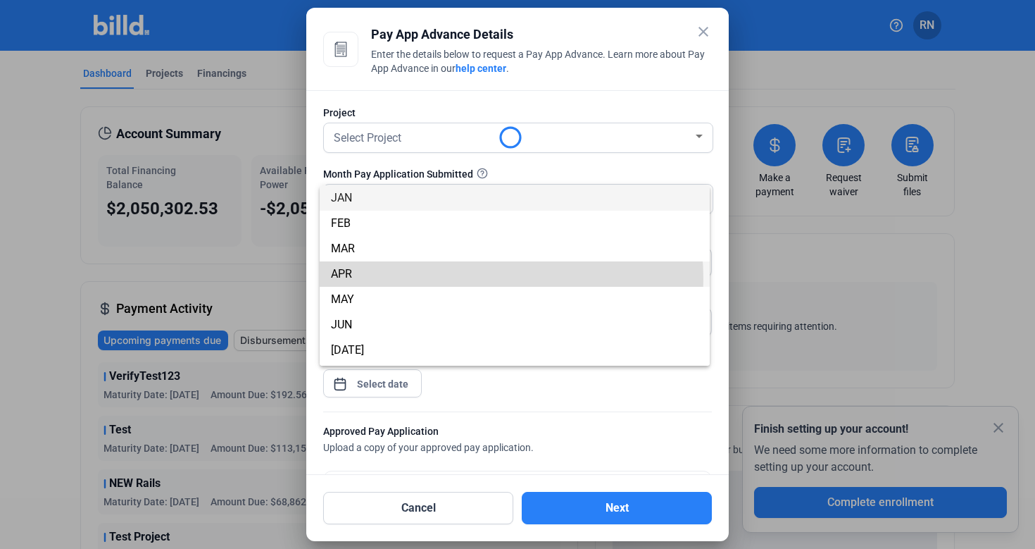
click at [438, 279] on span "APR" at bounding box center [515, 273] width 368 height 25
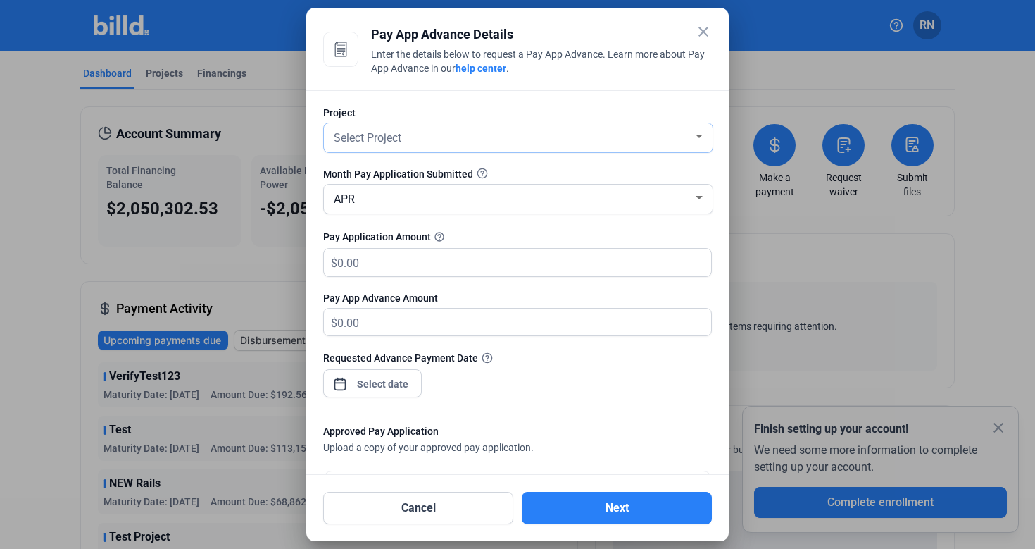
click at [437, 144] on div "Select Project" at bounding box center [512, 137] width 362 height 20
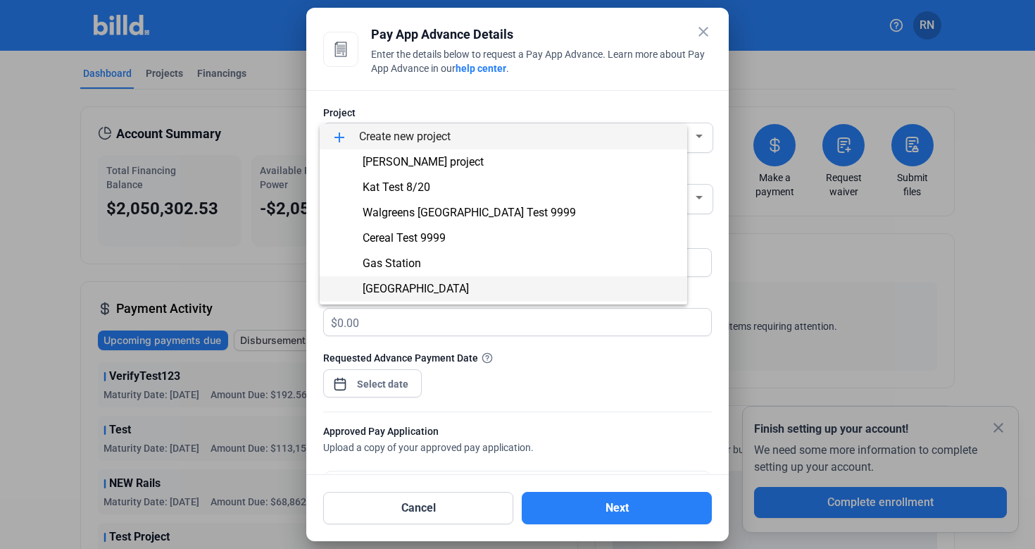
click at [437, 271] on div "add Create new project Russell project Kat Test 8/20 Walgreens 9th Street Test …" at bounding box center [504, 214] width 368 height 180
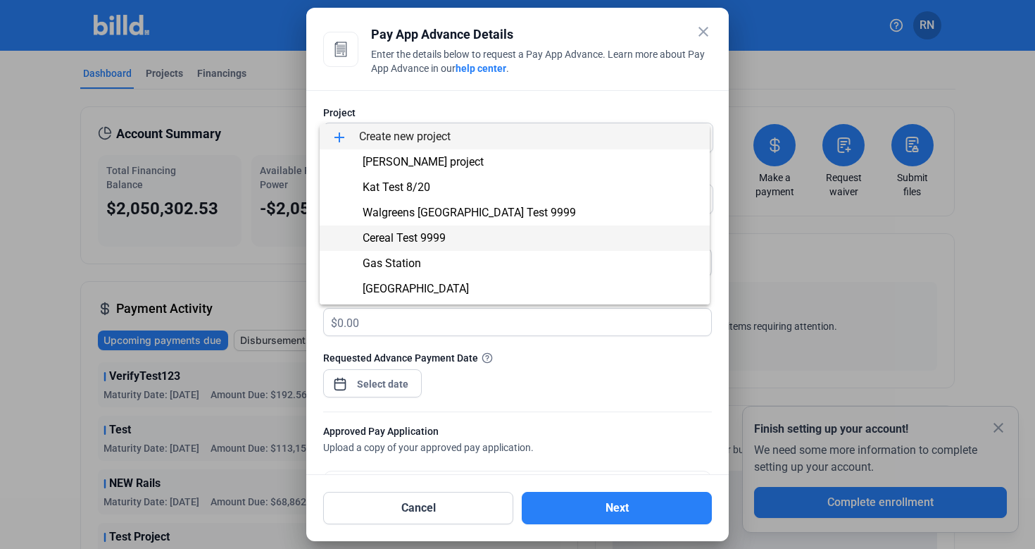
click at [438, 230] on span "Cereal Test 9999" at bounding box center [515, 237] width 368 height 25
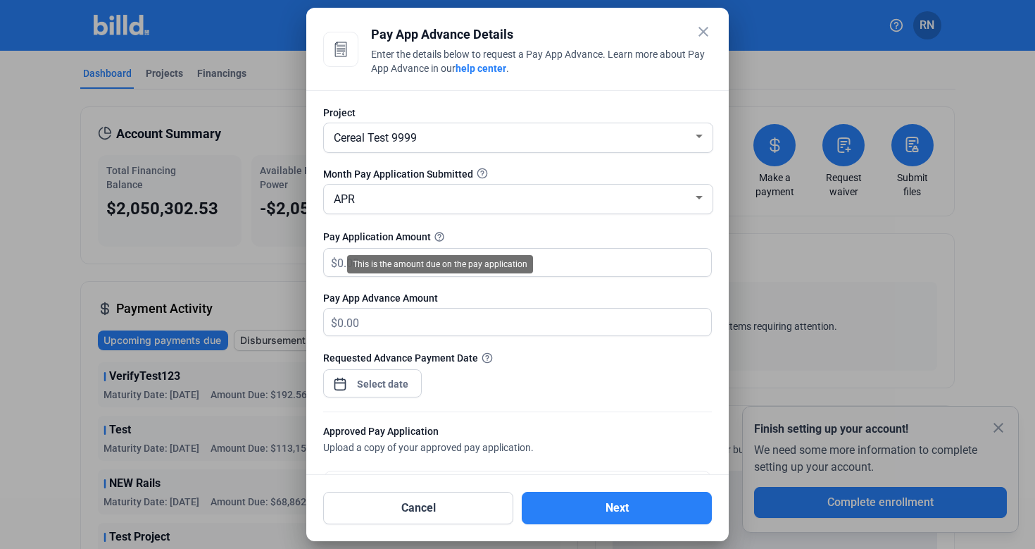
click at [434, 265] on div "This is the amount due on the pay application" at bounding box center [440, 264] width 186 height 18
click at [371, 265] on input "text" at bounding box center [516, 262] width 358 height 27
type input "1"
type input "10"
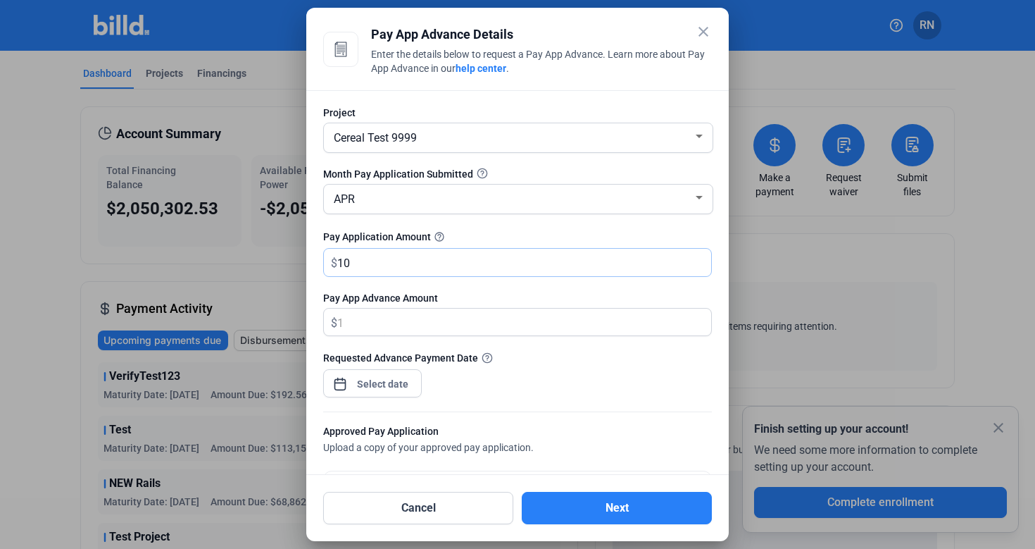
type input "10.00"
type input "100"
type input "100.00"
type input "1000"
type input "1,000.00"
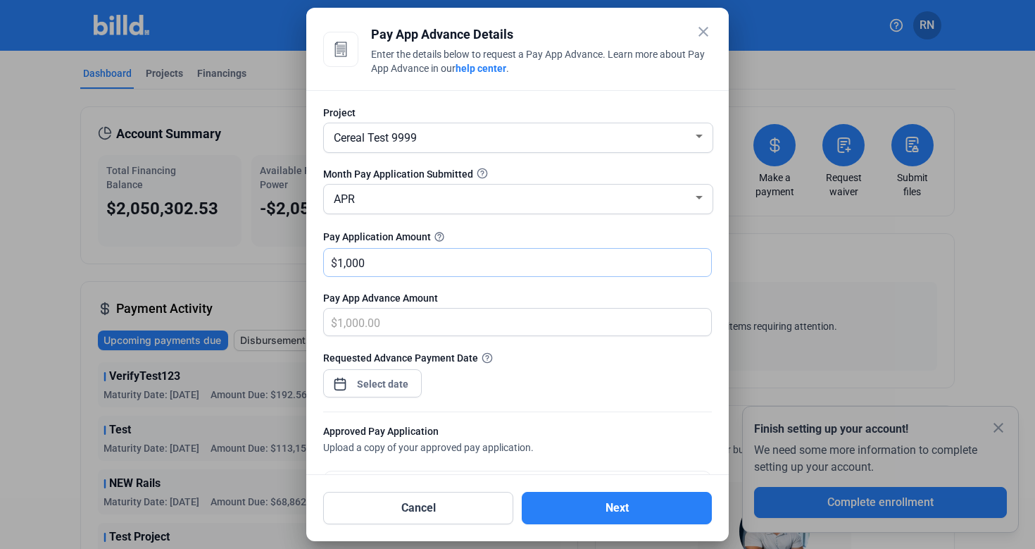
type input "1,0000"
type input "10,000.00"
type input "10,0000"
type input "100,000.00"
type input "100,0003"
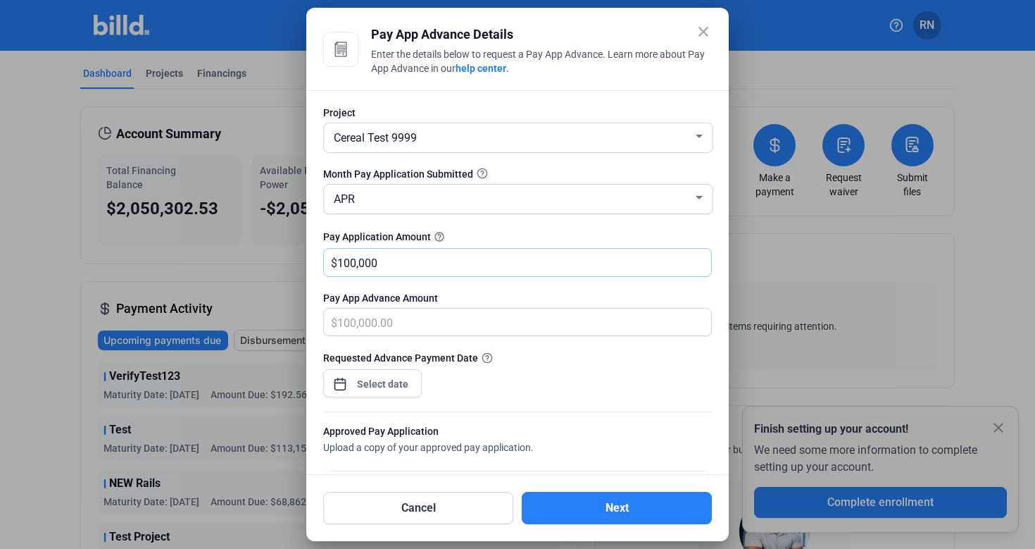
type input "1,000,003.00"
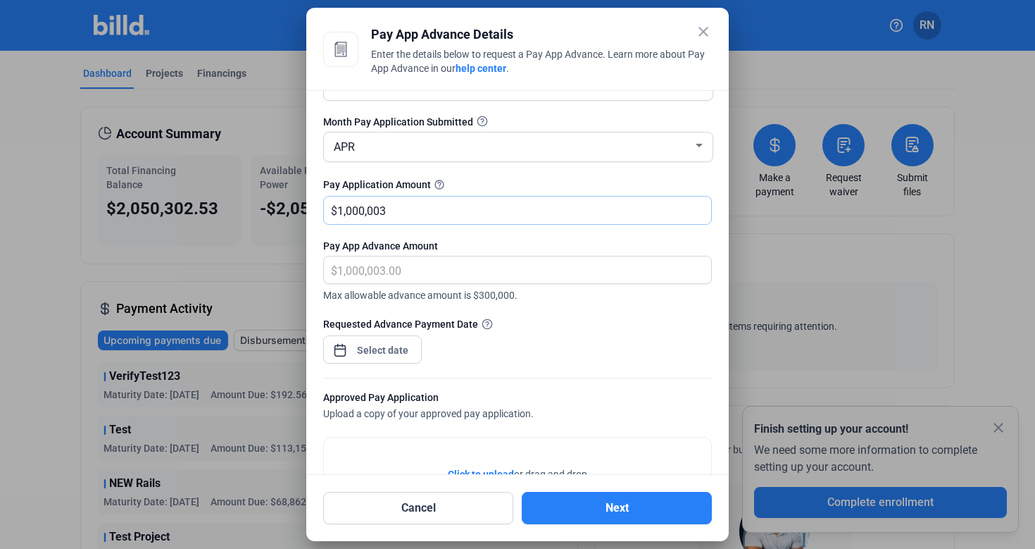
scroll to position [84, 0]
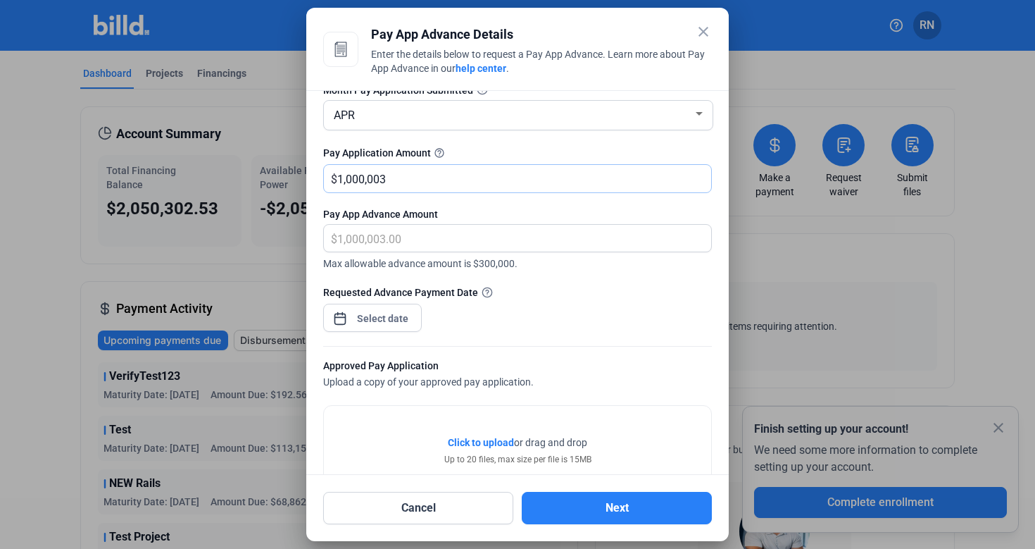
type input "1,000,003"
click at [368, 318] on div "close Pay App Advance Details Enter the details below to request a Pay App Adva…" at bounding box center [517, 274] width 1035 height 549
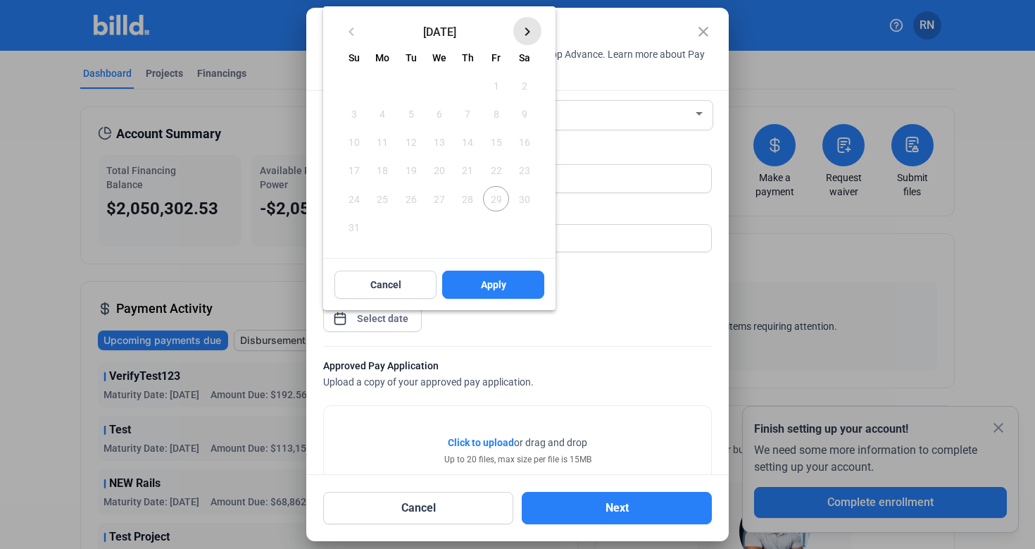
click at [529, 36] on mat-icon "keyboard_arrow_right" at bounding box center [527, 31] width 17 height 17
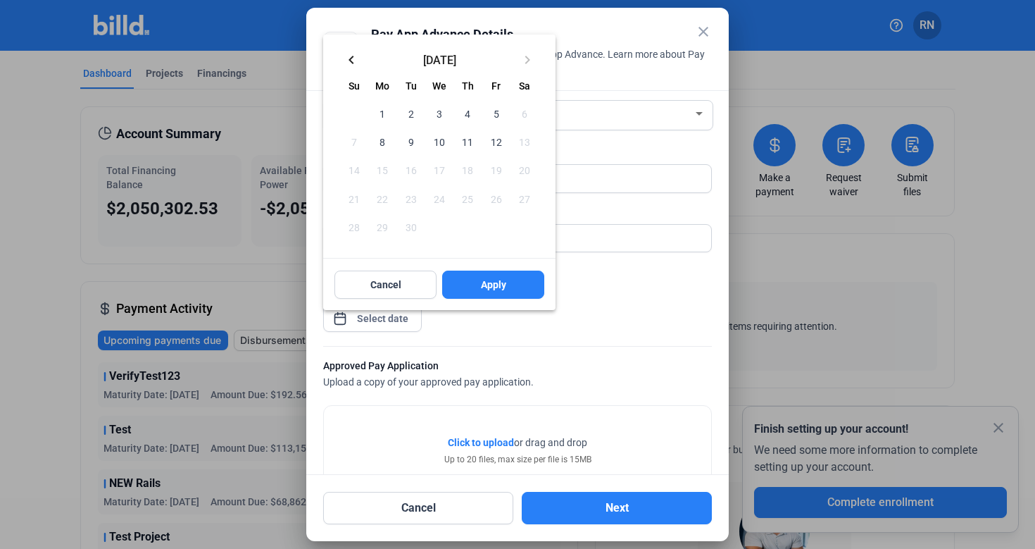
click at [443, 130] on span "10" at bounding box center [439, 141] width 25 height 25
click at [482, 278] on span "Apply" at bounding box center [493, 284] width 25 height 14
type input "Sep 10, 2025"
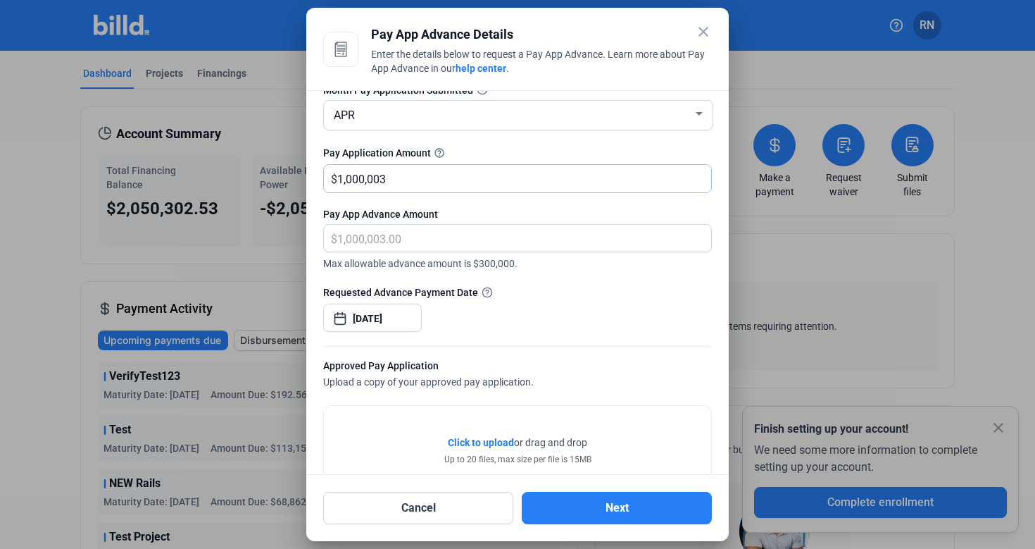
click at [415, 170] on input "1,000,003" at bounding box center [524, 178] width 374 height 27
drag, startPoint x: 415, startPoint y: 171, endPoint x: 332, endPoint y: 176, distance: 83.9
click at [332, 176] on div "$ 1,000,003" at bounding box center [517, 178] width 387 height 27
drag, startPoint x: 395, startPoint y: 182, endPoint x: 334, endPoint y: 182, distance: 61.3
click at [334, 182] on div "$ 1,000,003" at bounding box center [517, 178] width 387 height 27
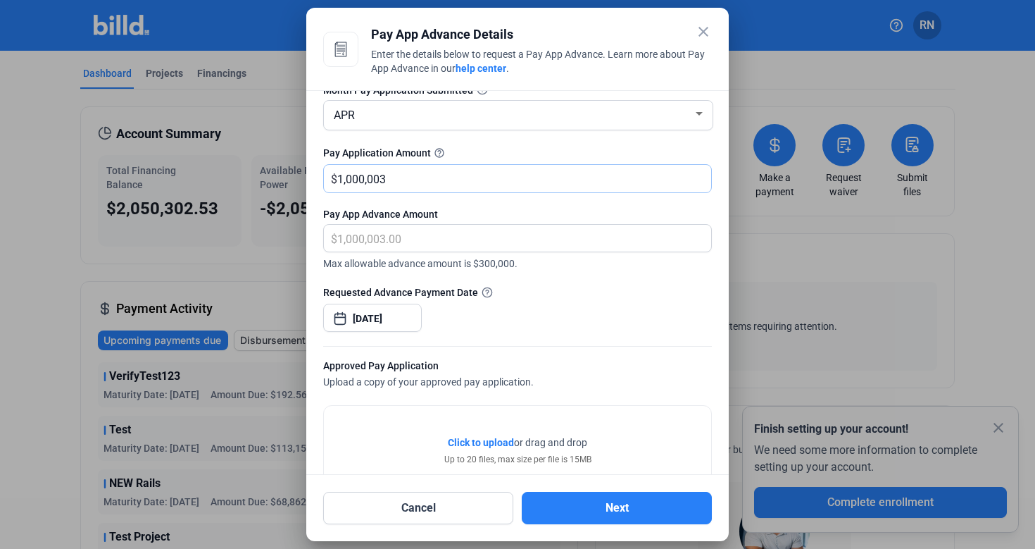
type input "4"
type input "4.00"
type input "40"
type input "40.00"
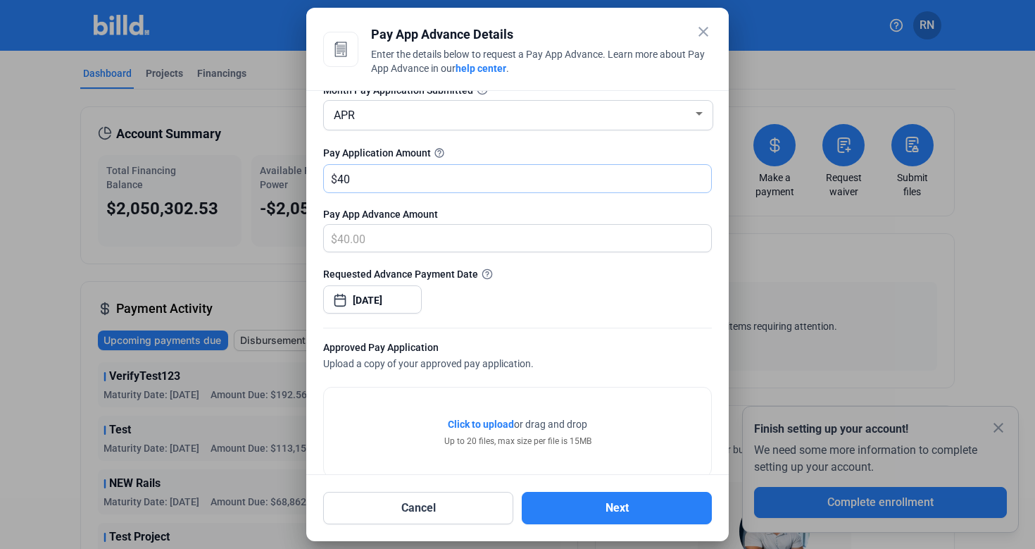
type input "400"
type input "400.00"
type input "4000"
type input "4,000.00"
type input "4,0000"
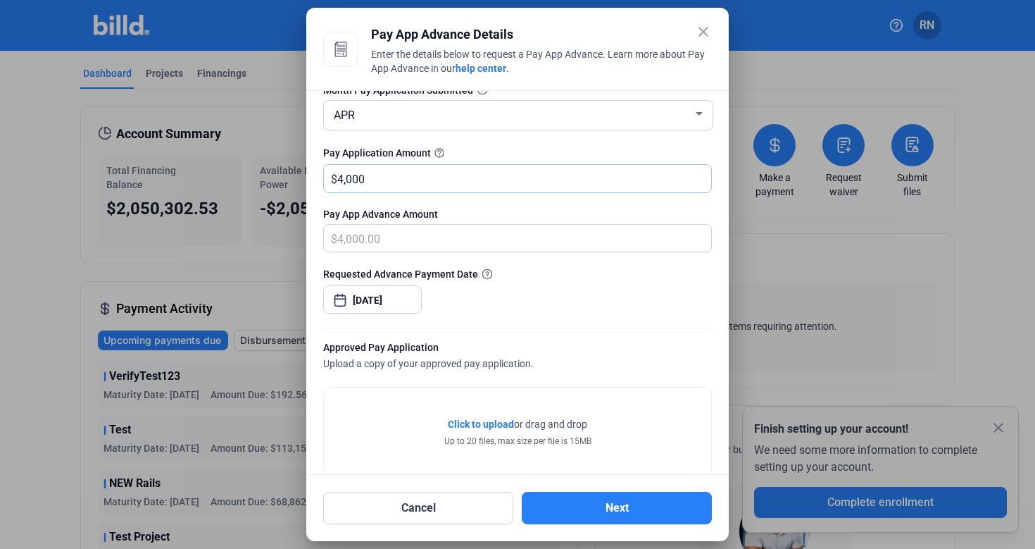
type input "40,000.00"
type input "40,0000"
type input "400,000.00"
type input "400,000"
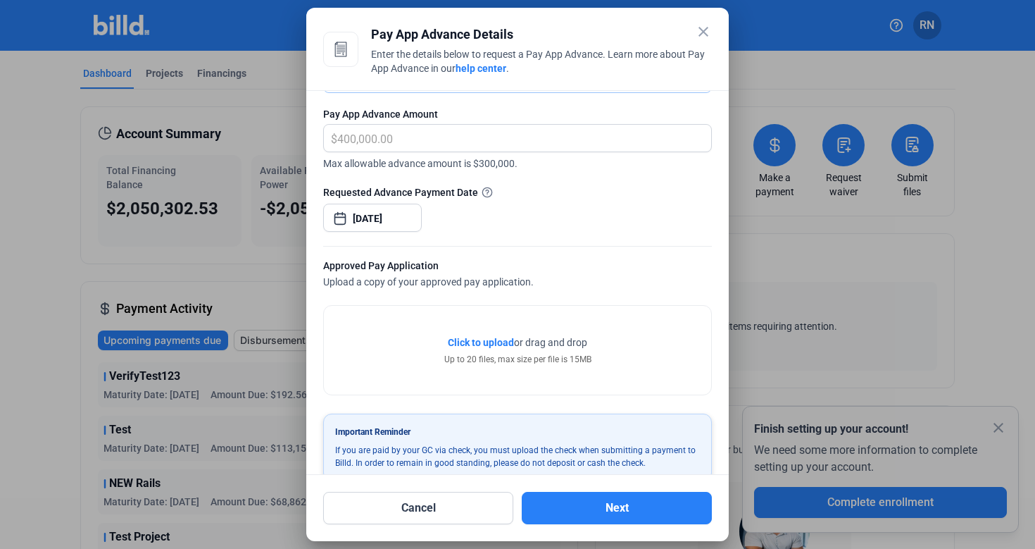
scroll to position [208, 0]
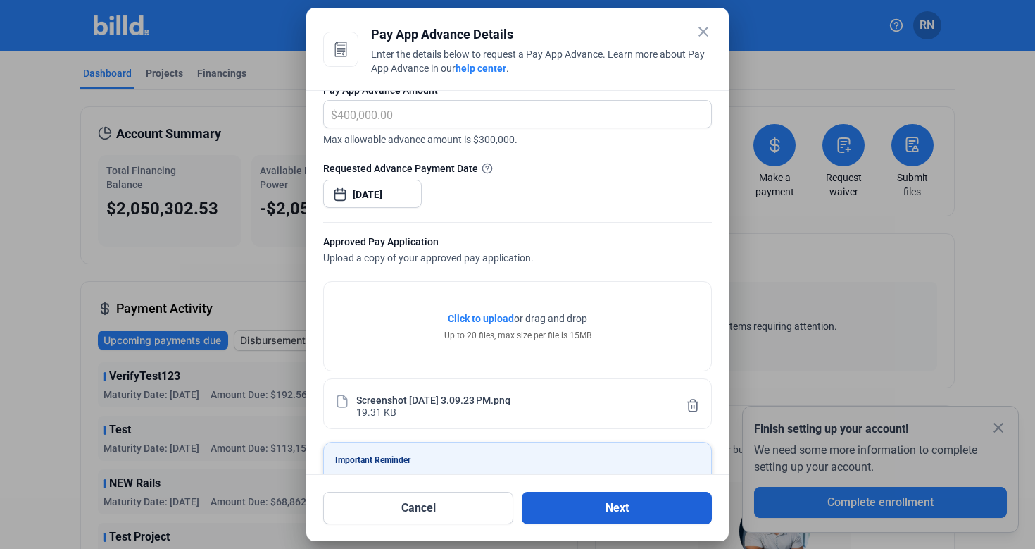
click at [663, 511] on button "Next" at bounding box center [617, 508] width 190 height 32
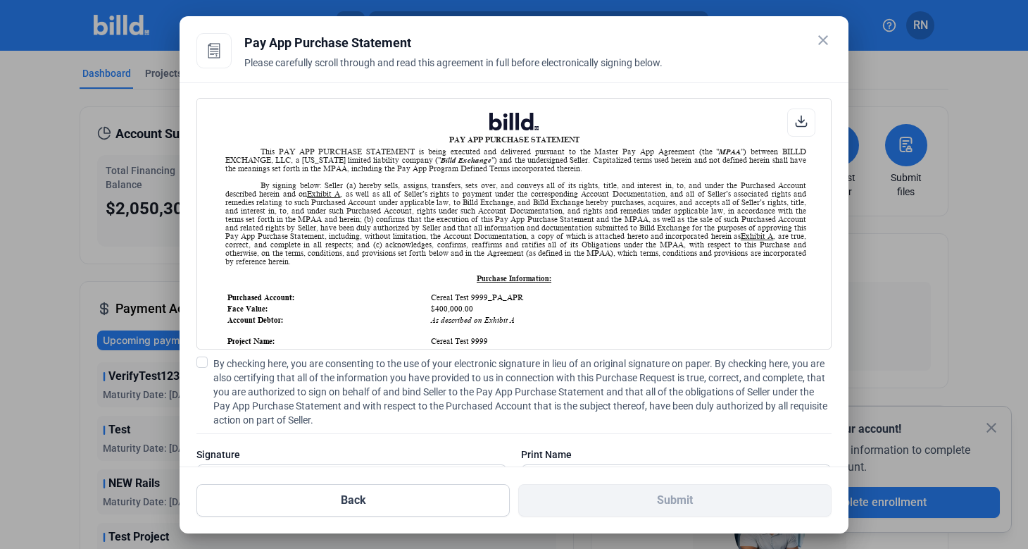
scroll to position [1, 0]
click at [204, 361] on span at bounding box center [201, 361] width 11 height 11
click at [0, 0] on input "By checking here, you are consenting to the use of your electronic signature in…" at bounding box center [0, 0] width 0 height 0
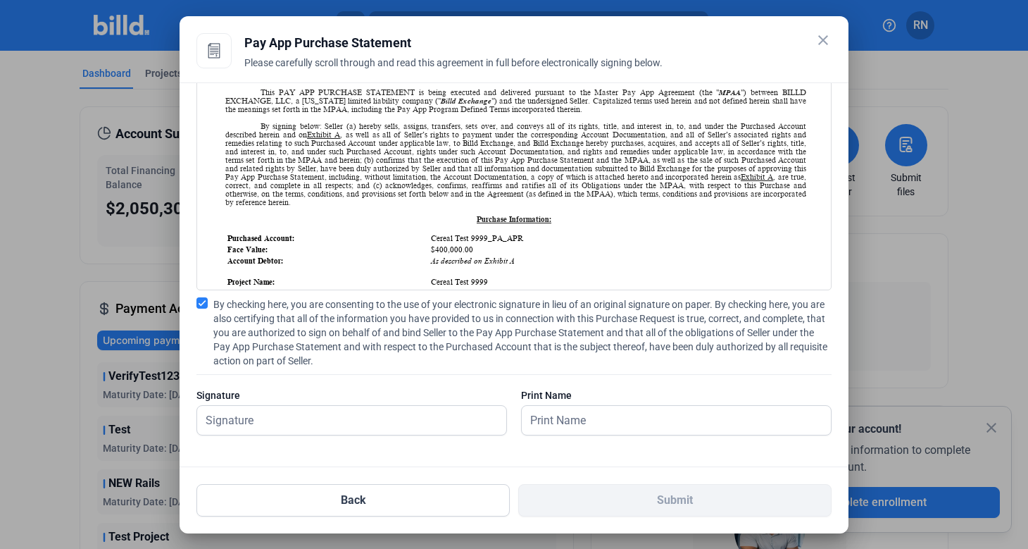
click at [315, 403] on div "Signature" at bounding box center [351, 418] width 311 height 61
click at [325, 413] on input "text" at bounding box center [344, 420] width 294 height 29
type input "test"
click at [599, 416] on input "text" at bounding box center [676, 420] width 309 height 29
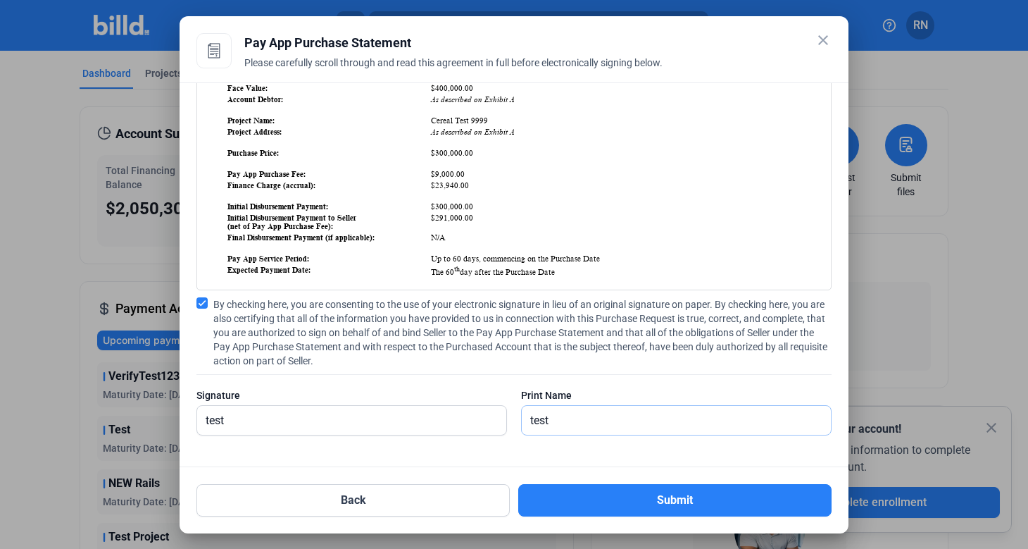
scroll to position [162, 0]
type input "test"
